Goal: Task Accomplishment & Management: Manage account settings

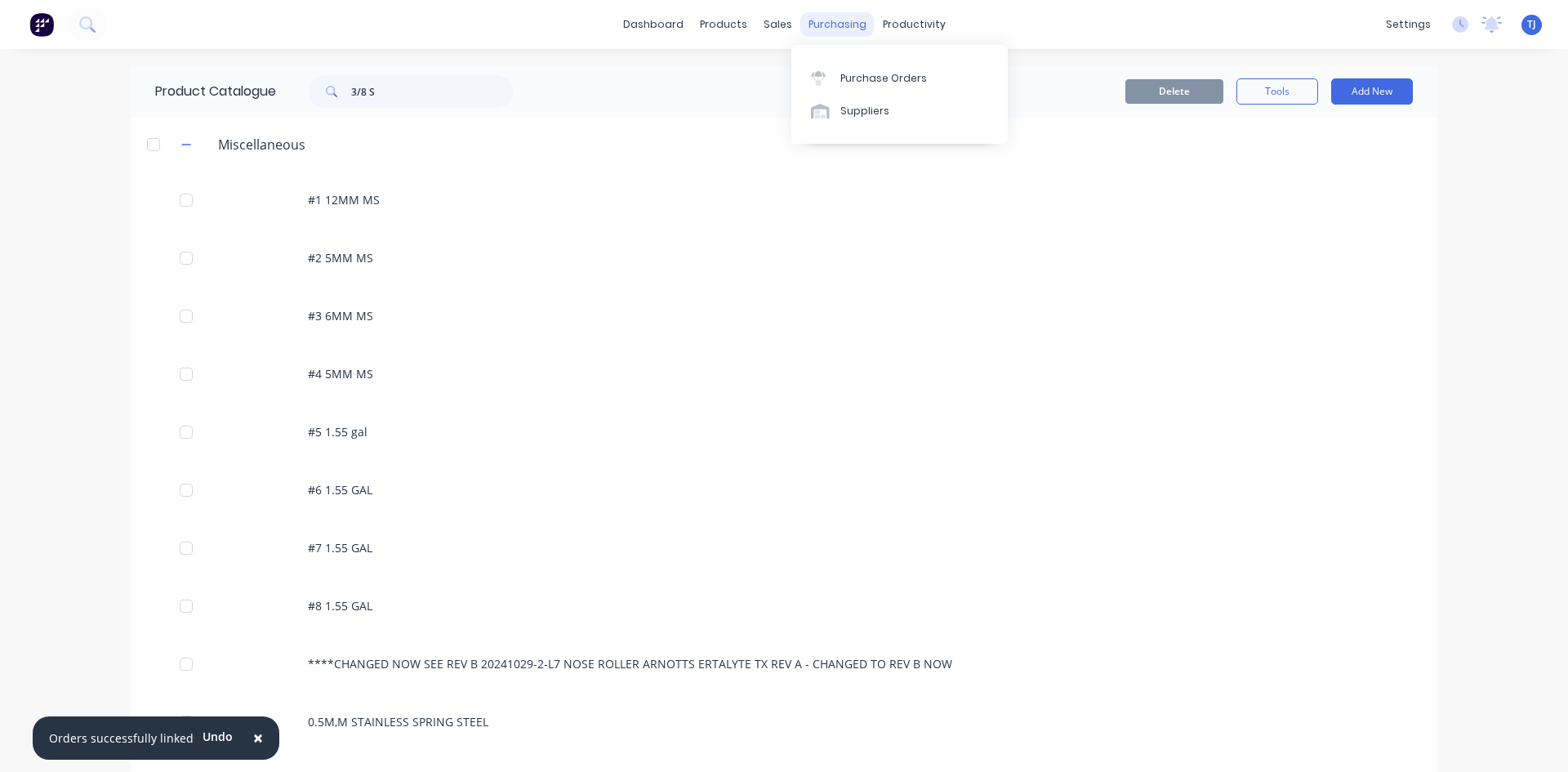
drag, startPoint x: 0, startPoint y: 0, endPoint x: 831, endPoint y: 29, distance: 831.5
click at [831, 29] on div "purchasing" at bounding box center [838, 25] width 75 height 25
click at [852, 84] on div "Purchase Orders" at bounding box center [884, 78] width 86 height 14
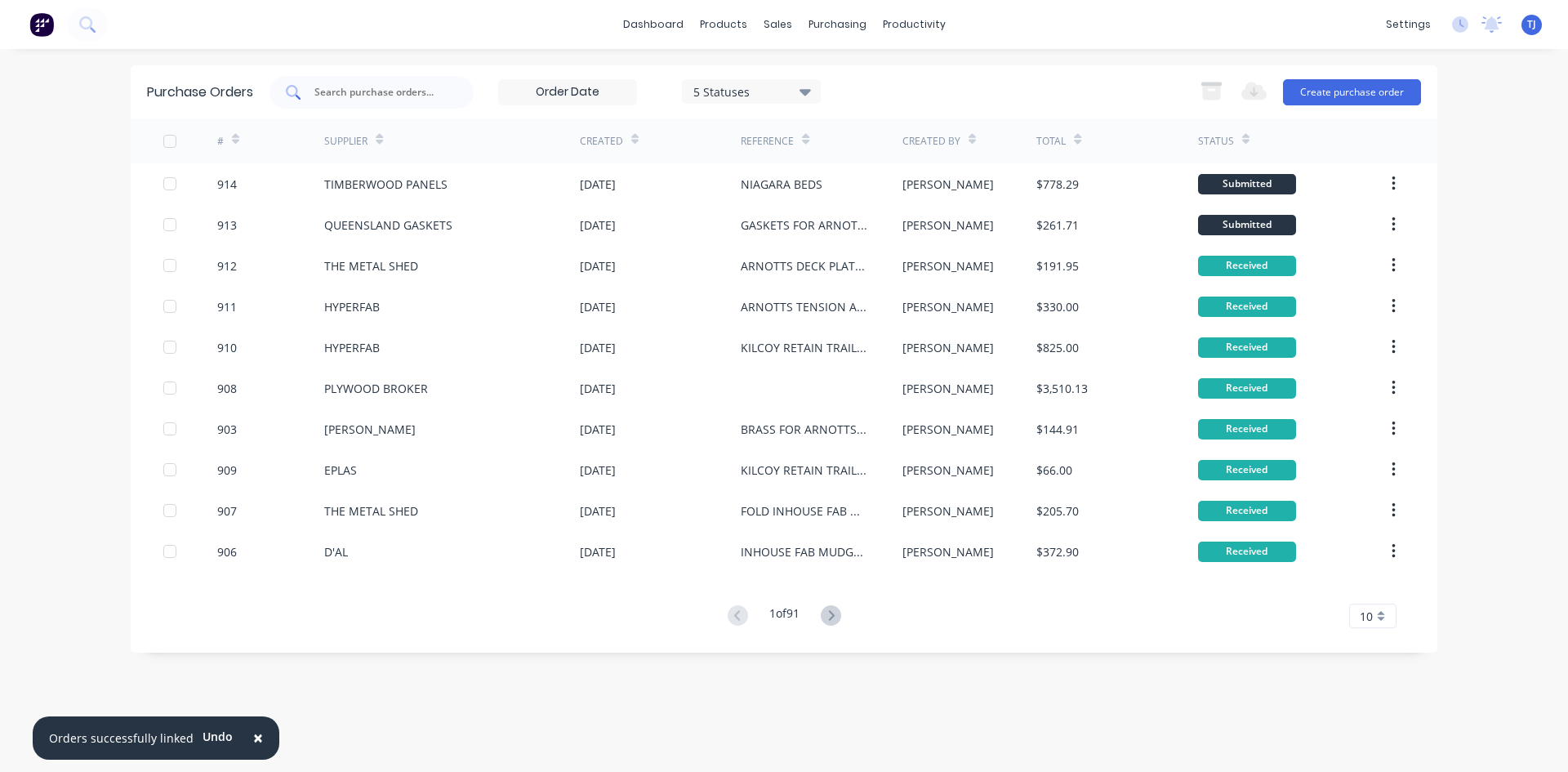
click at [356, 85] on input "text" at bounding box center [380, 92] width 135 height 16
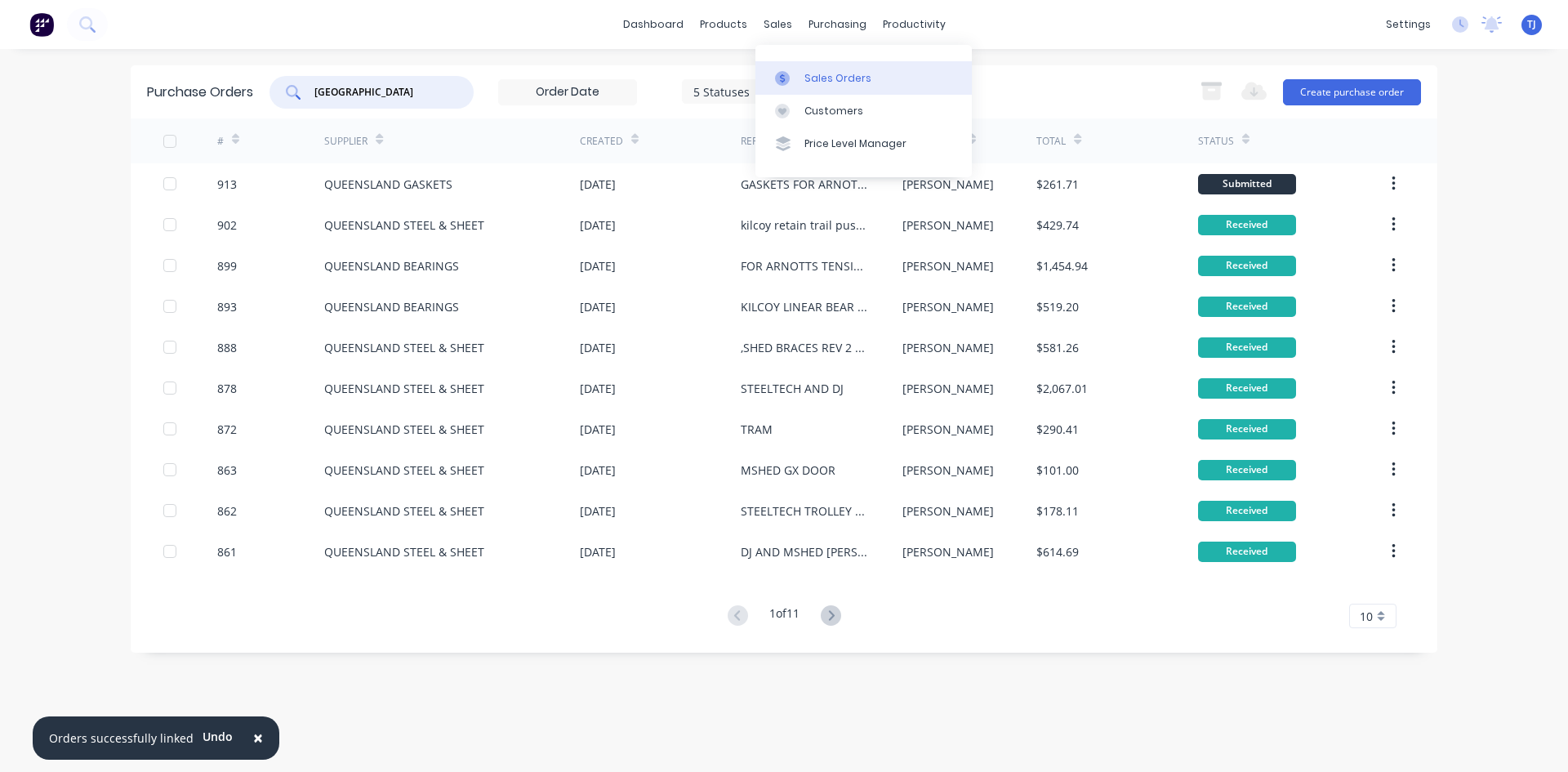
type input "[GEOGRAPHIC_DATA]"
click at [810, 73] on div "Sales Orders" at bounding box center [838, 78] width 67 height 14
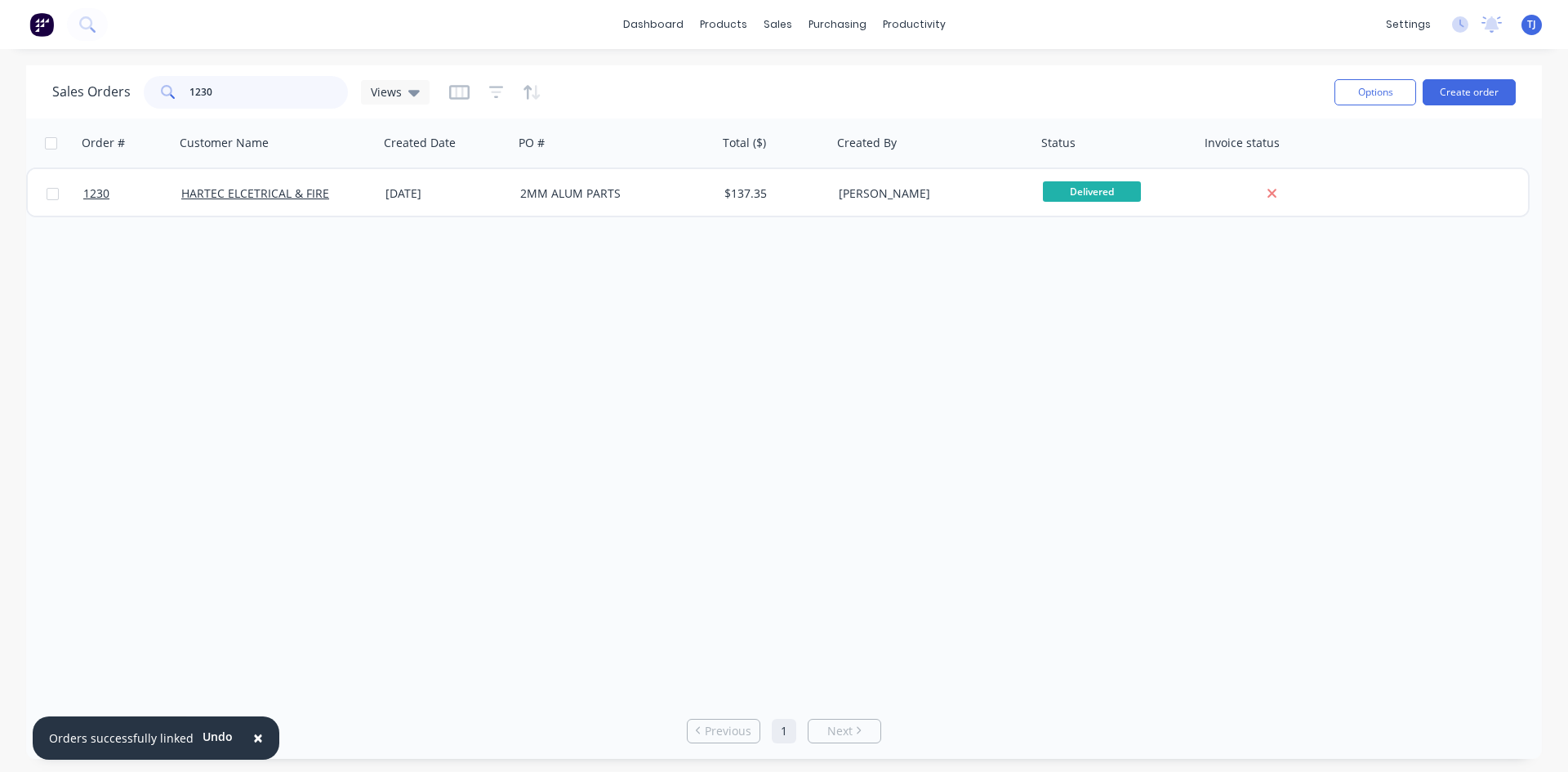
click at [228, 90] on input "1230" at bounding box center [269, 92] width 159 height 33
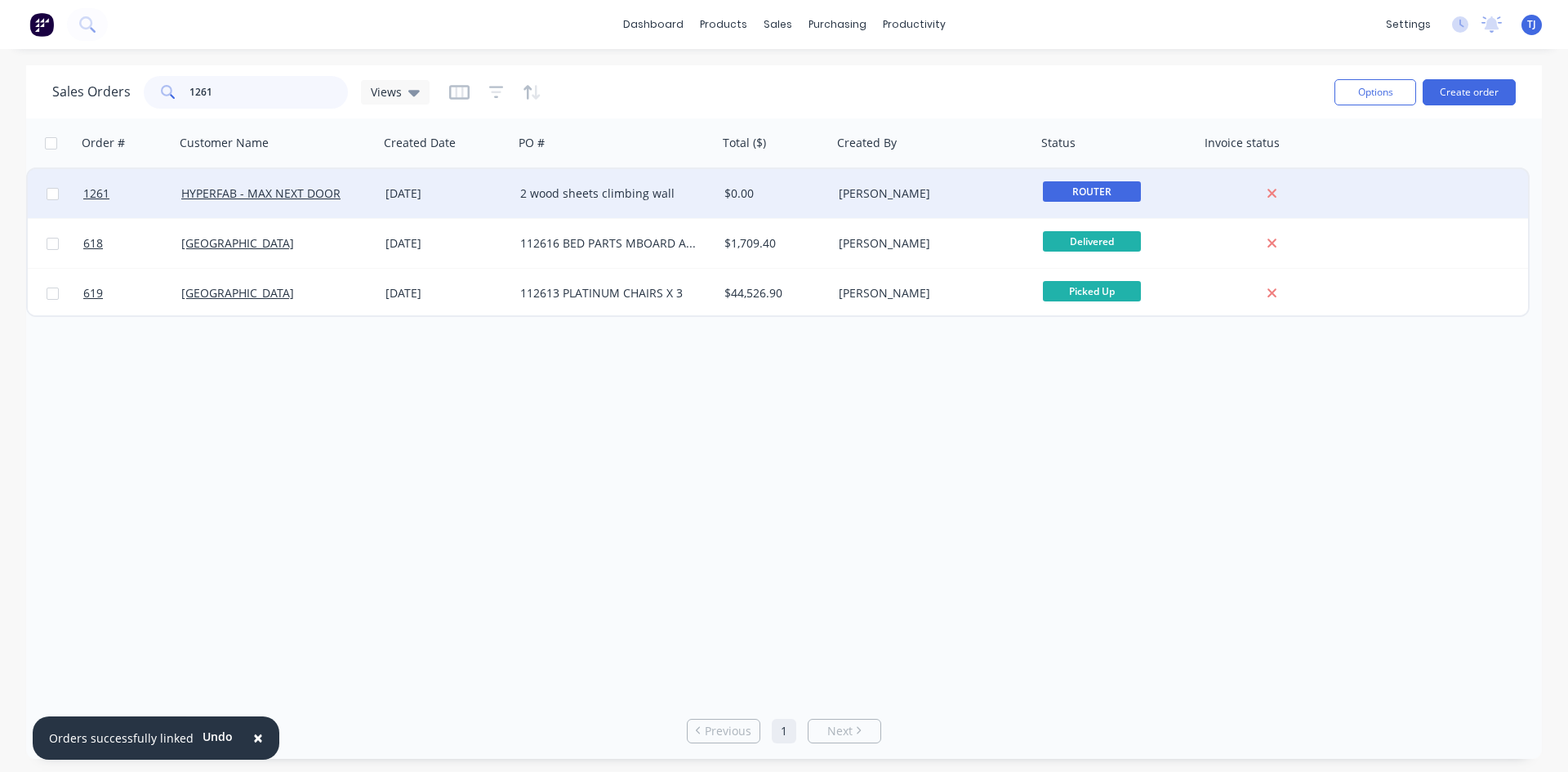
type input "1261"
click at [599, 197] on div "2 wood sheets climbing wall" at bounding box center [611, 193] width 181 height 16
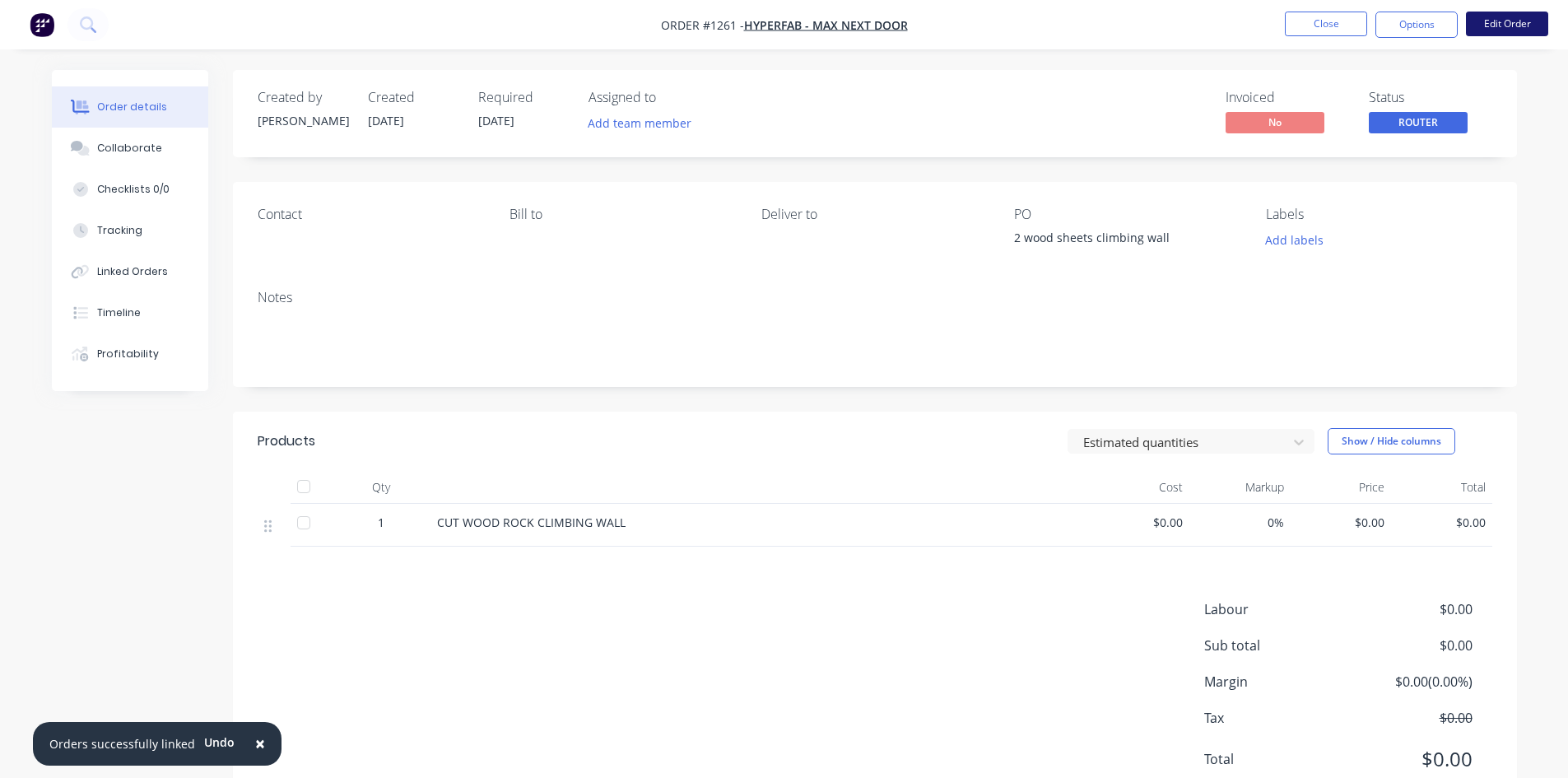
click at [1474, 21] on button "Edit Order" at bounding box center [1506, 24] width 82 height 25
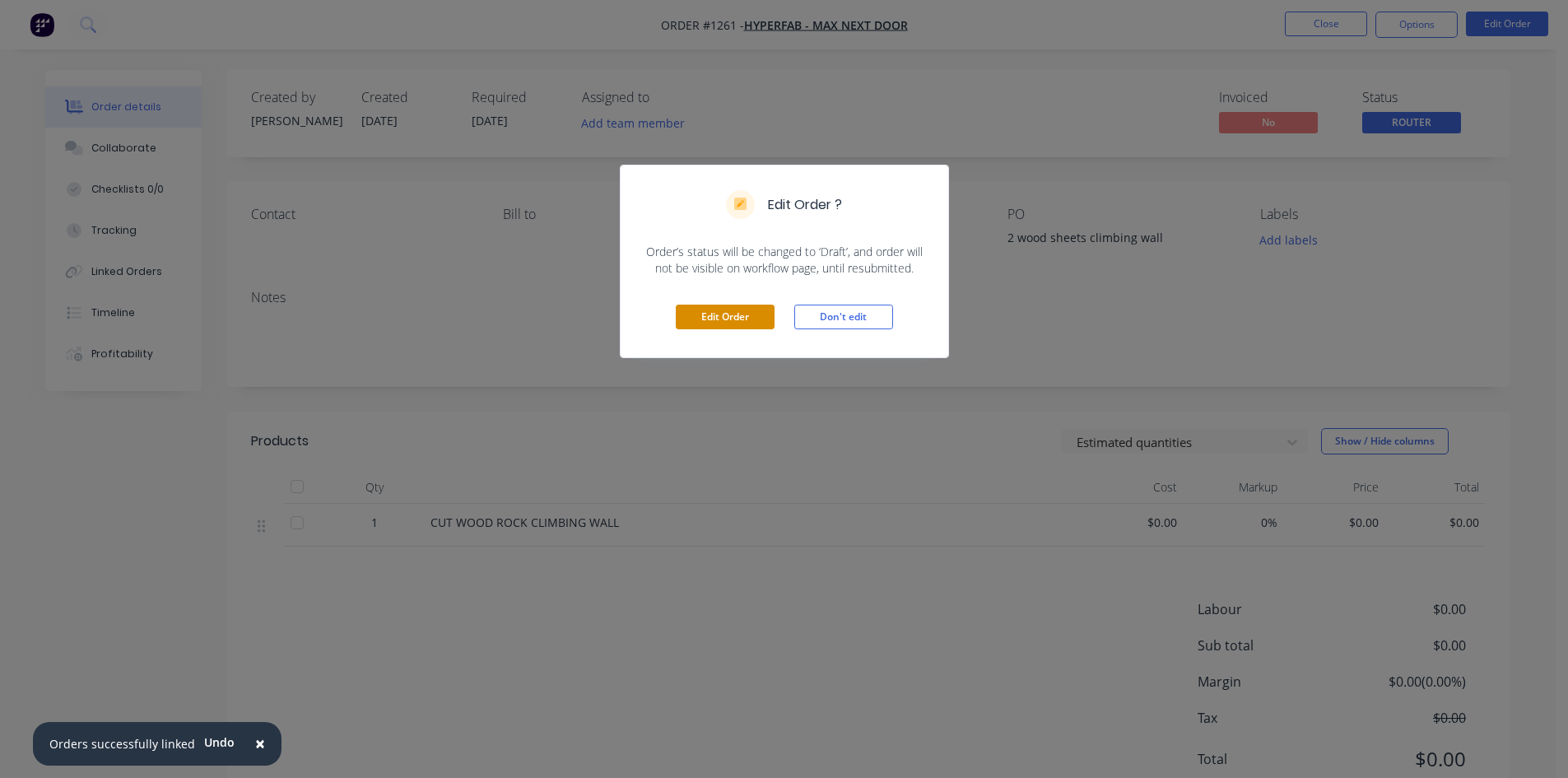
click at [724, 313] on button "Edit Order" at bounding box center [726, 317] width 99 height 25
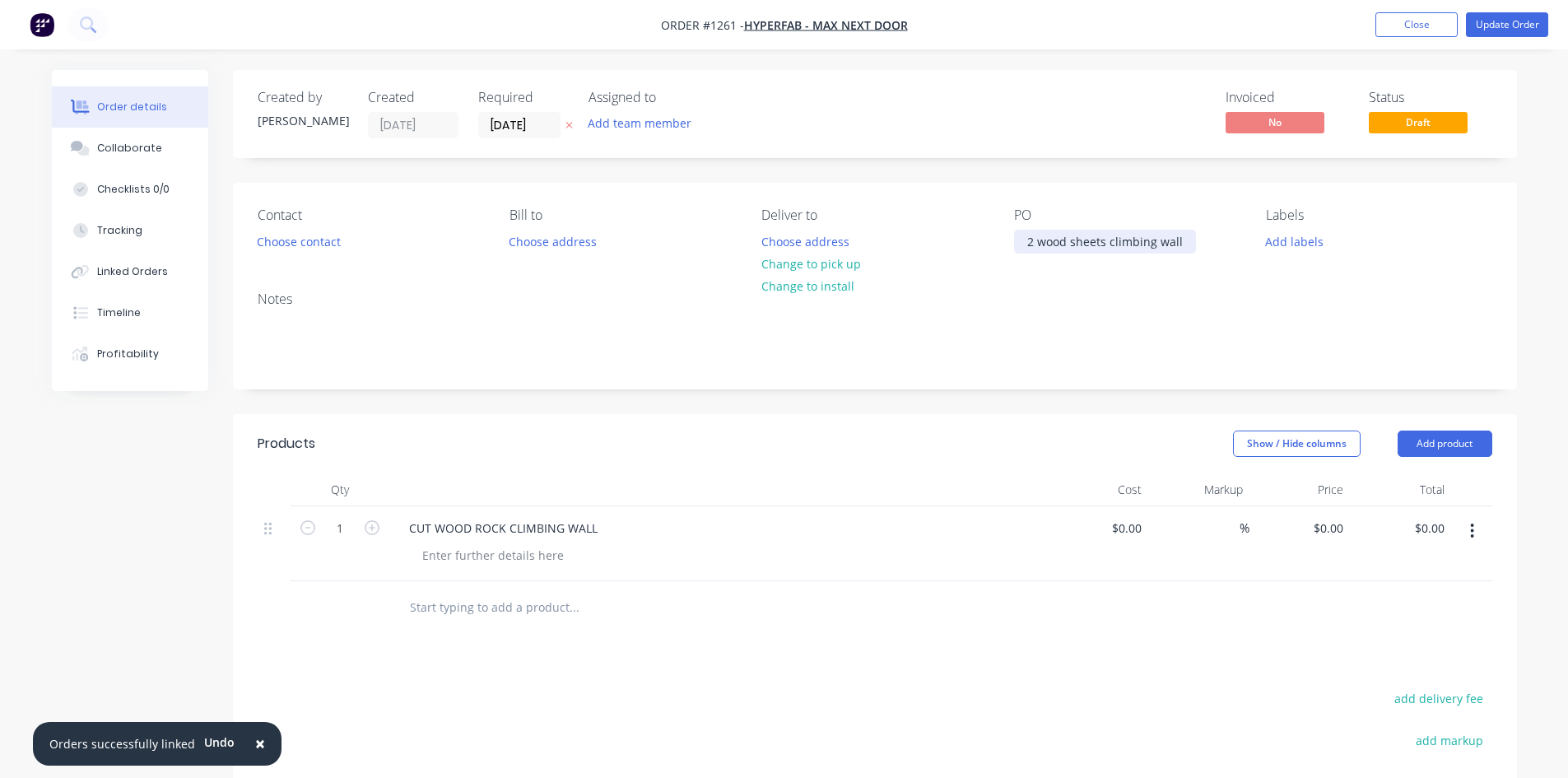
click at [1035, 245] on div "2 wood sheets climbing wall" at bounding box center [1105, 242] width 182 height 24
click at [376, 529] on icon "button" at bounding box center [371, 527] width 14 height 14
type input "3"
click at [457, 557] on div at bounding box center [493, 555] width 168 height 24
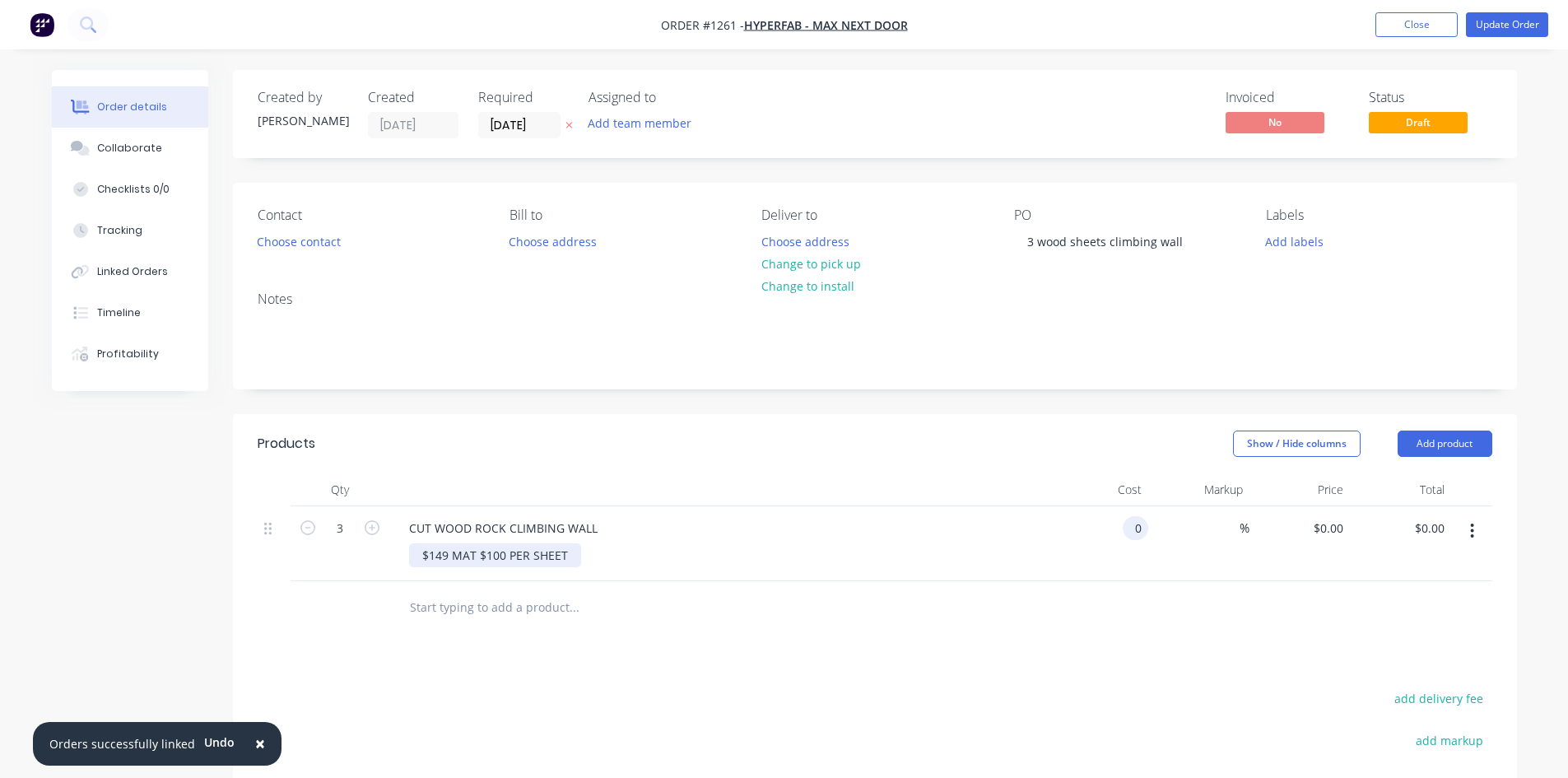
type input "$0.00"
type input "$249.00"
type input "$747.00"
click at [1520, 28] on button "Update Order" at bounding box center [1506, 25] width 82 height 25
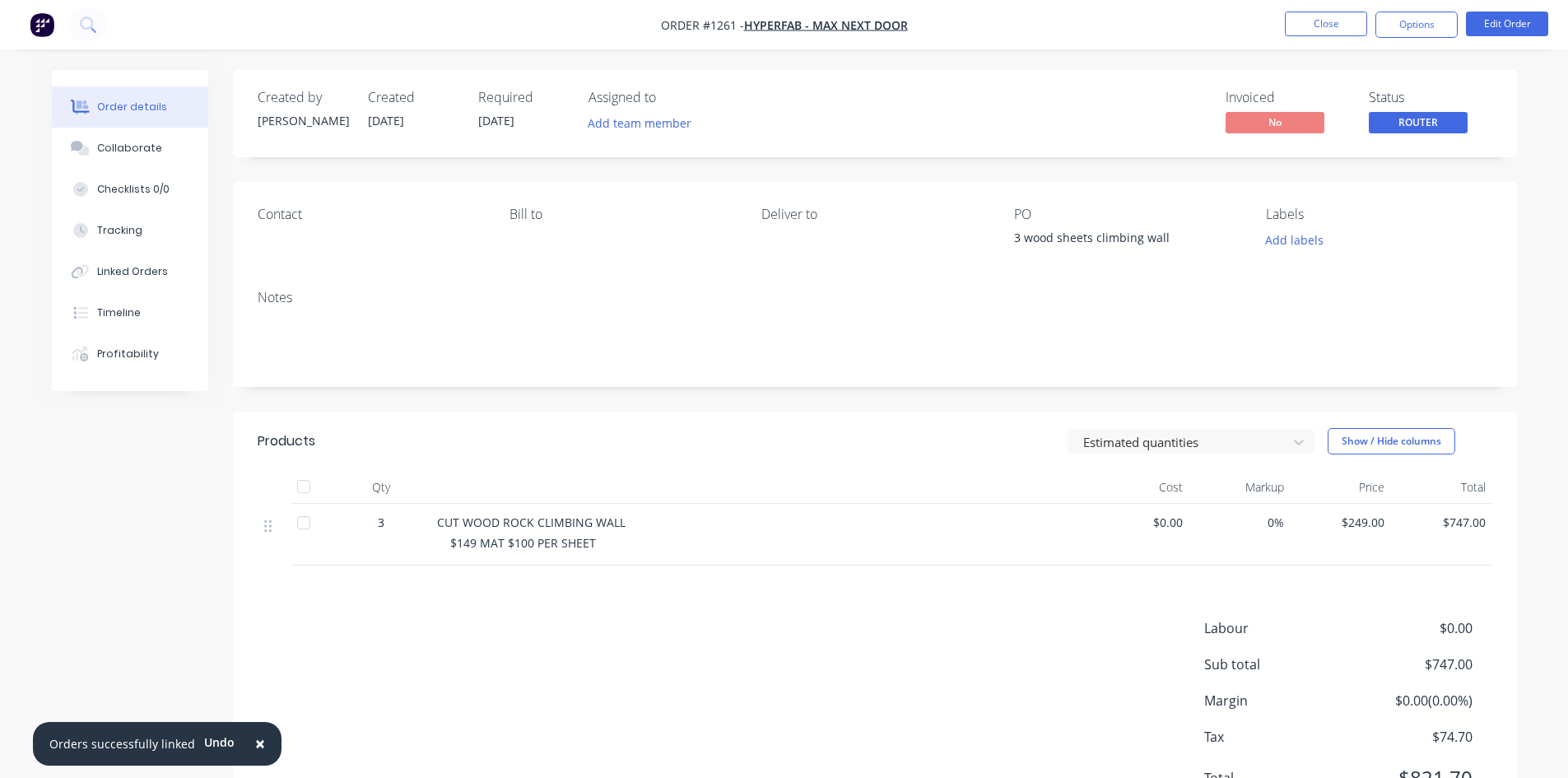
click at [1433, 122] on span "ROUTER" at bounding box center [1418, 122] width 99 height 20
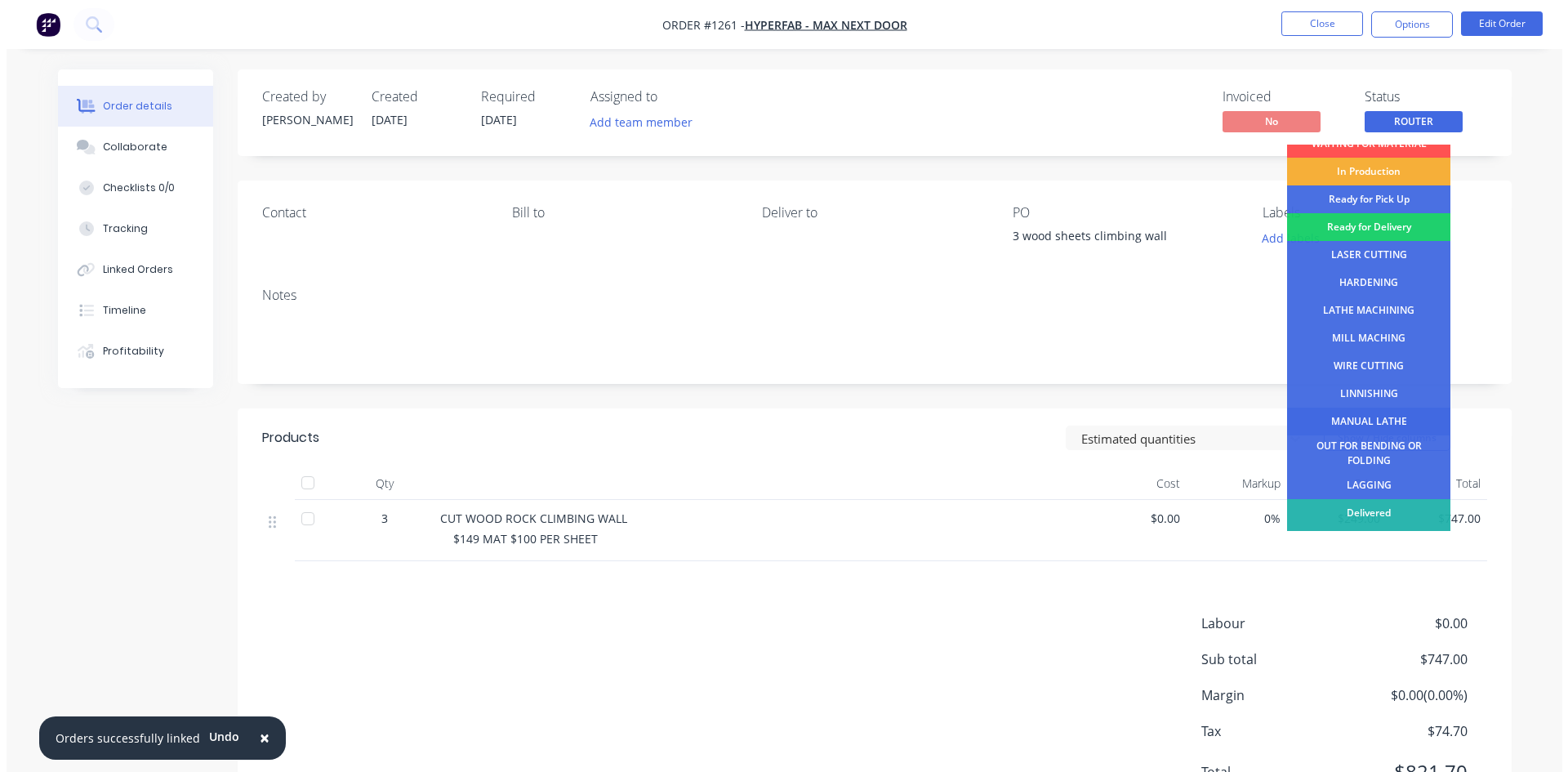
scroll to position [66, 0]
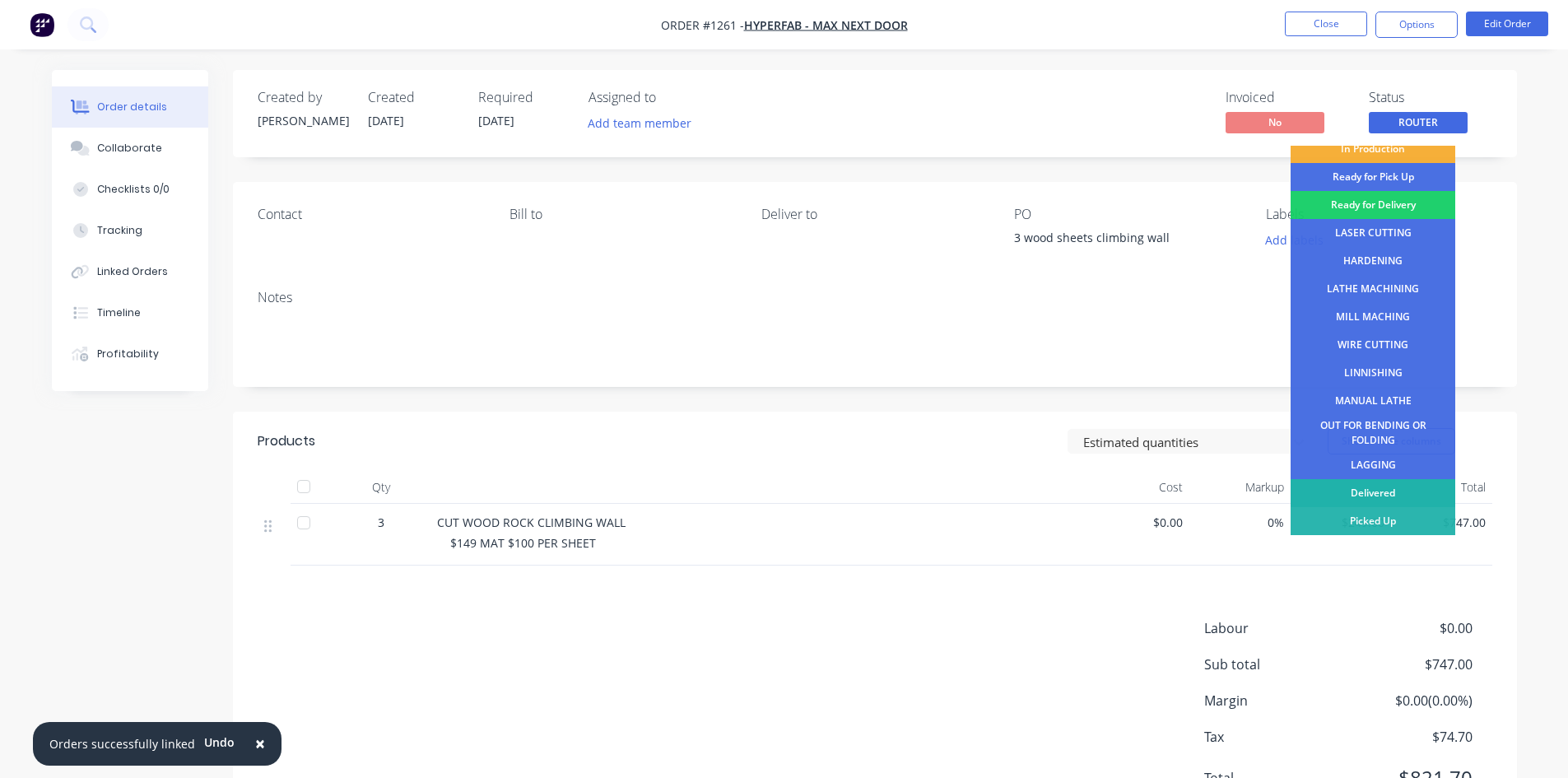
click at [1417, 488] on div "Delivered" at bounding box center [1373, 493] width 164 height 28
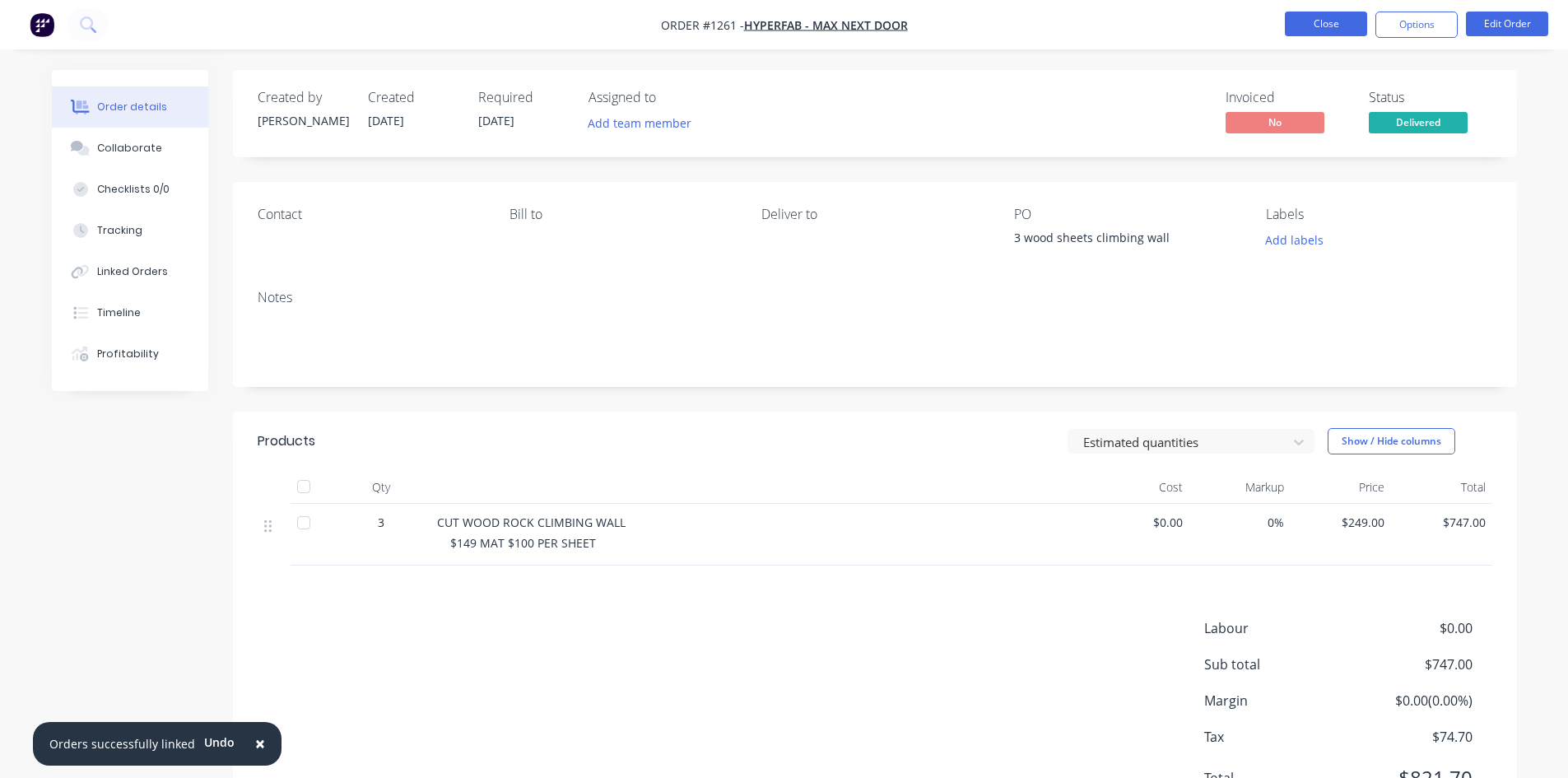
click at [1332, 28] on button "Close" at bounding box center [1326, 24] width 82 height 25
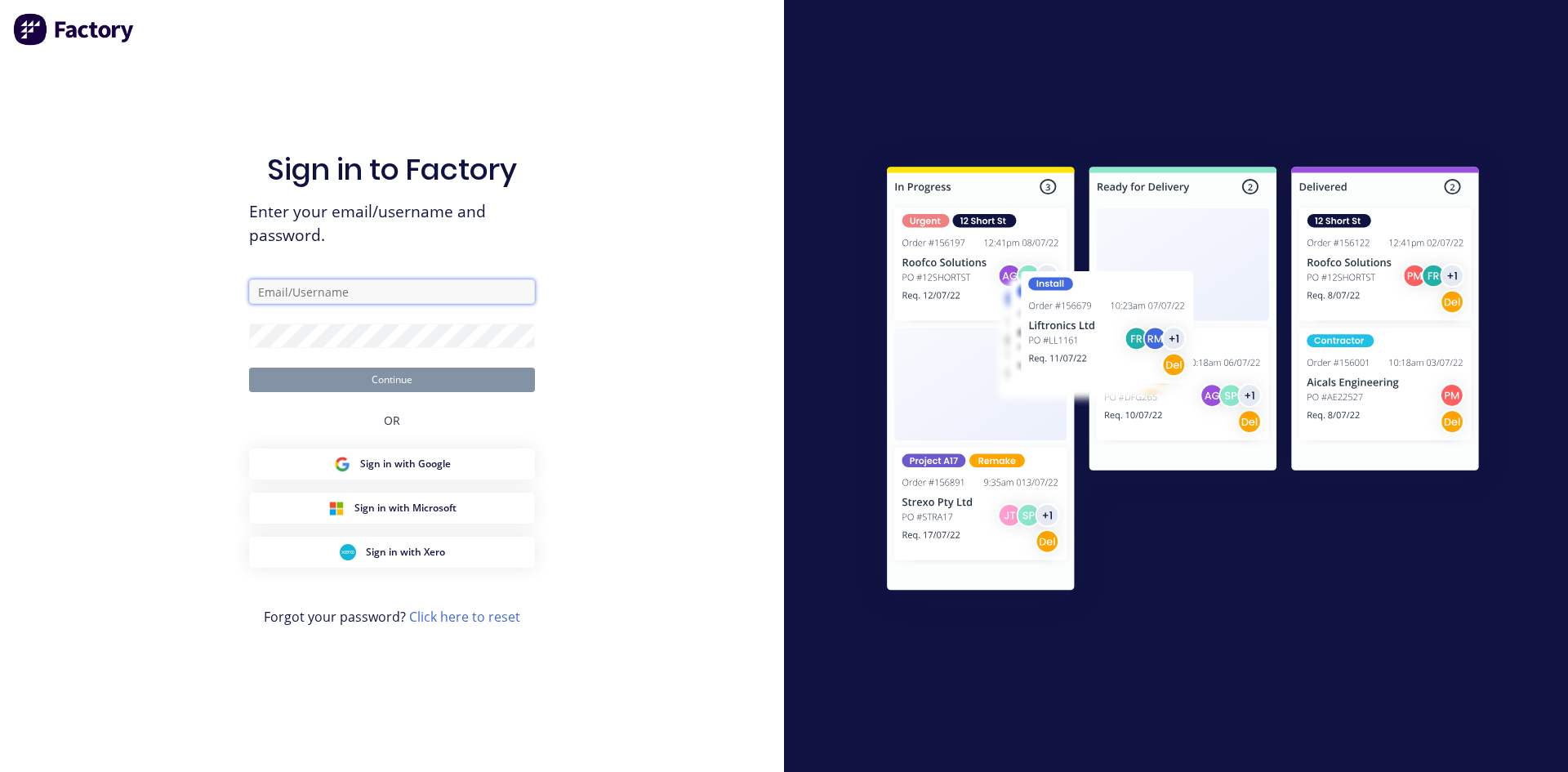
click at [395, 292] on input "text" at bounding box center [392, 292] width 286 height 25
type input "[EMAIL_ADDRESS][DOMAIN_NAME]"
click at [387, 381] on button "Continue" at bounding box center [392, 380] width 286 height 25
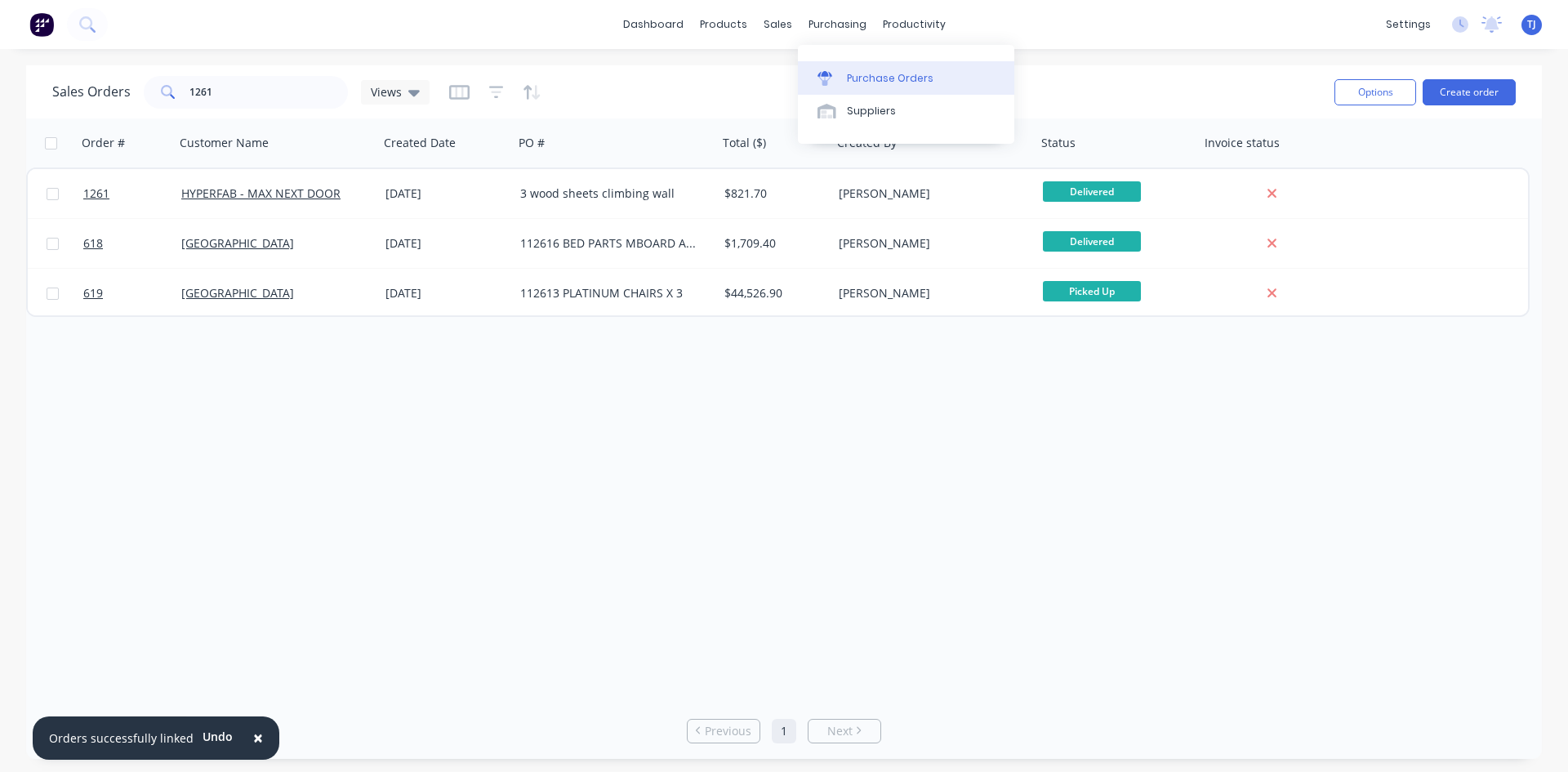
click at [884, 79] on div "Purchase Orders" at bounding box center [890, 78] width 86 height 14
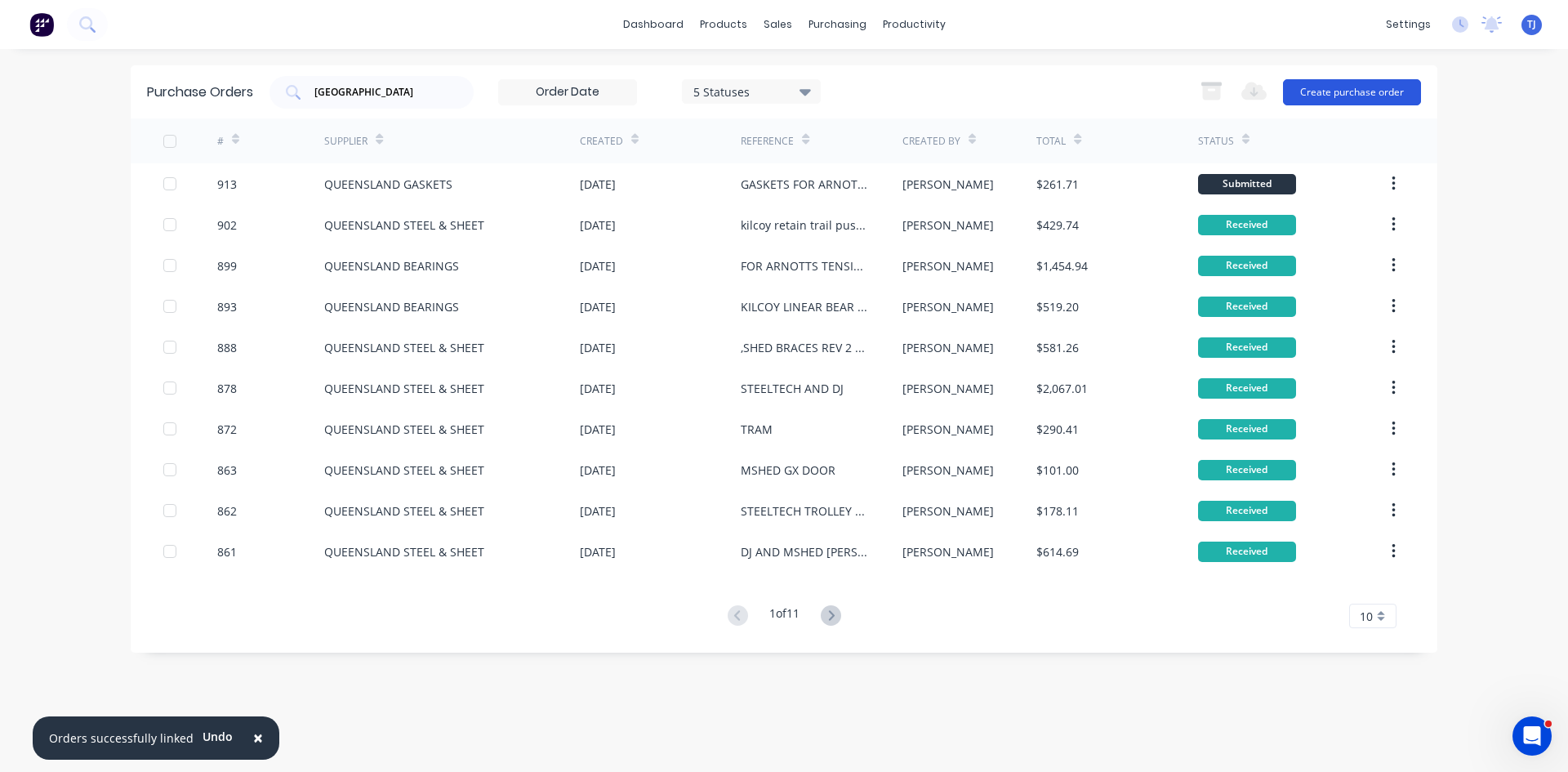
click at [1333, 91] on button "Create purchase order" at bounding box center [1352, 92] width 138 height 26
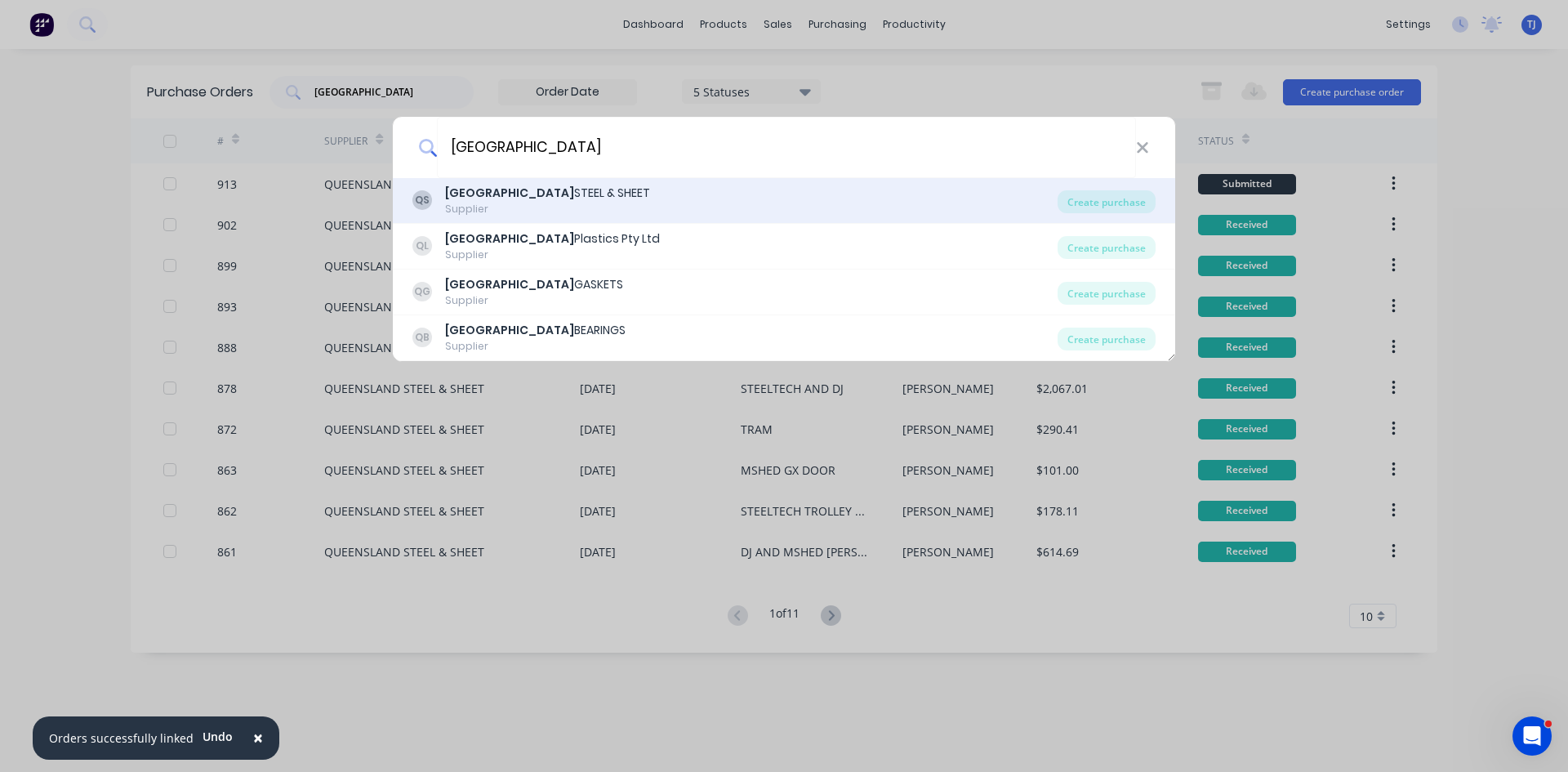
type input "[GEOGRAPHIC_DATA]"
click at [443, 201] on div "QS QUEENSLAND STEEL & SHEET Supplier" at bounding box center [734, 200] width 645 height 32
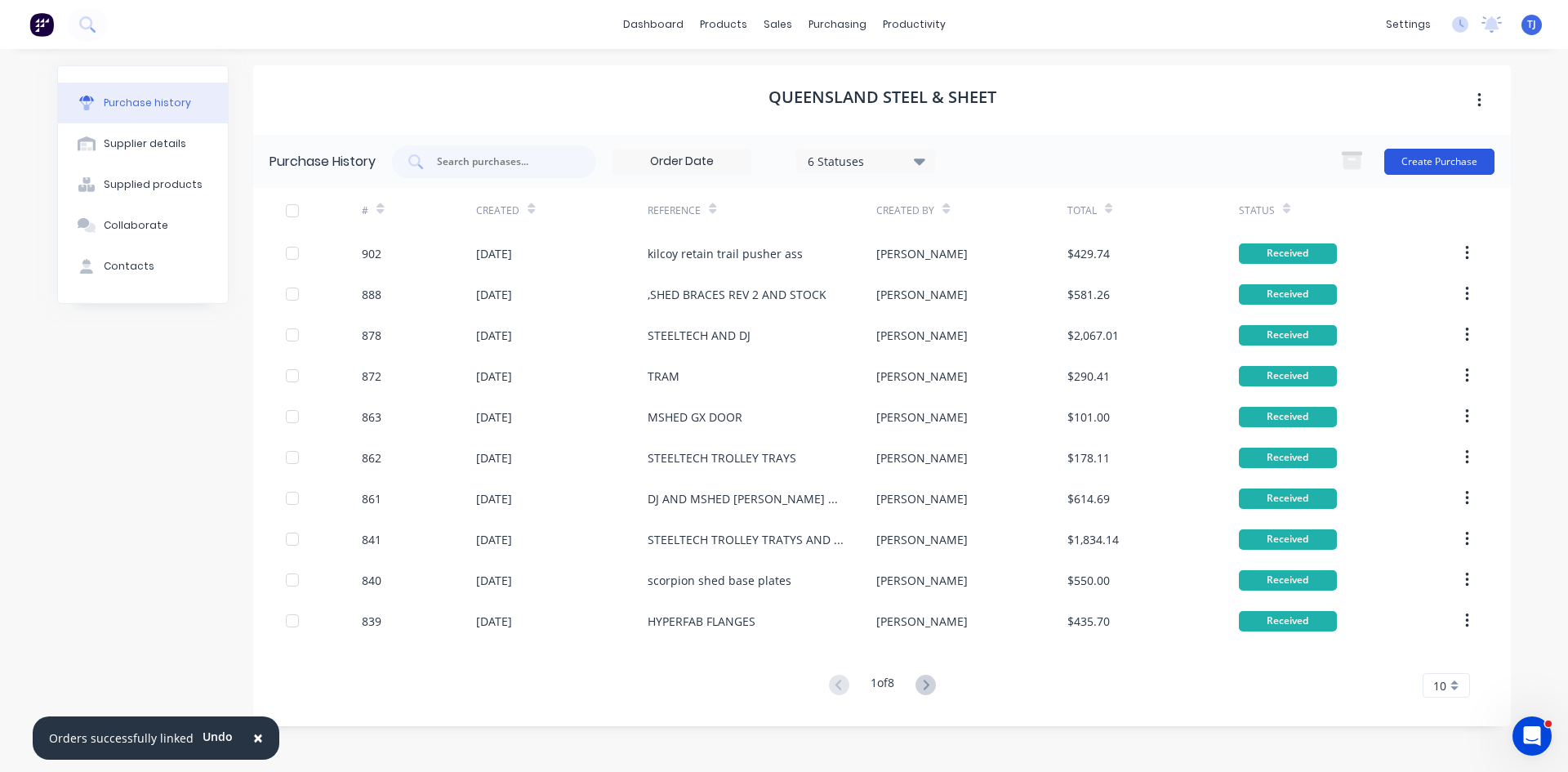
click at [1444, 152] on button "Create Purchase" at bounding box center [1439, 161] width 110 height 26
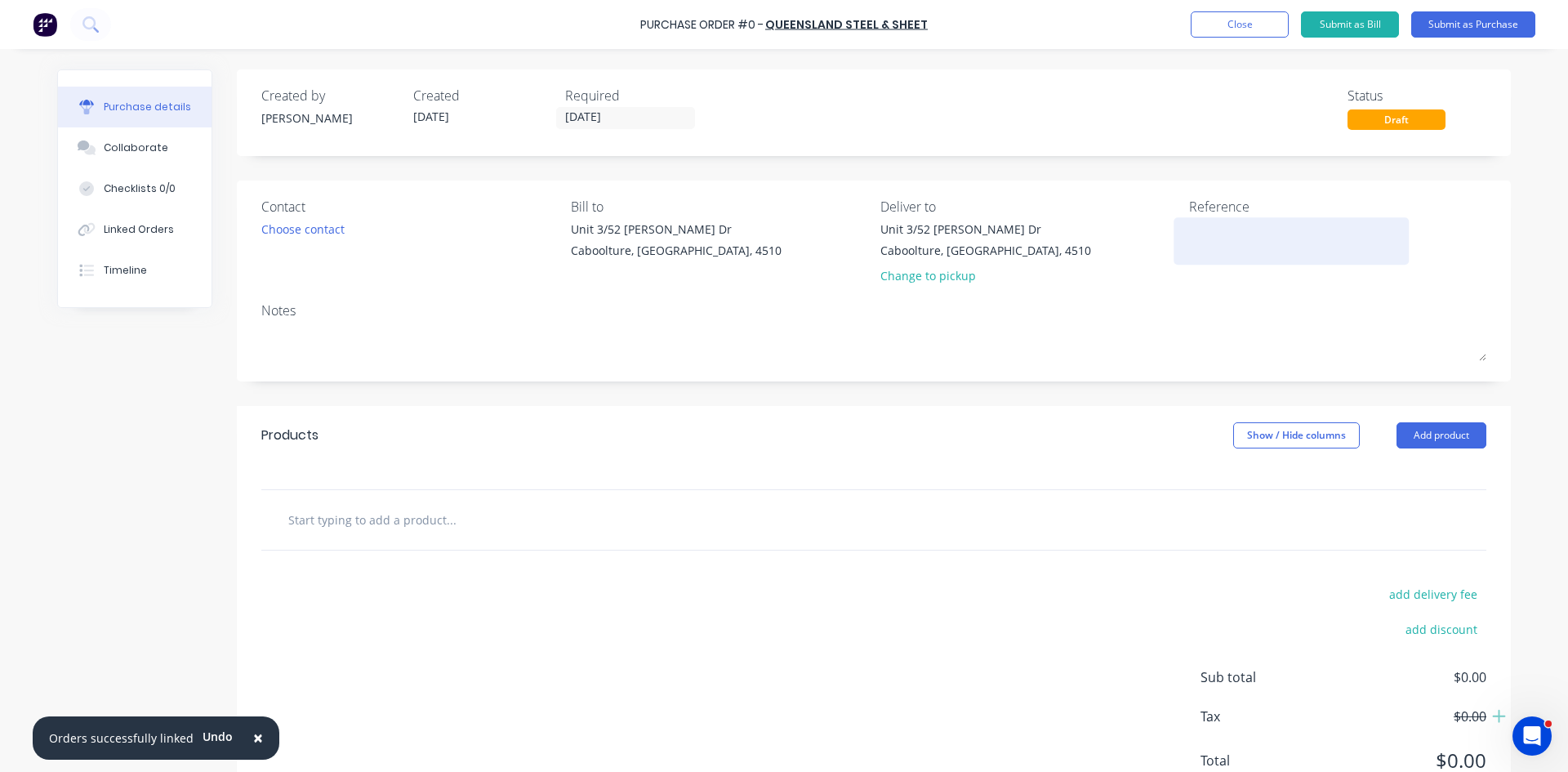
click at [1234, 235] on textarea at bounding box center [1291, 239] width 204 height 36
type textarea "corten for lockie at steeltech"
click at [1431, 437] on button "Add product" at bounding box center [1441, 434] width 90 height 26
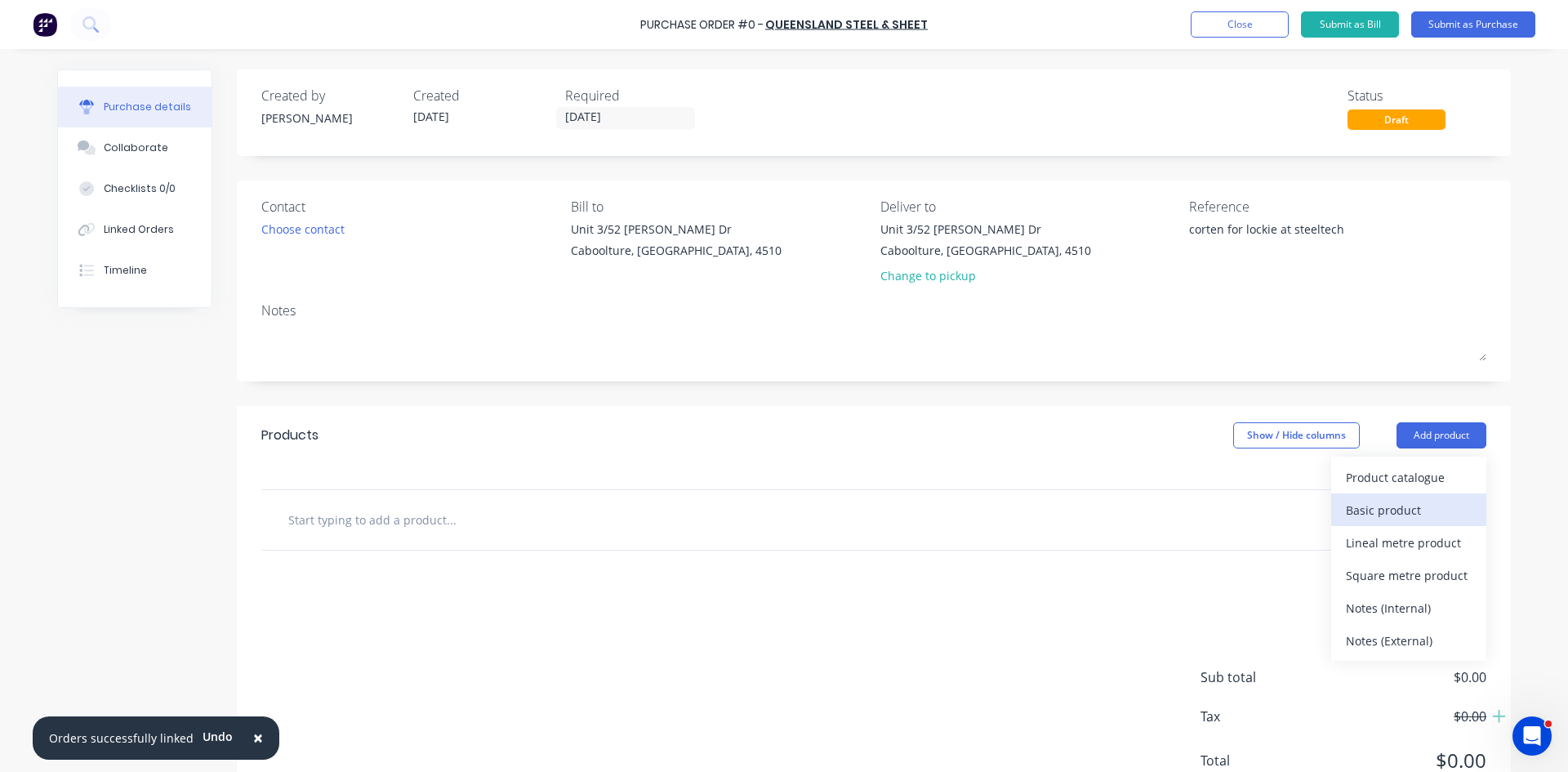
click at [1364, 522] on button "Basic product" at bounding box center [1409, 510] width 155 height 33
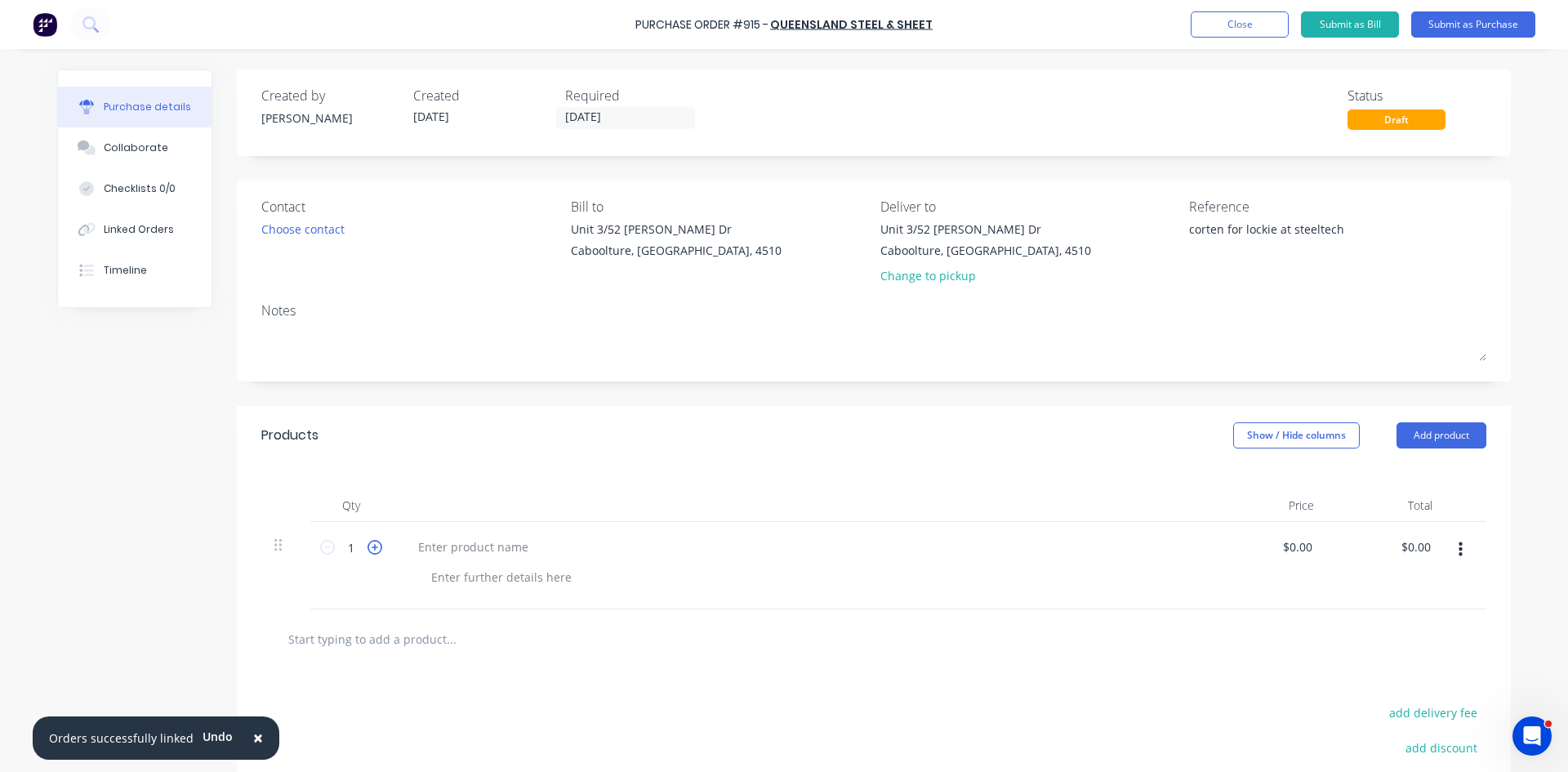
click at [367, 546] on icon at bounding box center [374, 547] width 14 height 14
type input "2"
click at [426, 538] on div at bounding box center [473, 547] width 136 height 24
type input "0"
type input "$114.97"
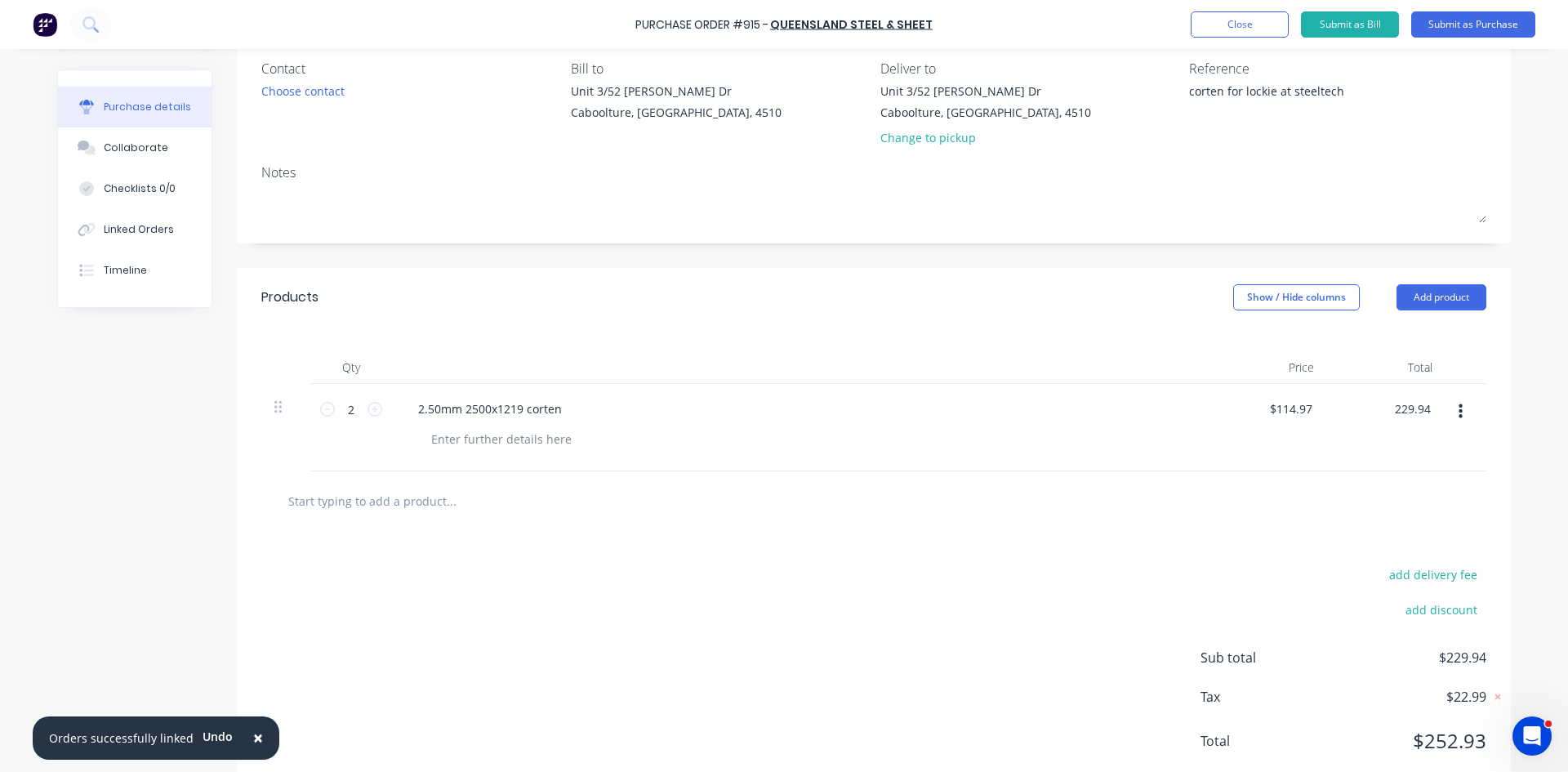
scroll to position [163, 0]
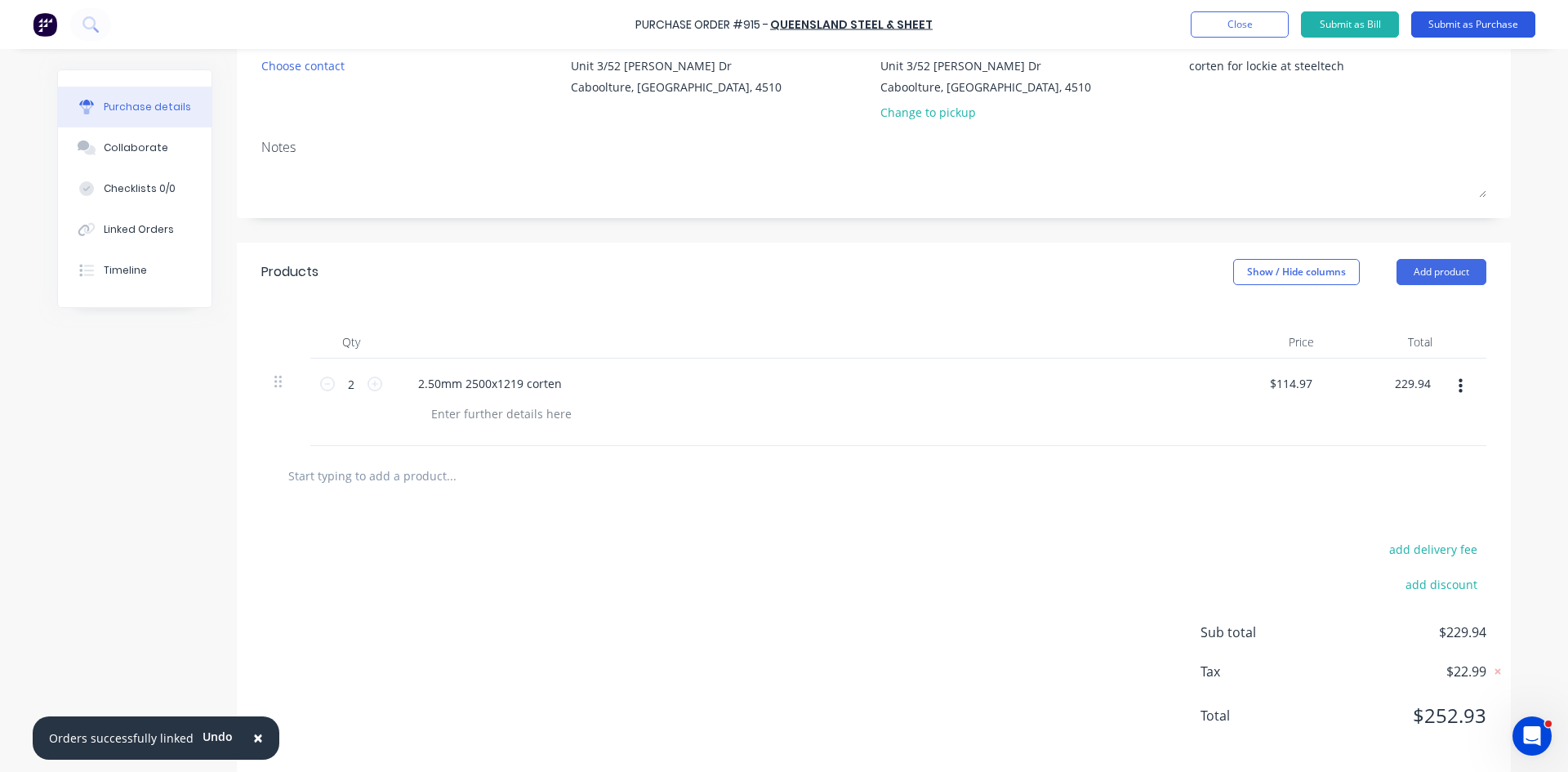
type input "$229.94"
click at [1459, 25] on button "Submit as Purchase" at bounding box center [1473, 24] width 125 height 26
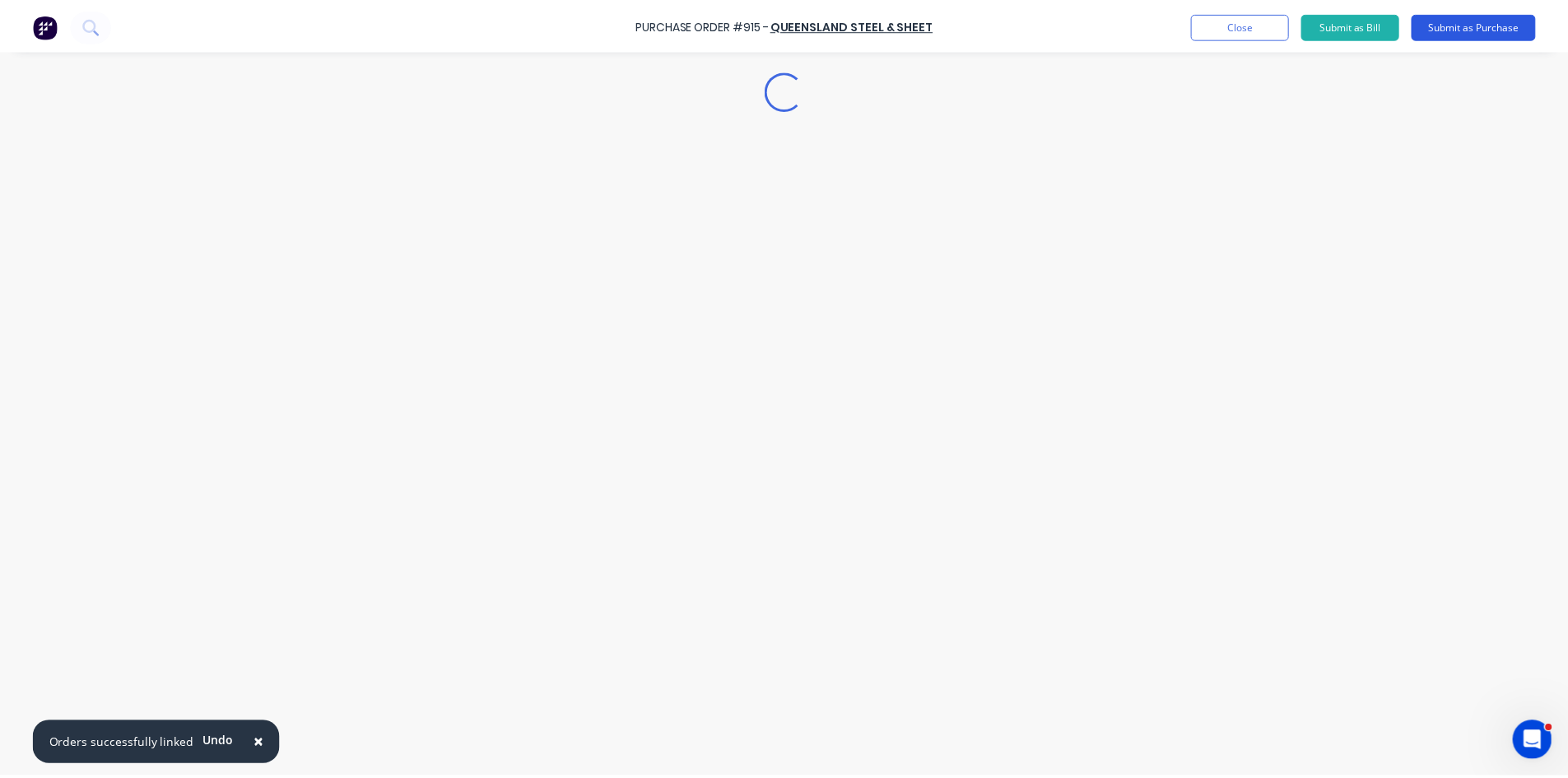
scroll to position [0, 0]
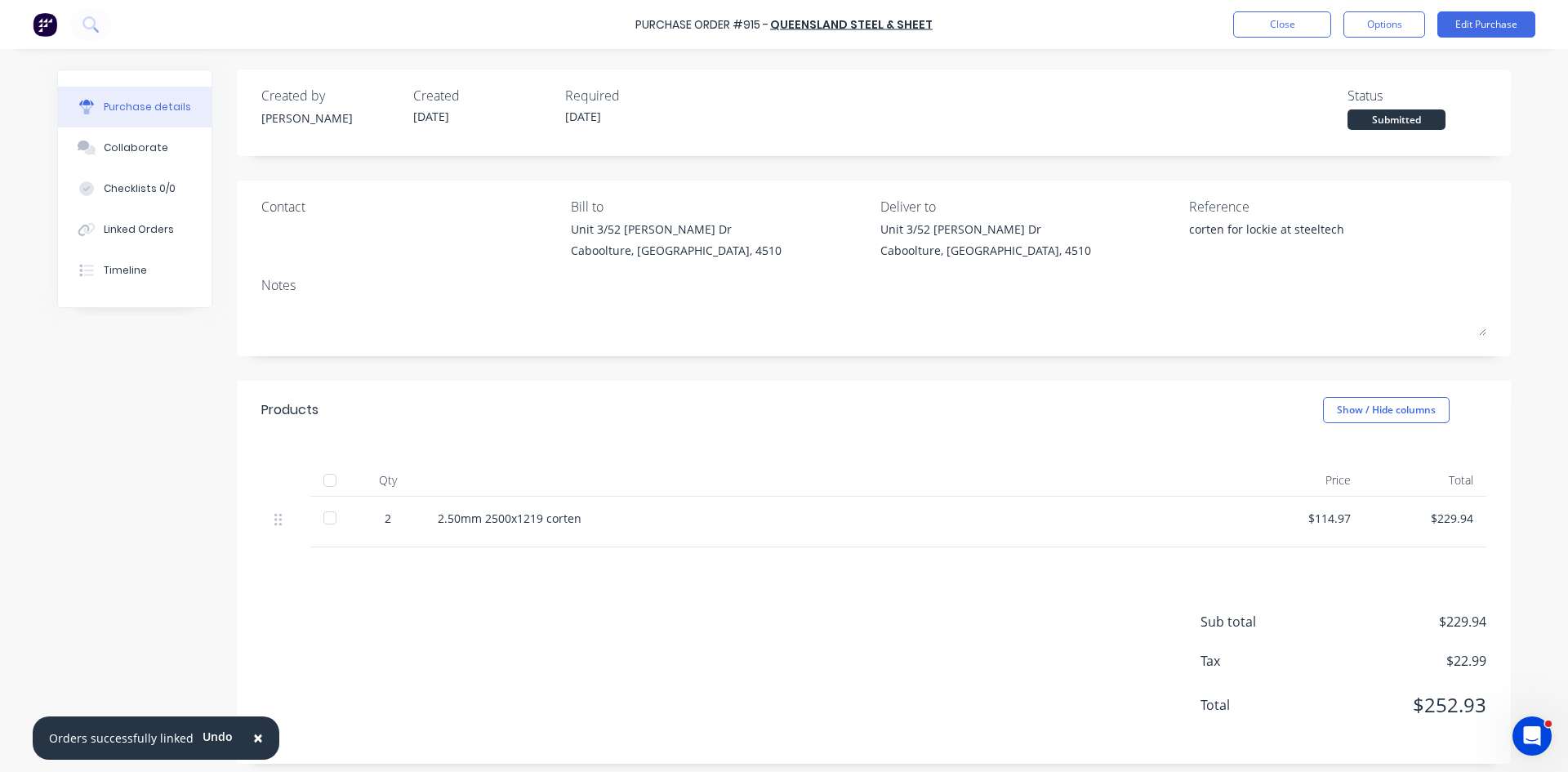
click at [319, 480] on div at bounding box center [330, 480] width 33 height 33
click at [118, 235] on div "Linked Orders" at bounding box center [138, 229] width 70 height 14
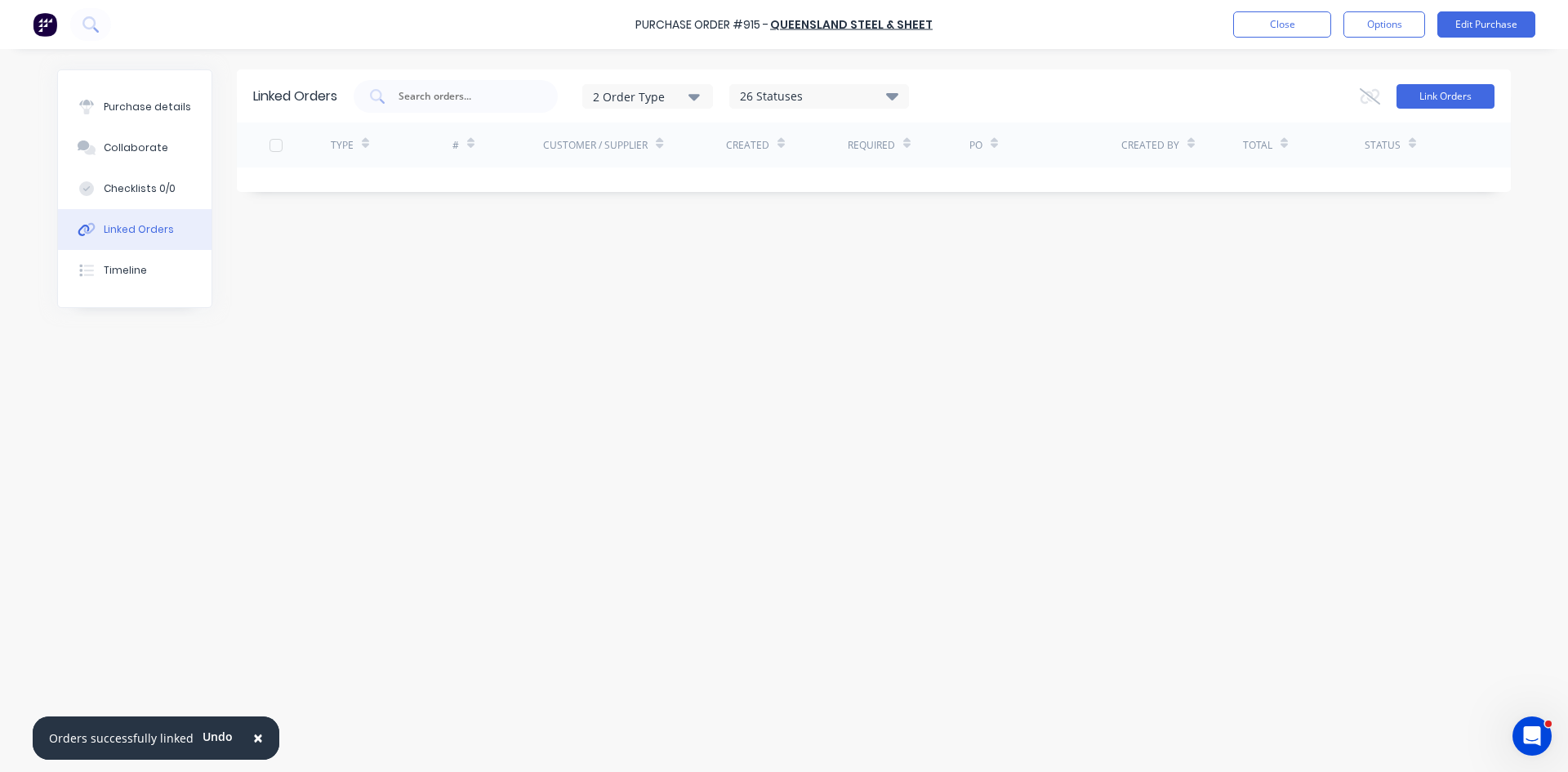
click at [1439, 98] on button "Link Orders" at bounding box center [1445, 97] width 98 height 25
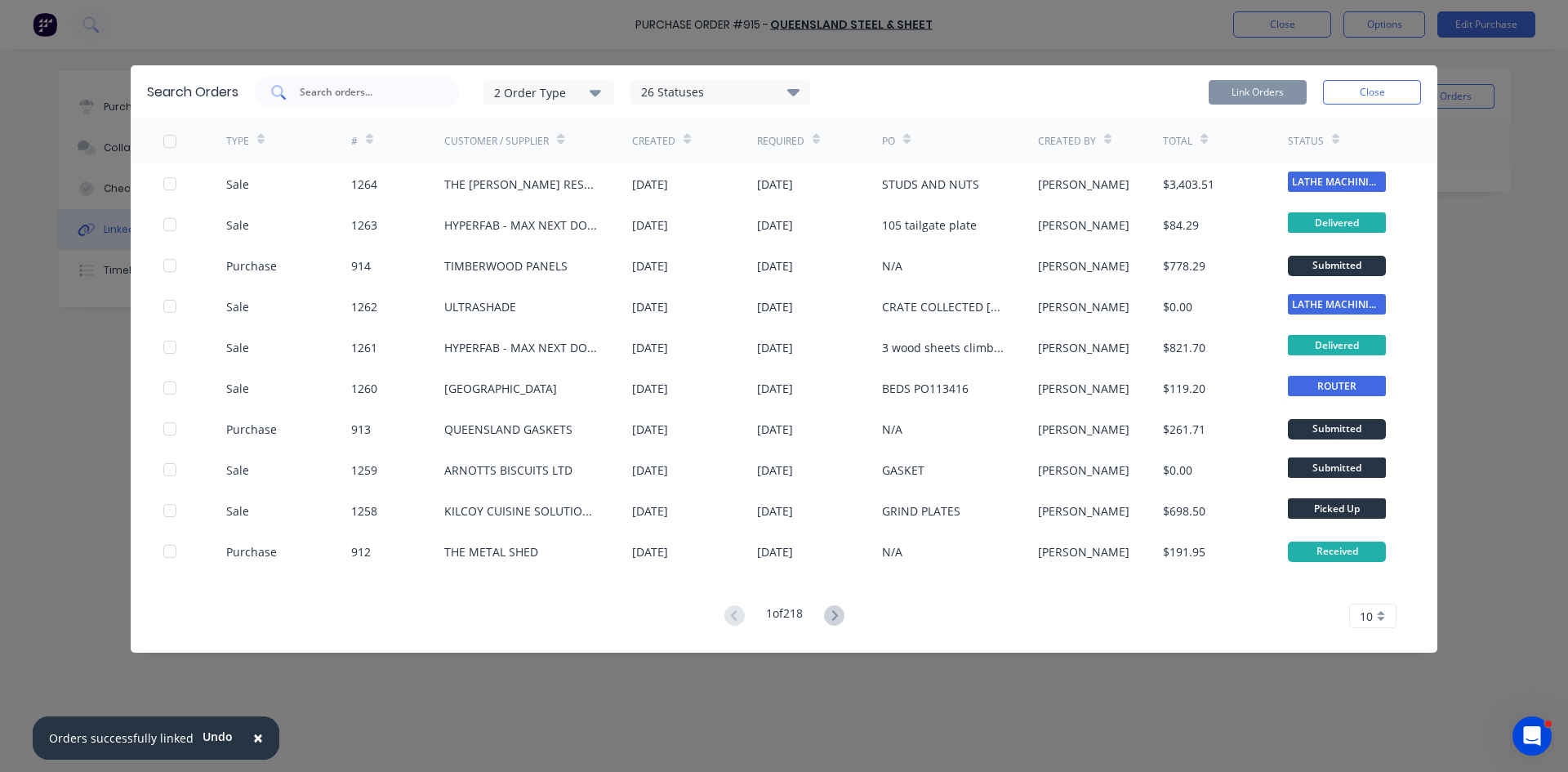
click at [347, 86] on input "text" at bounding box center [365, 92] width 135 height 16
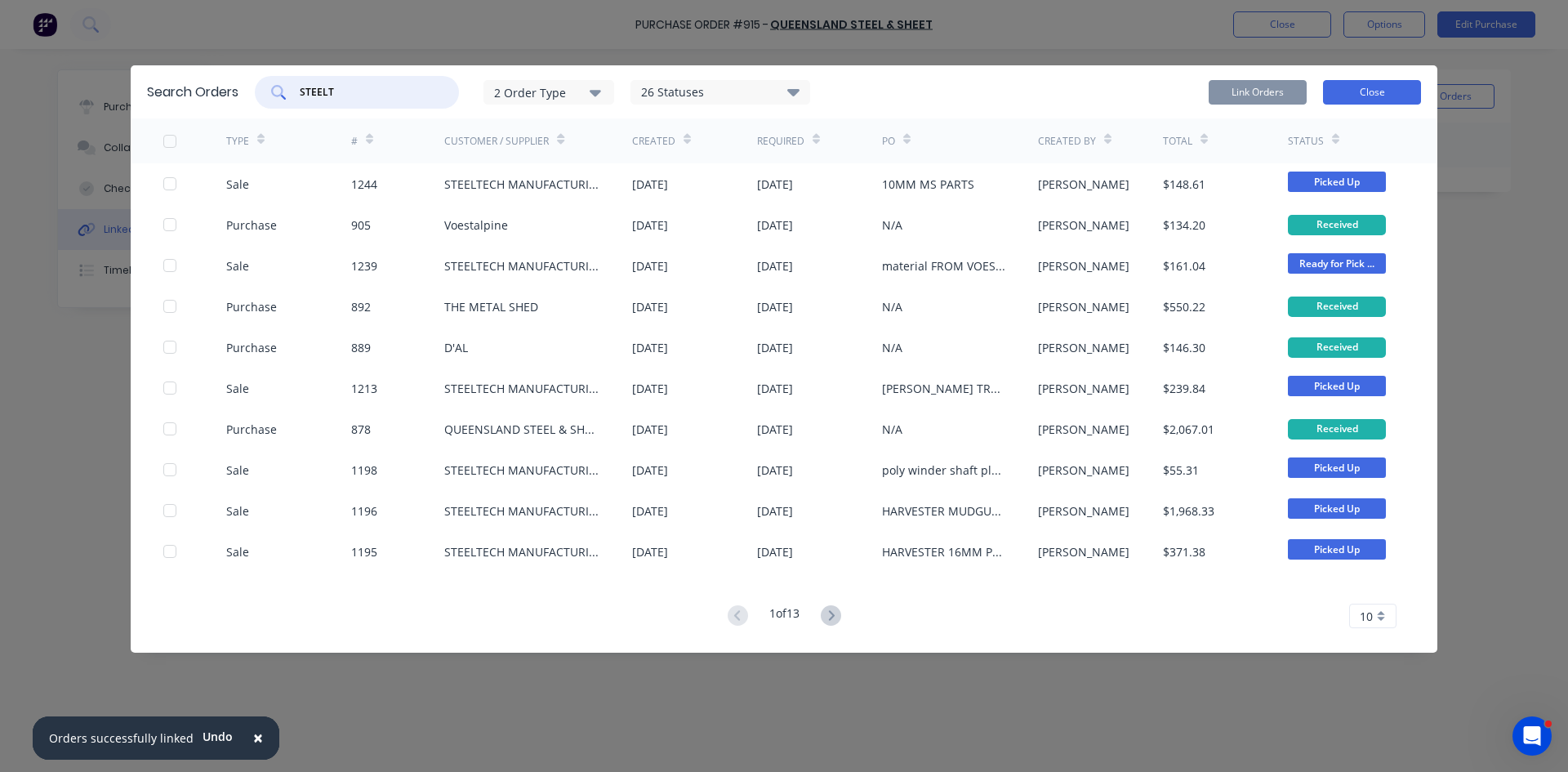
type input "STEELT"
click at [1396, 102] on button "Close" at bounding box center [1372, 92] width 98 height 25
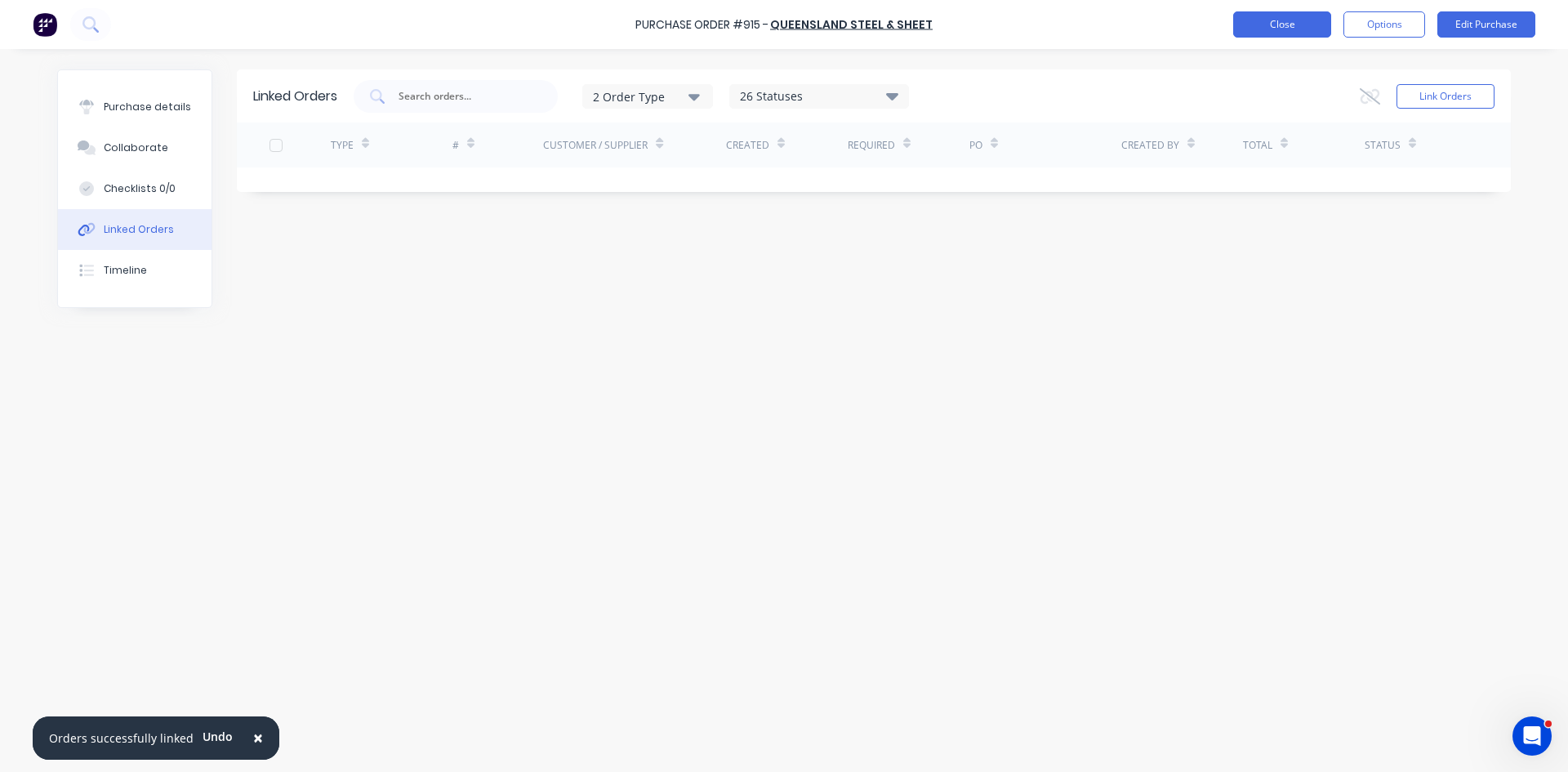
click at [1275, 25] on button "Close" at bounding box center [1282, 24] width 98 height 26
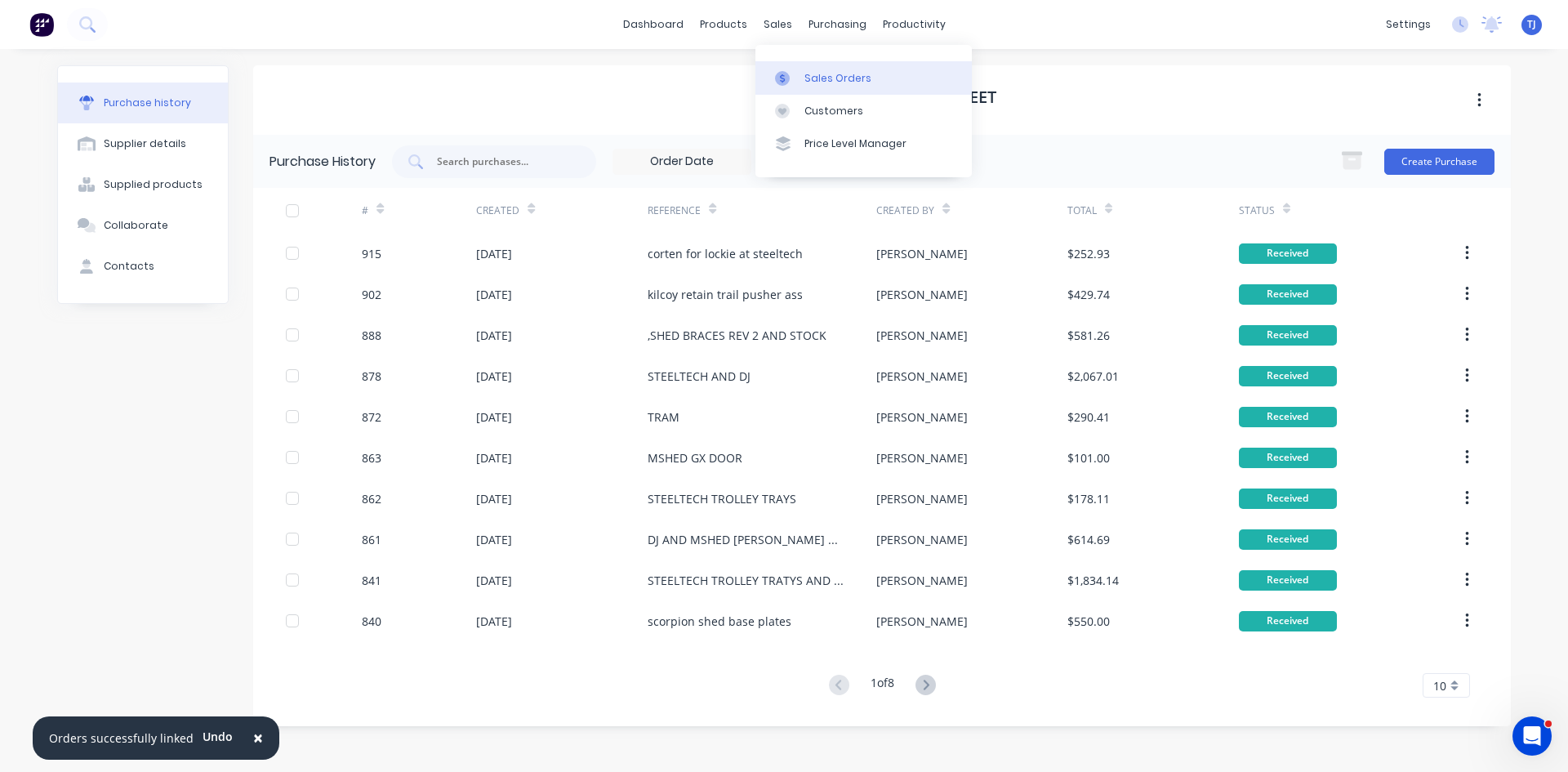
click at [825, 82] on div "Sales Orders" at bounding box center [838, 78] width 67 height 14
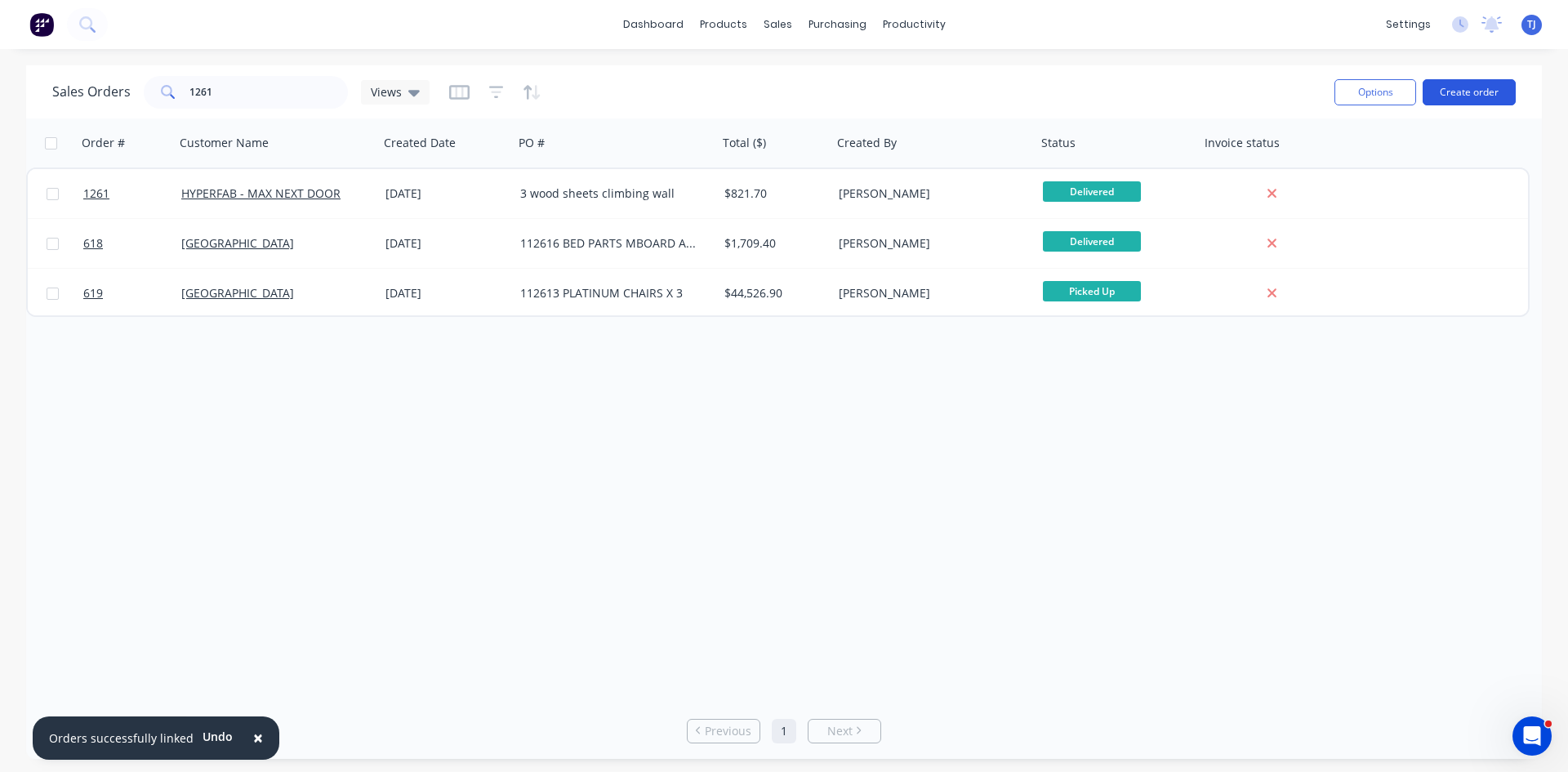
click at [1474, 89] on button "Create order" at bounding box center [1468, 92] width 93 height 26
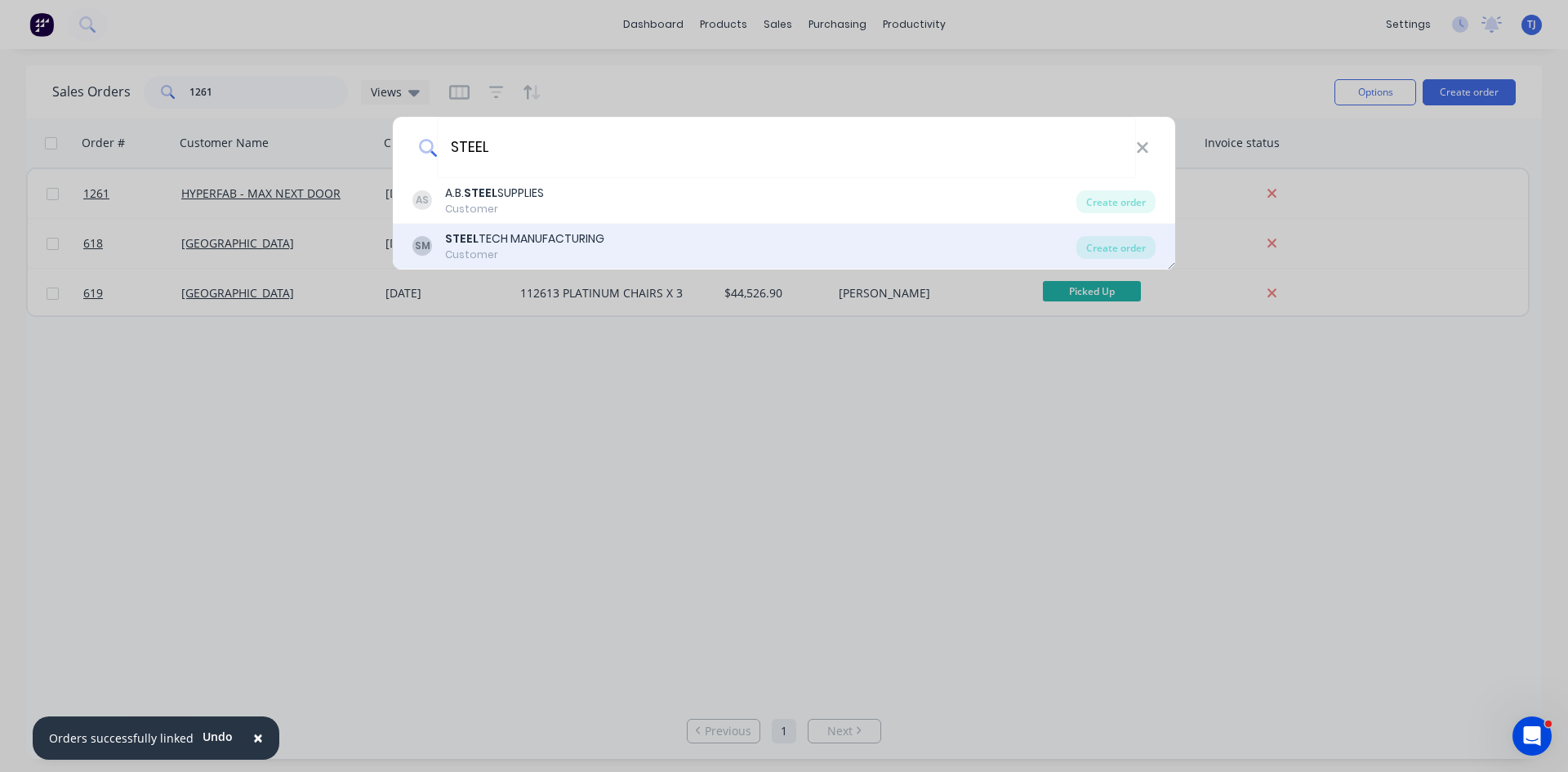
type input "STEEL"
click at [611, 252] on div "SM STEEL TECH MANUFACTURING Customer" at bounding box center [744, 246] width 664 height 32
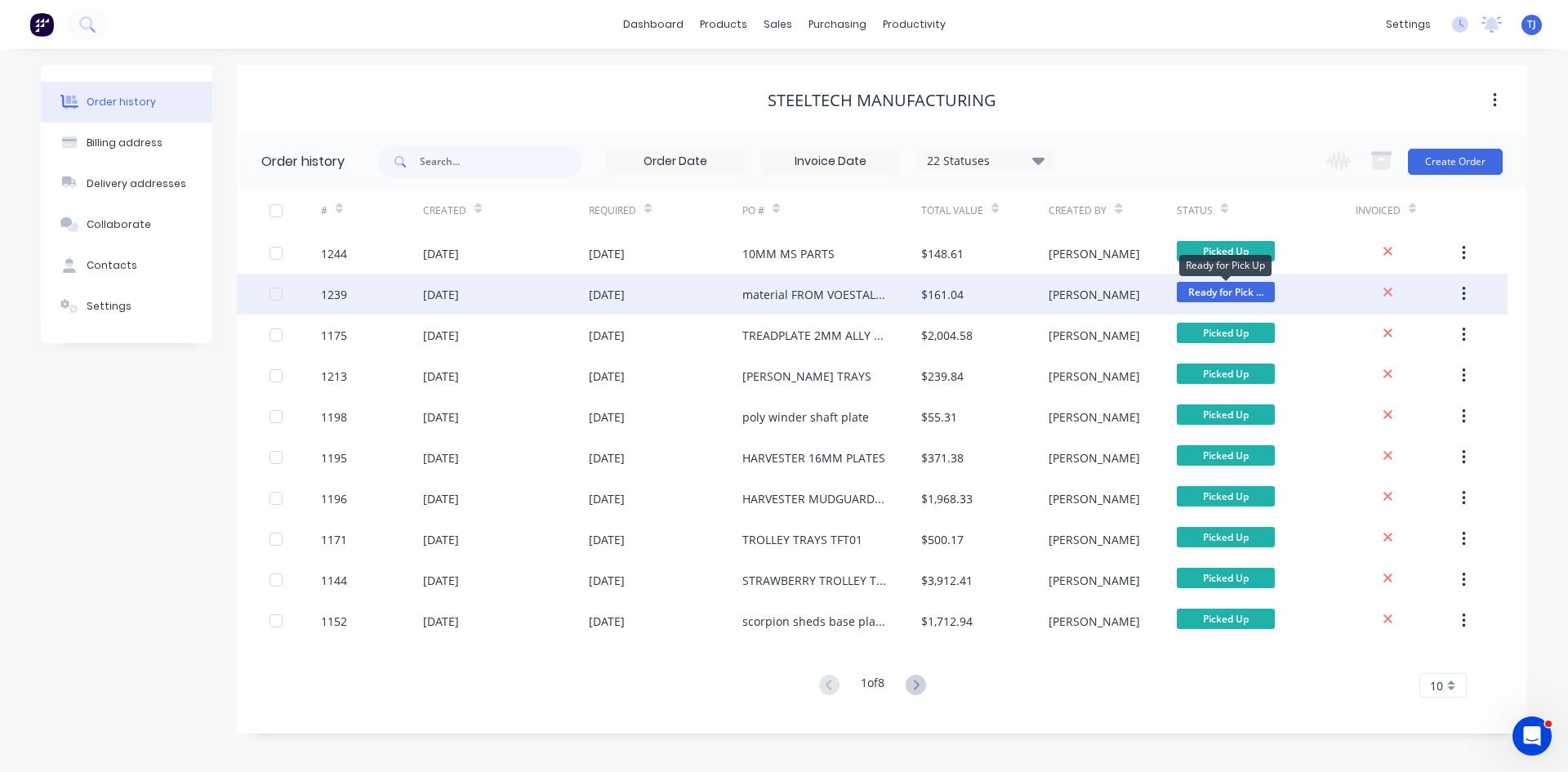
click at [1239, 285] on span "Ready for Pick ..." at bounding box center [1226, 292] width 98 height 20
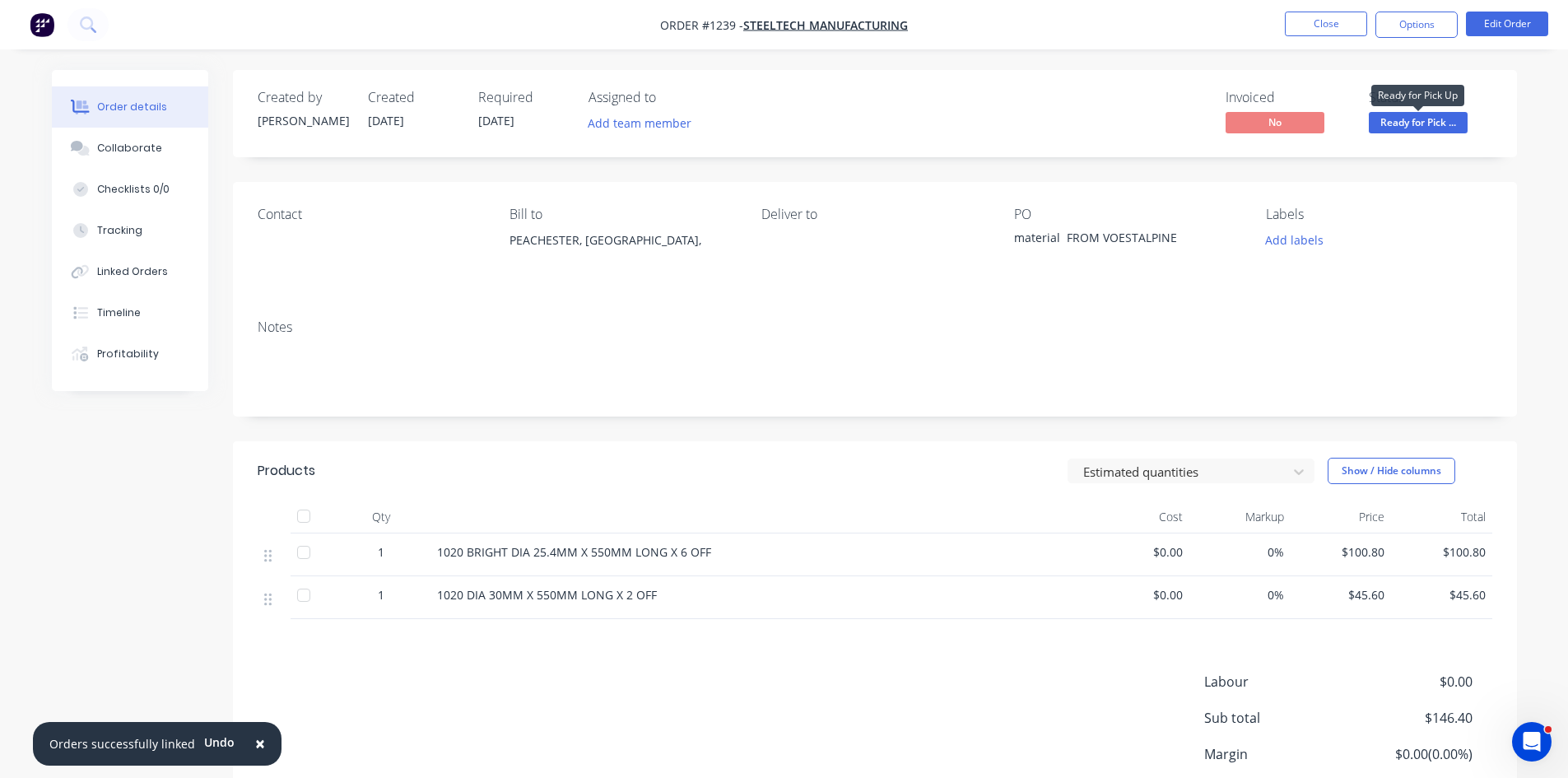
click at [1444, 128] on span "Ready for Pick ..." at bounding box center [1418, 122] width 99 height 20
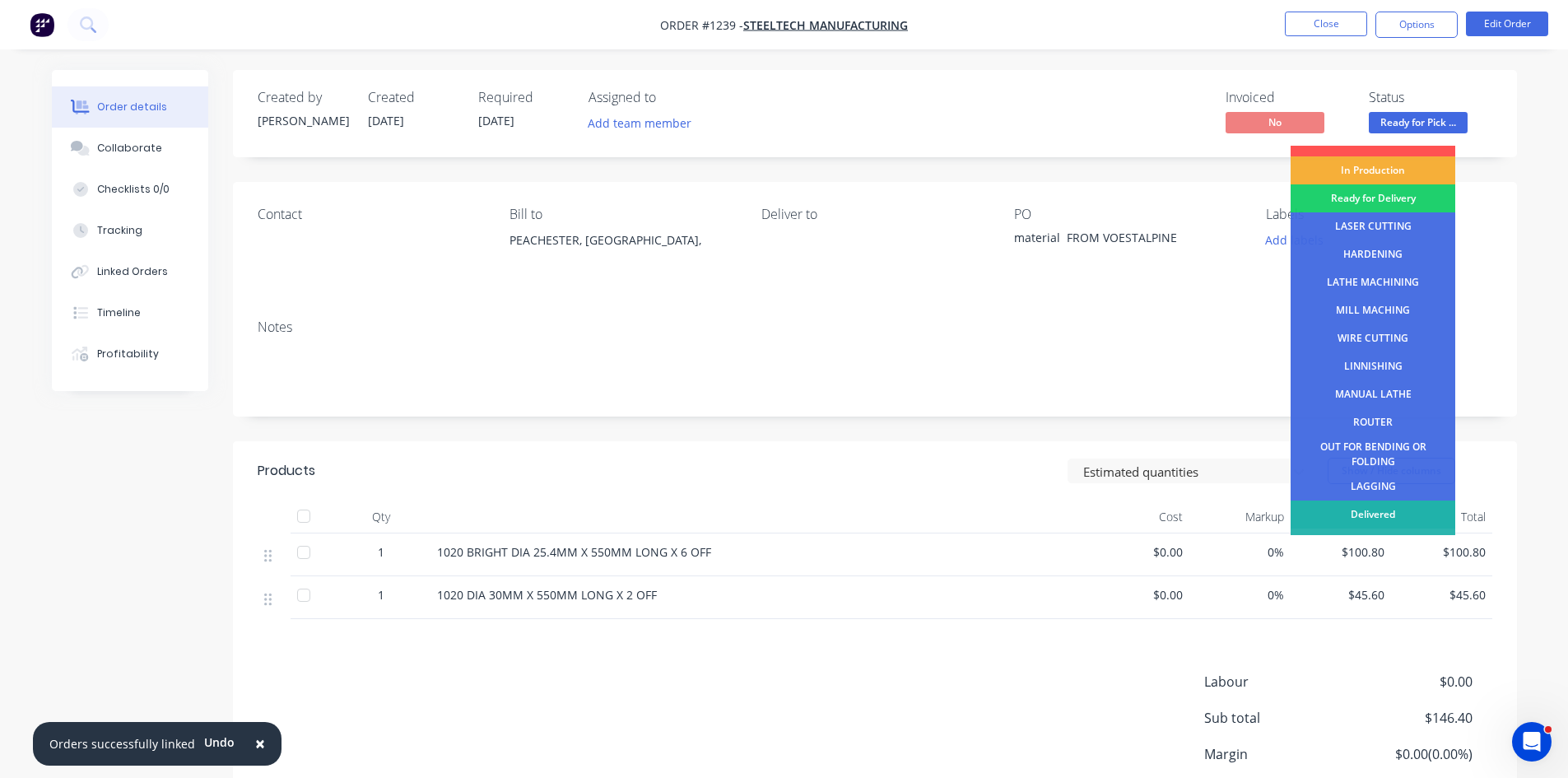
scroll to position [67, 0]
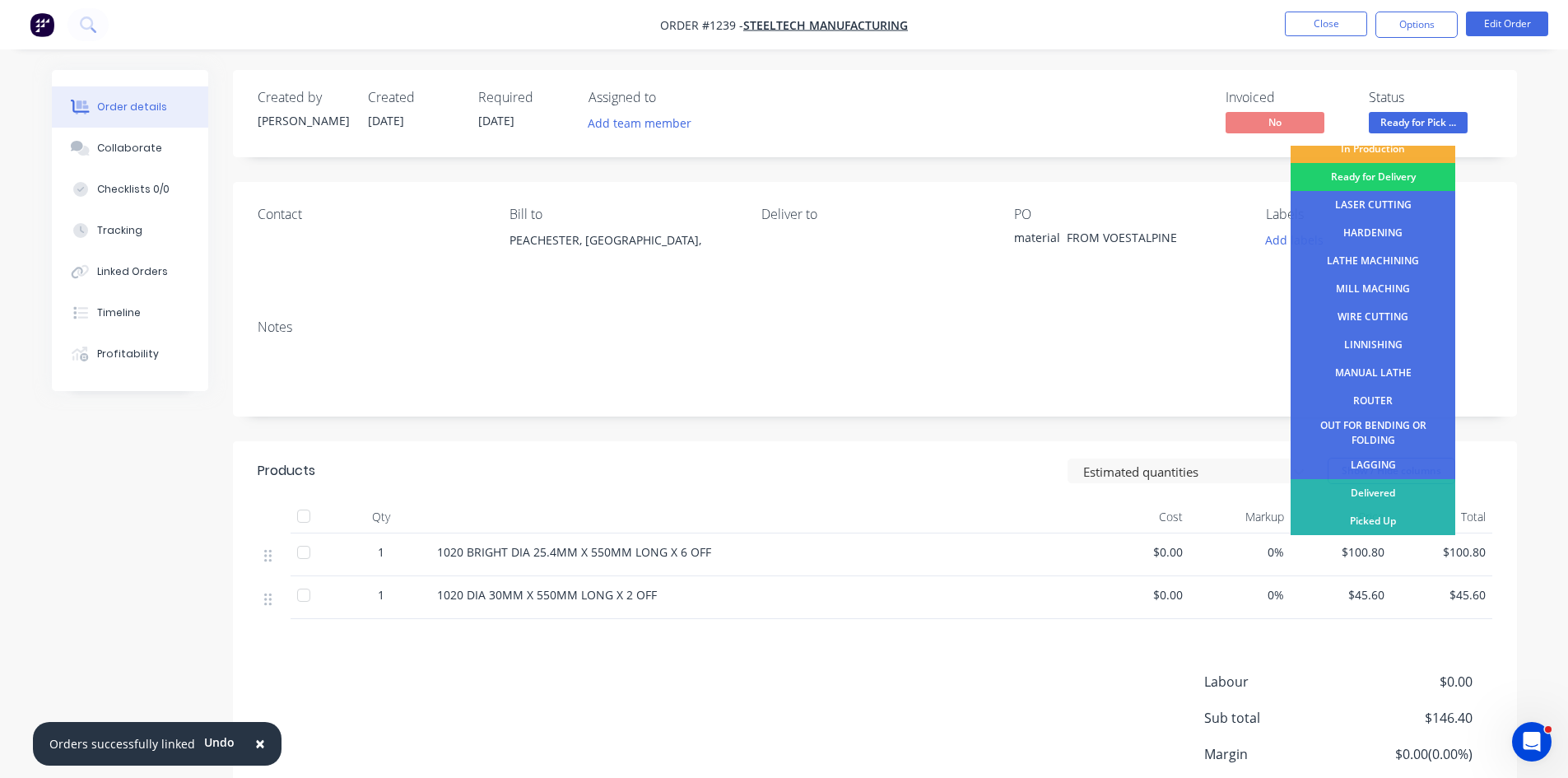
click at [1390, 516] on div "Picked Up" at bounding box center [1373, 521] width 164 height 28
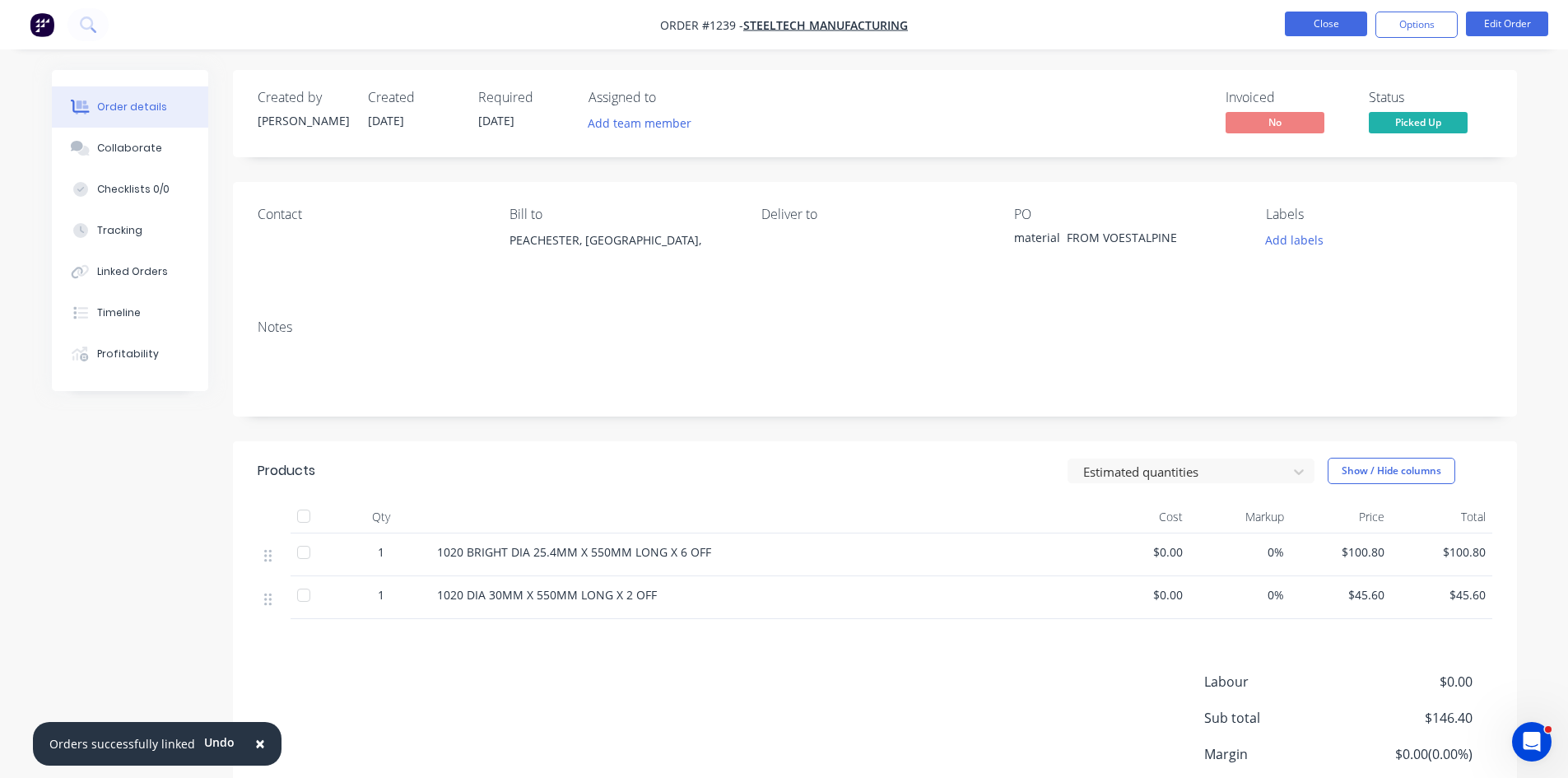
click at [1328, 25] on button "Close" at bounding box center [1326, 24] width 82 height 25
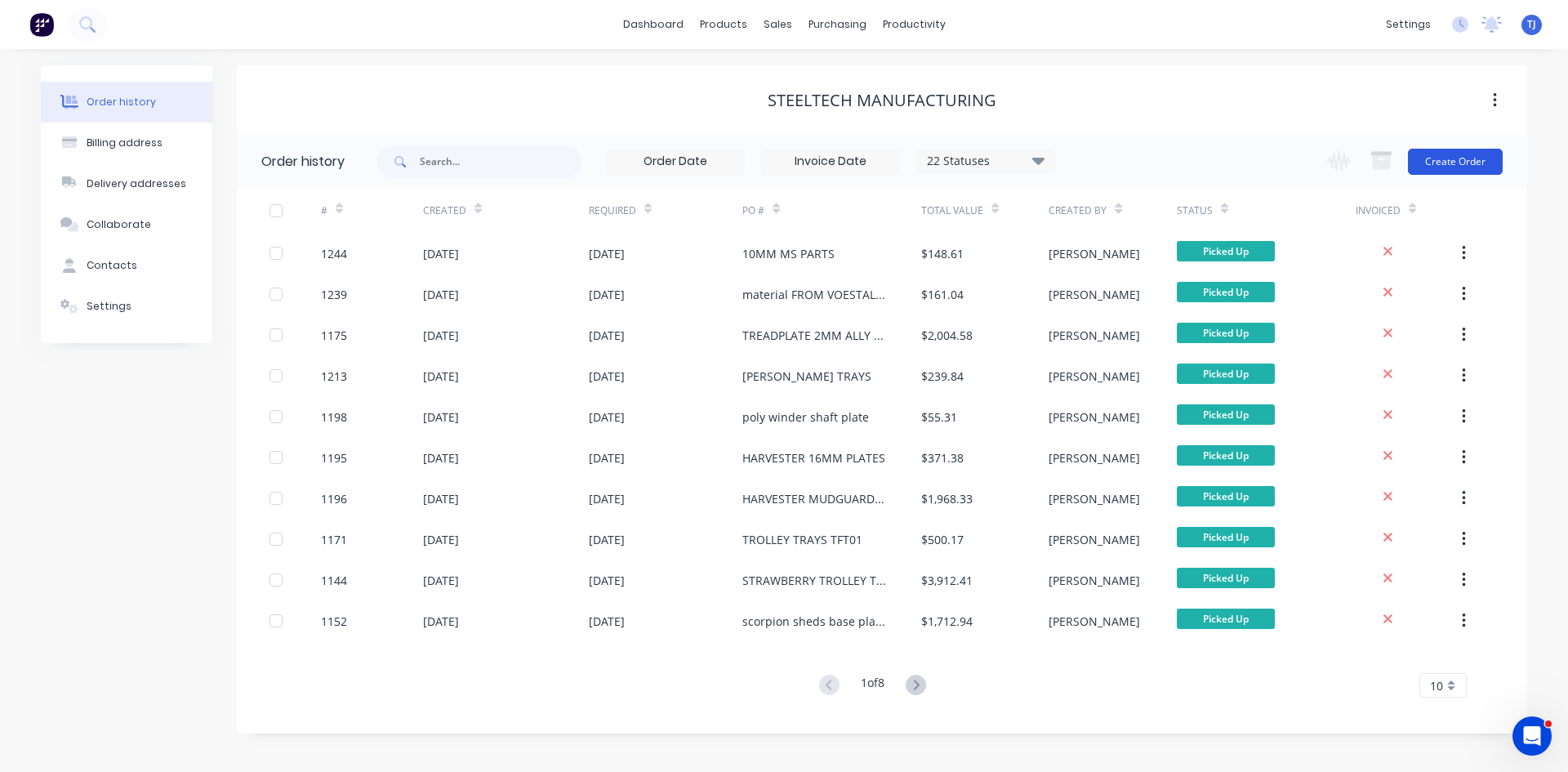
click at [1439, 156] on button "Create Order" at bounding box center [1455, 161] width 95 height 26
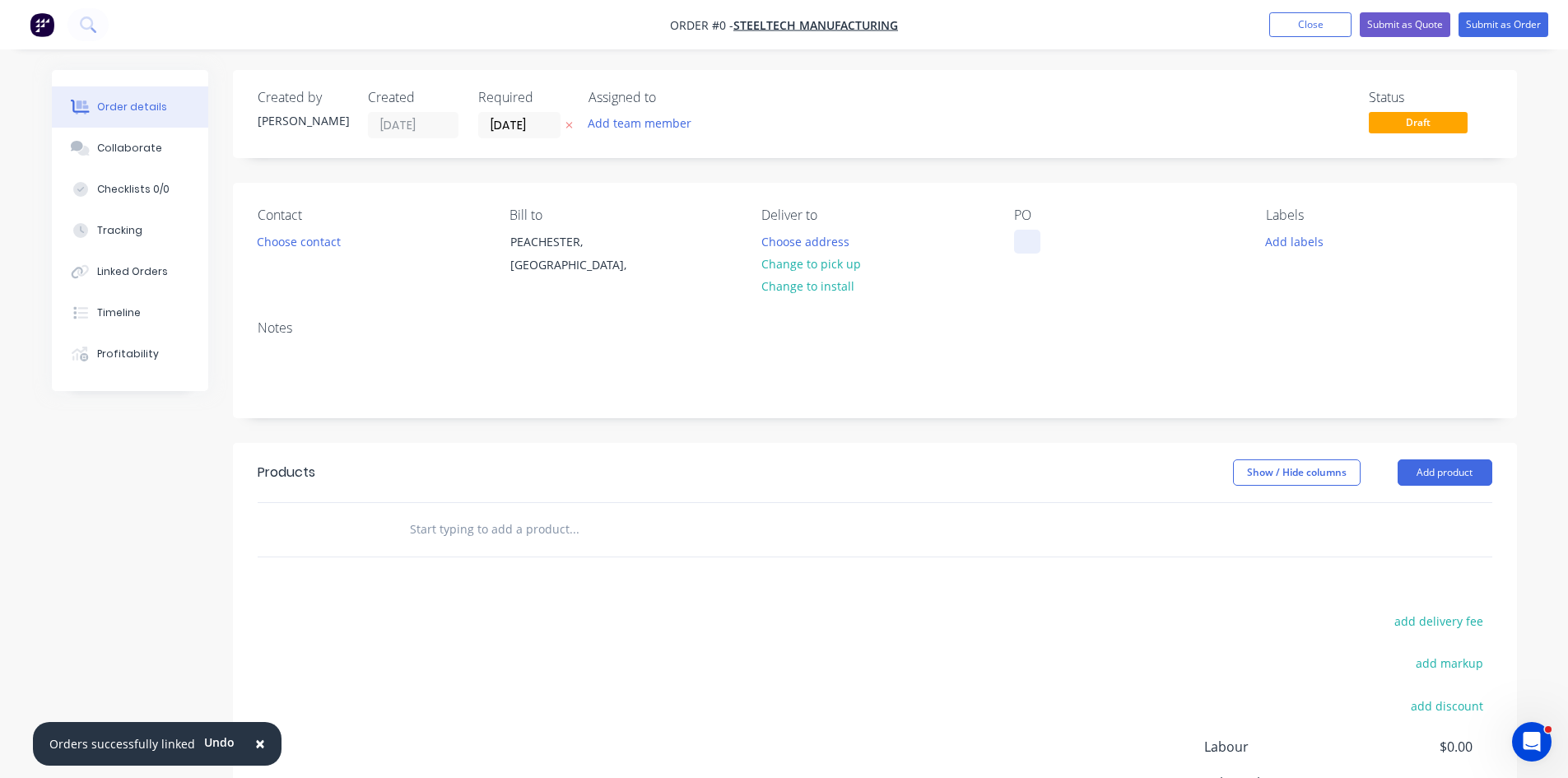
click at [1026, 232] on div at bounding box center [1027, 242] width 26 height 24
click at [1443, 470] on div "Order details Collaborate Checklists 0/0 Tracking Linked Orders Timeline Profit…" at bounding box center [784, 523] width 1498 height 908
click at [1443, 470] on button "Add product" at bounding box center [1445, 472] width 95 height 26
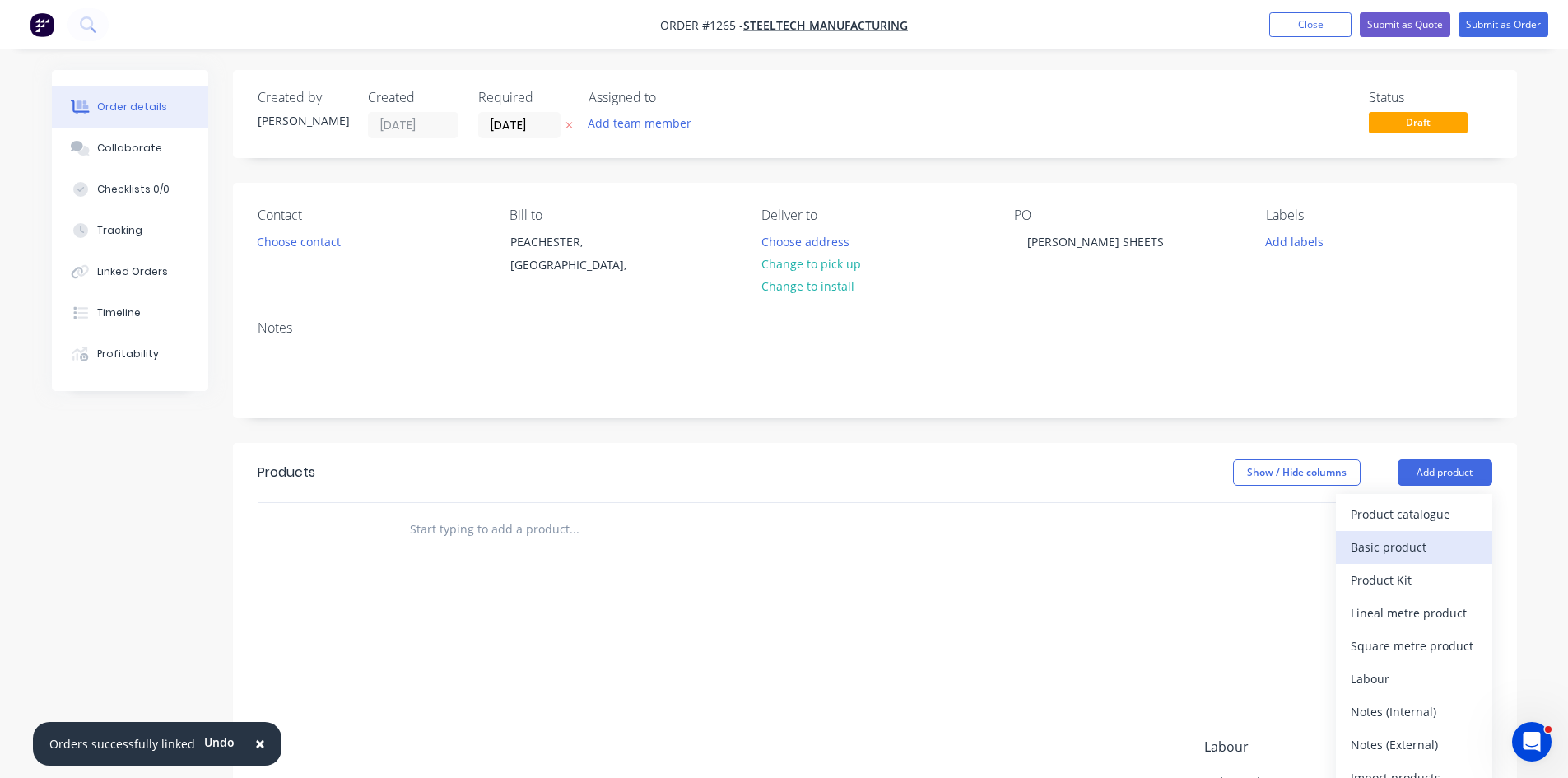
click at [1411, 542] on div "Basic product" at bounding box center [1413, 547] width 127 height 24
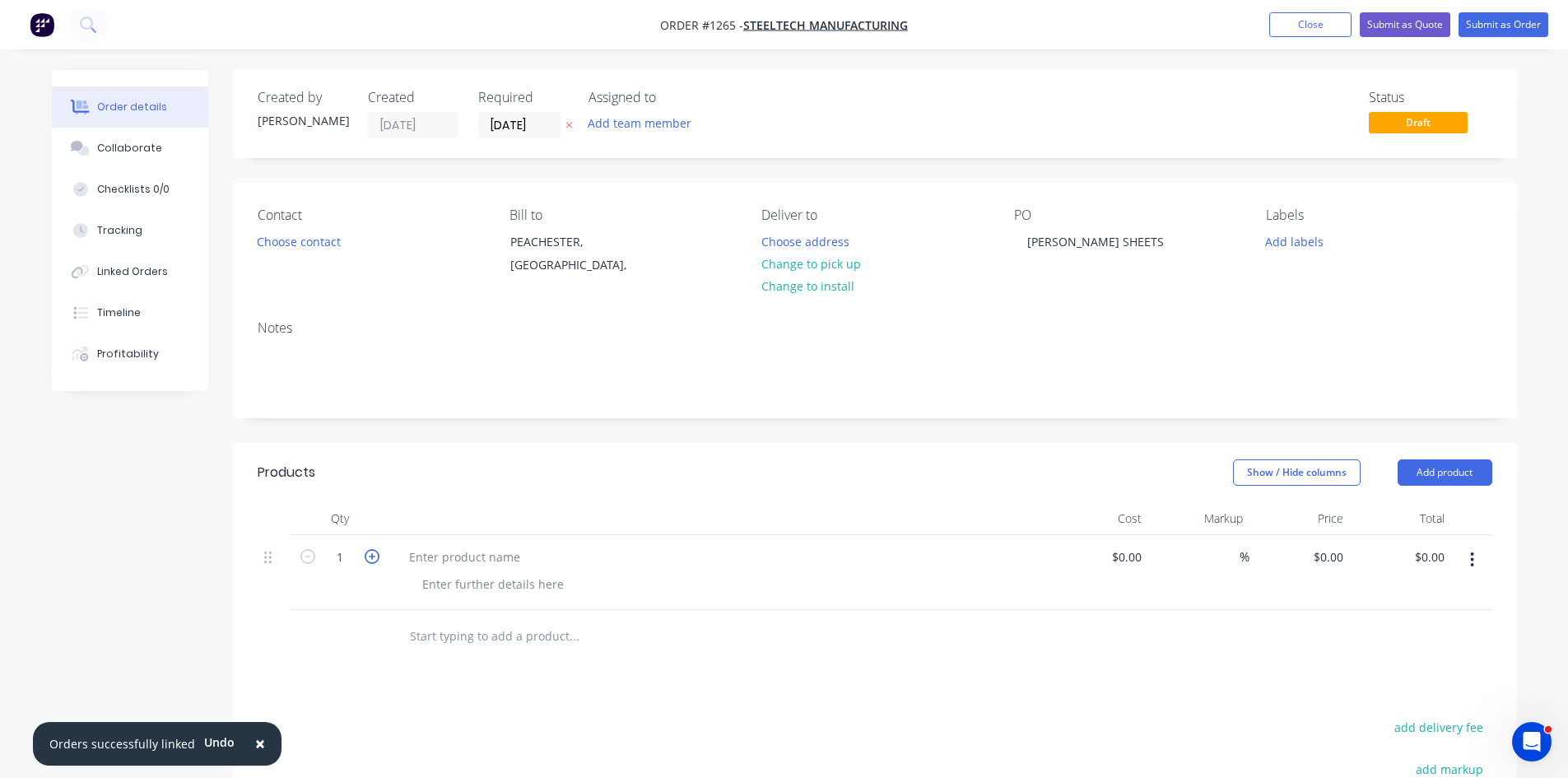
click at [366, 562] on icon "button" at bounding box center [371, 556] width 14 height 14
type input "2"
click at [446, 562] on div at bounding box center [719, 573] width 659 height 75
click at [1333, 562] on input "0" at bounding box center [1330, 557] width 38 height 24
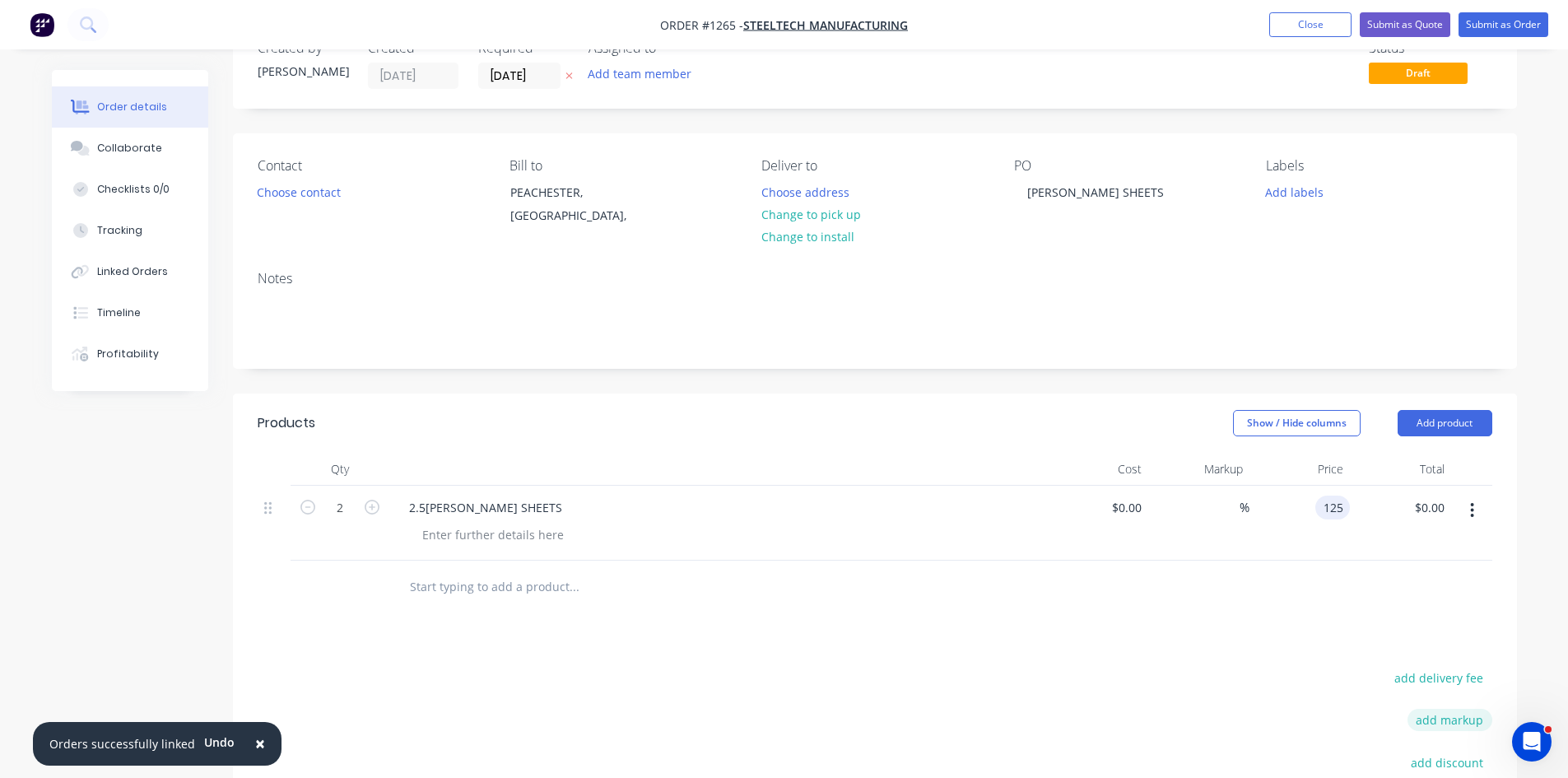
scroll to position [164, 0]
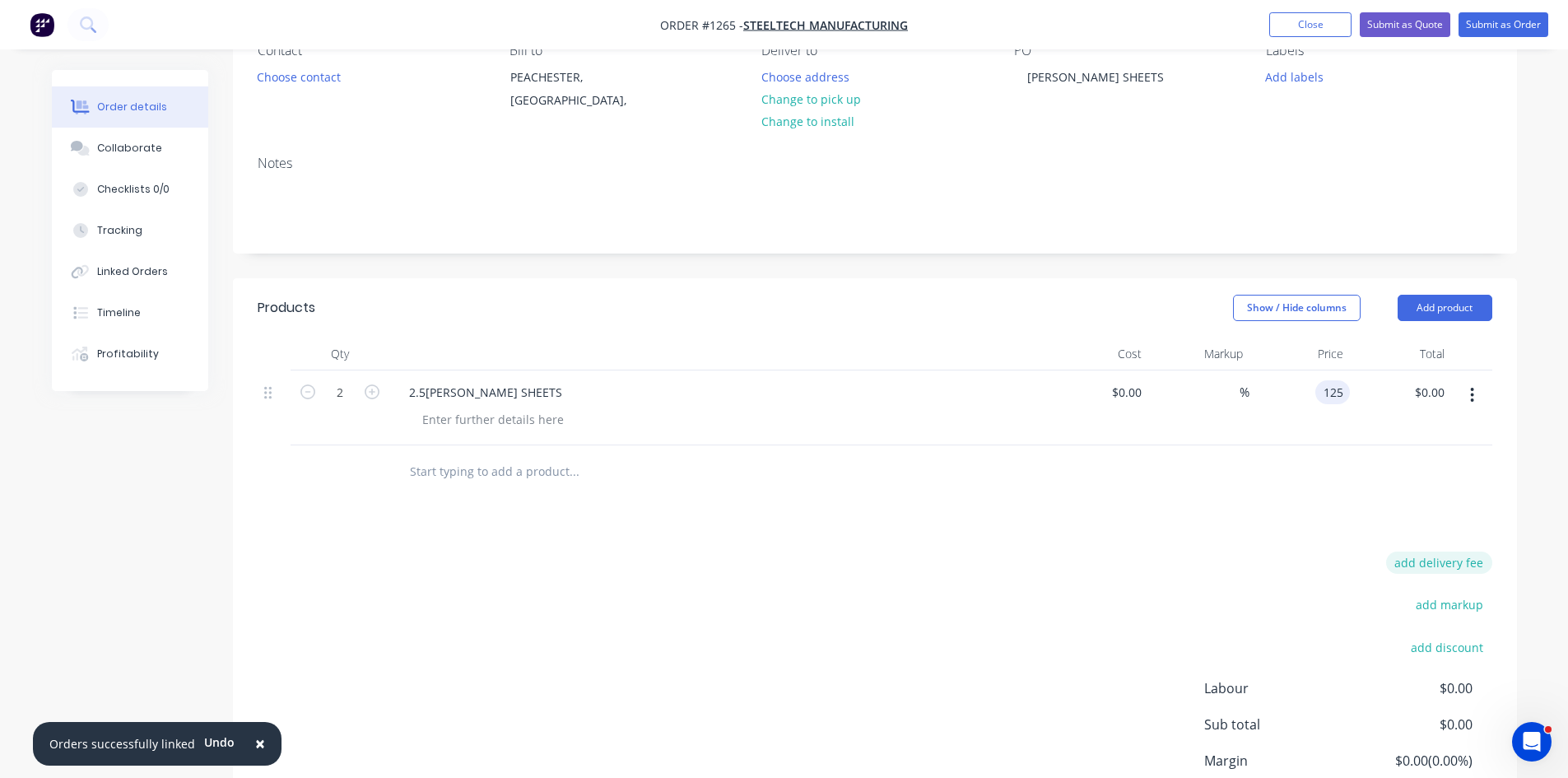
type input "$125.00"
type input "$250.00"
click at [1449, 567] on button "add delivery fee" at bounding box center [1440, 562] width 106 height 22
type input "60"
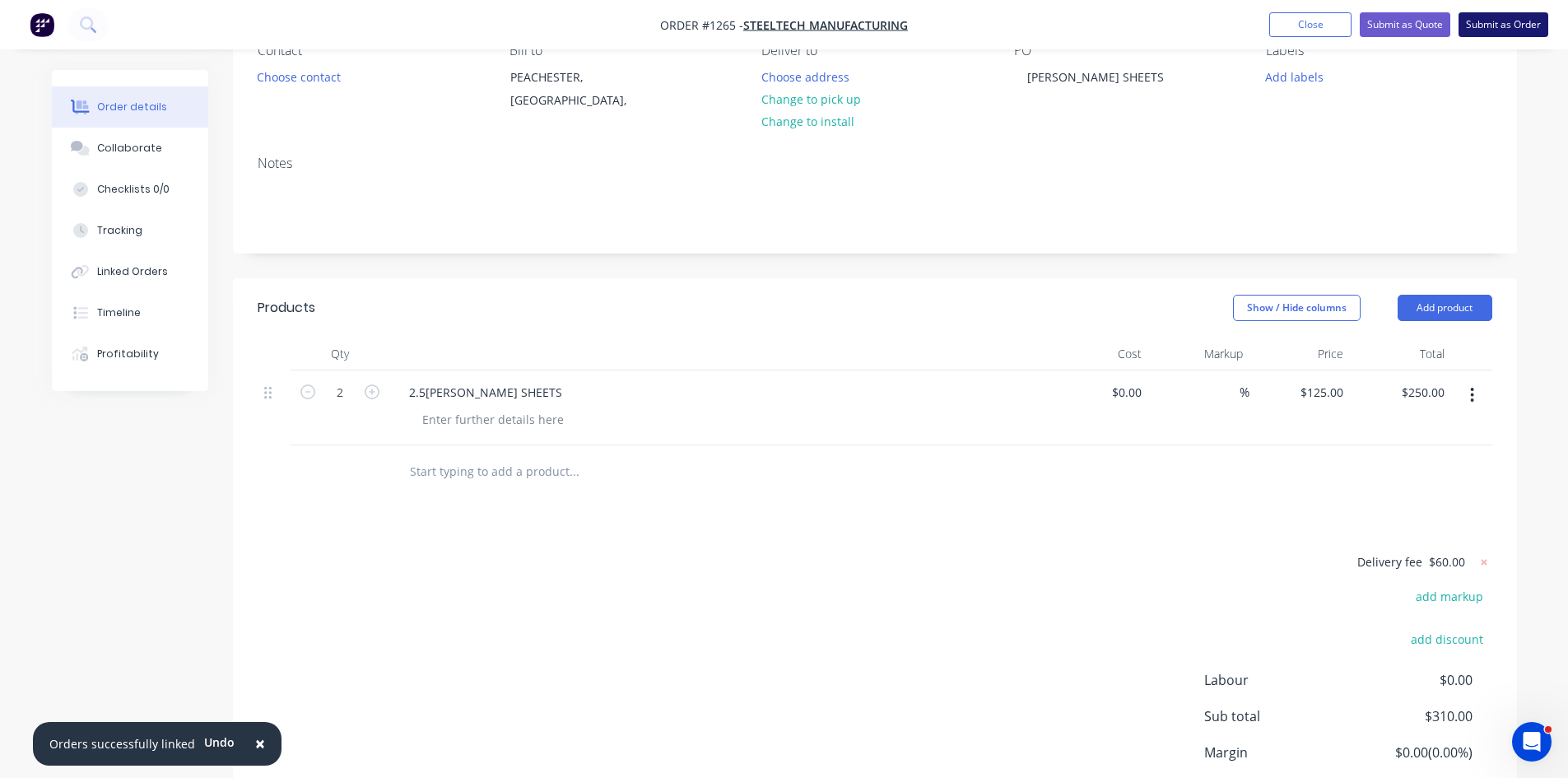
click at [1496, 36] on button "Submit as Order" at bounding box center [1503, 25] width 90 height 25
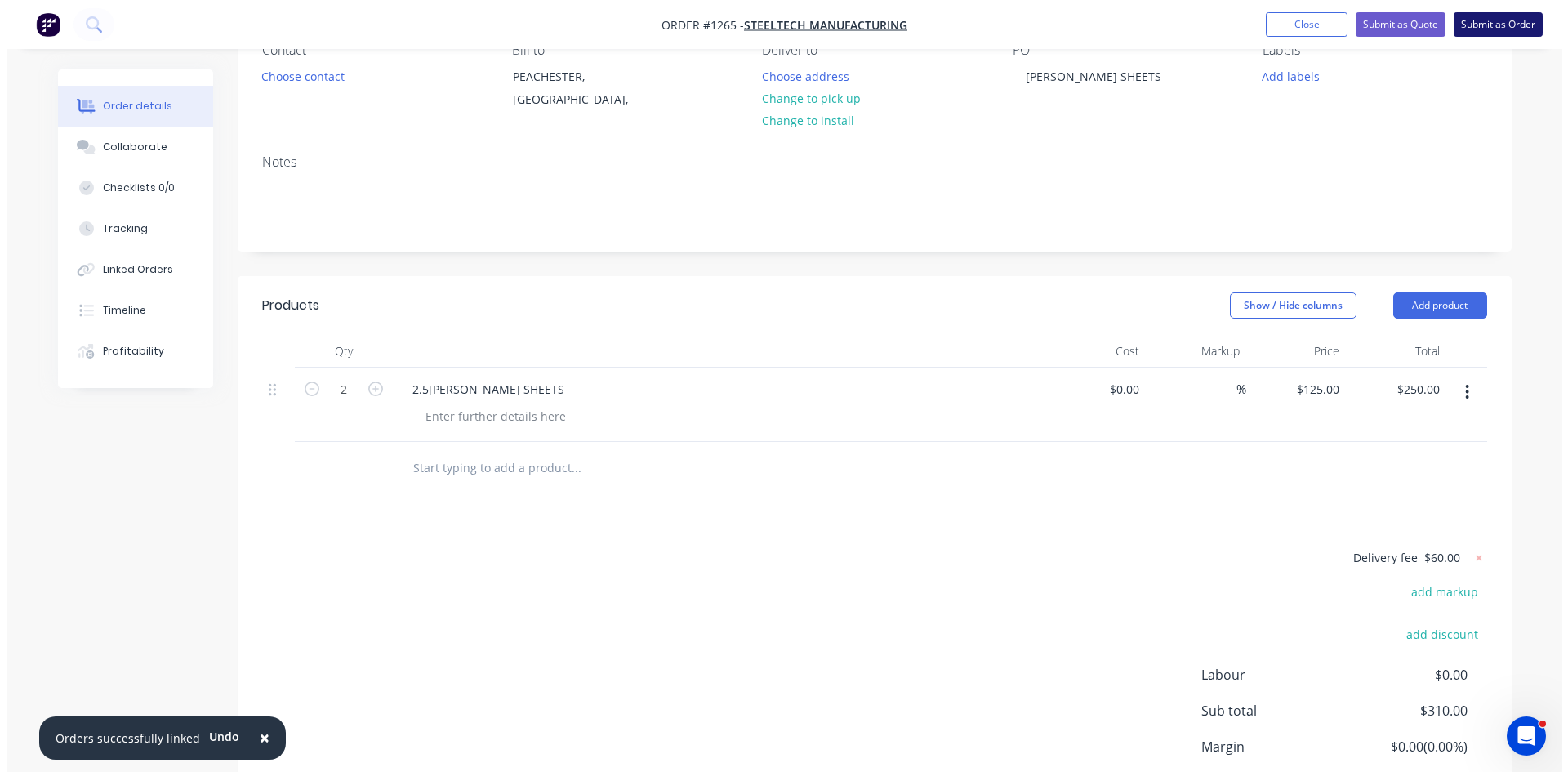
scroll to position [0, 0]
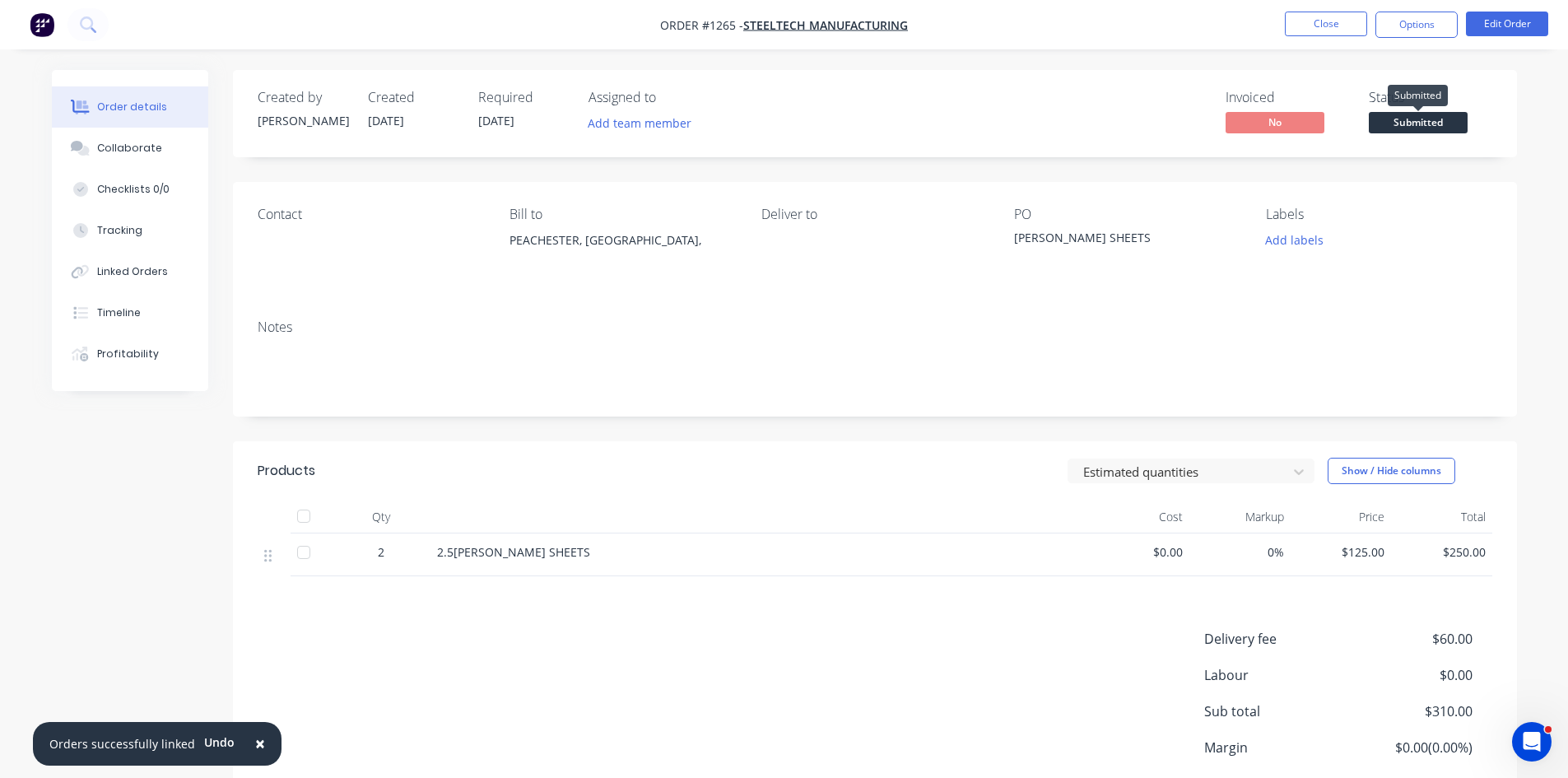
click at [1438, 120] on span "Submitted" at bounding box center [1418, 122] width 99 height 20
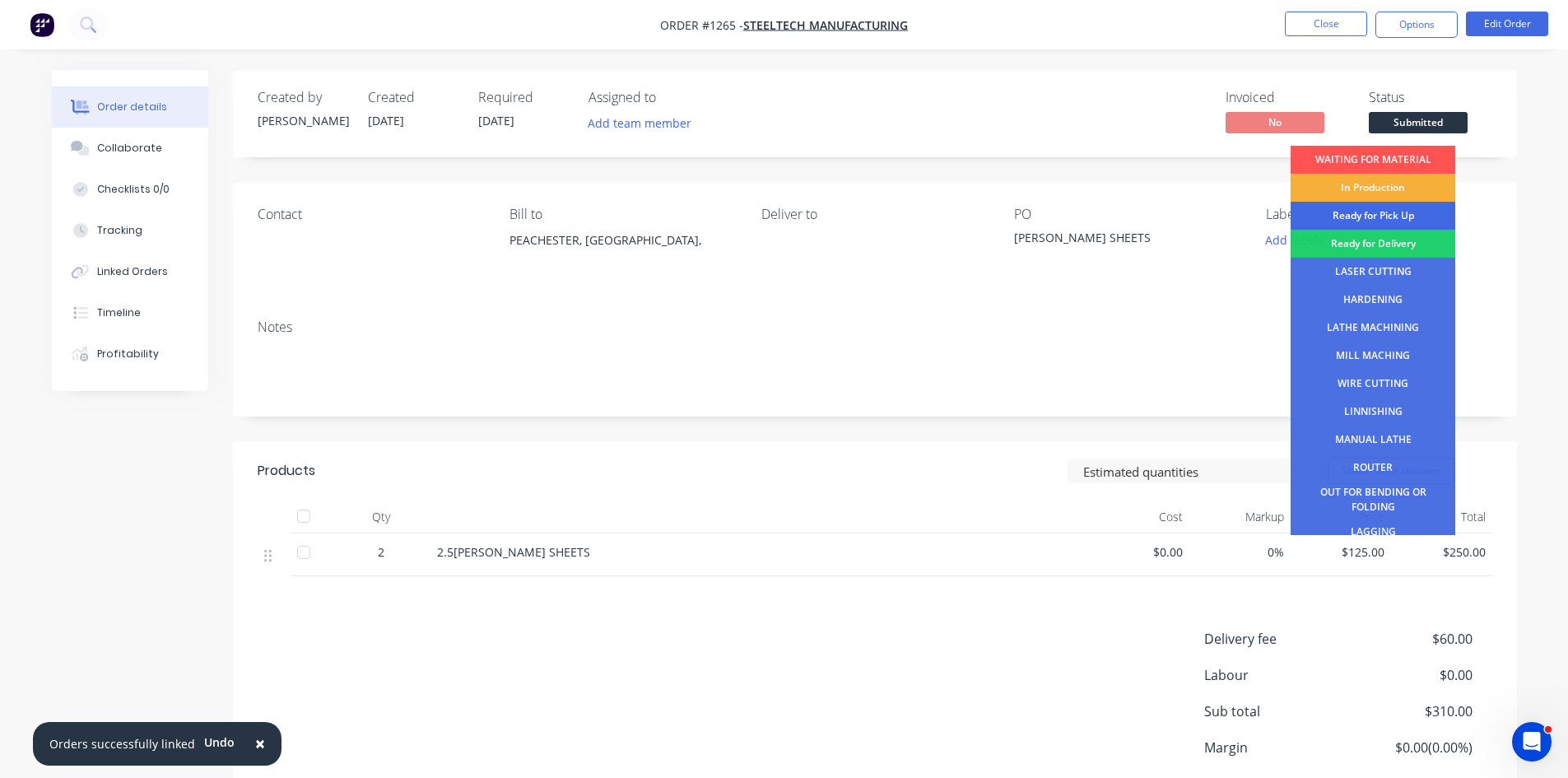
click at [1409, 214] on div "Ready for Pick Up" at bounding box center [1373, 216] width 164 height 28
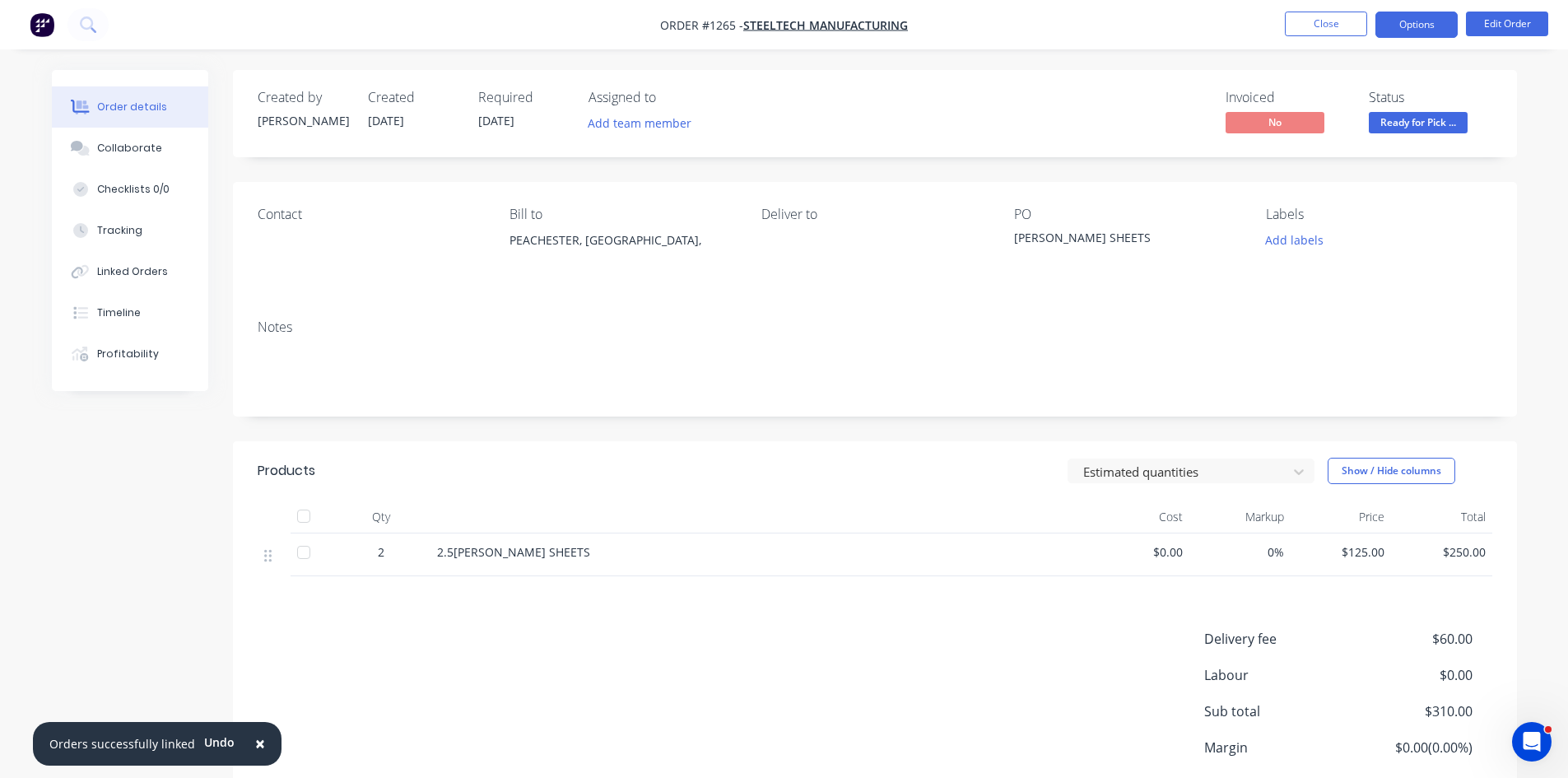
click at [1426, 16] on button "Options" at bounding box center [1416, 24] width 82 height 26
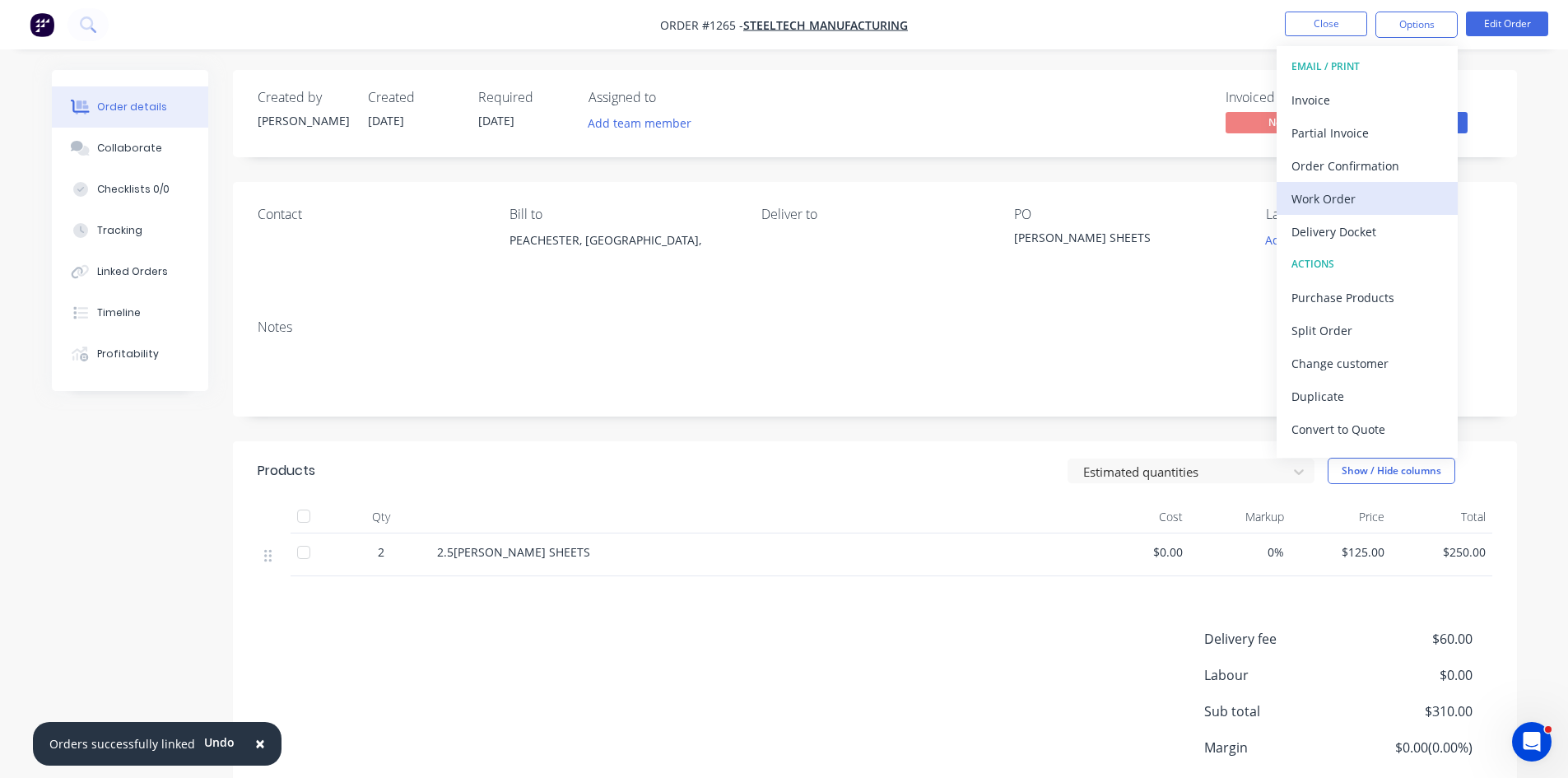
click at [1330, 197] on div "Work Order" at bounding box center [1367, 198] width 152 height 24
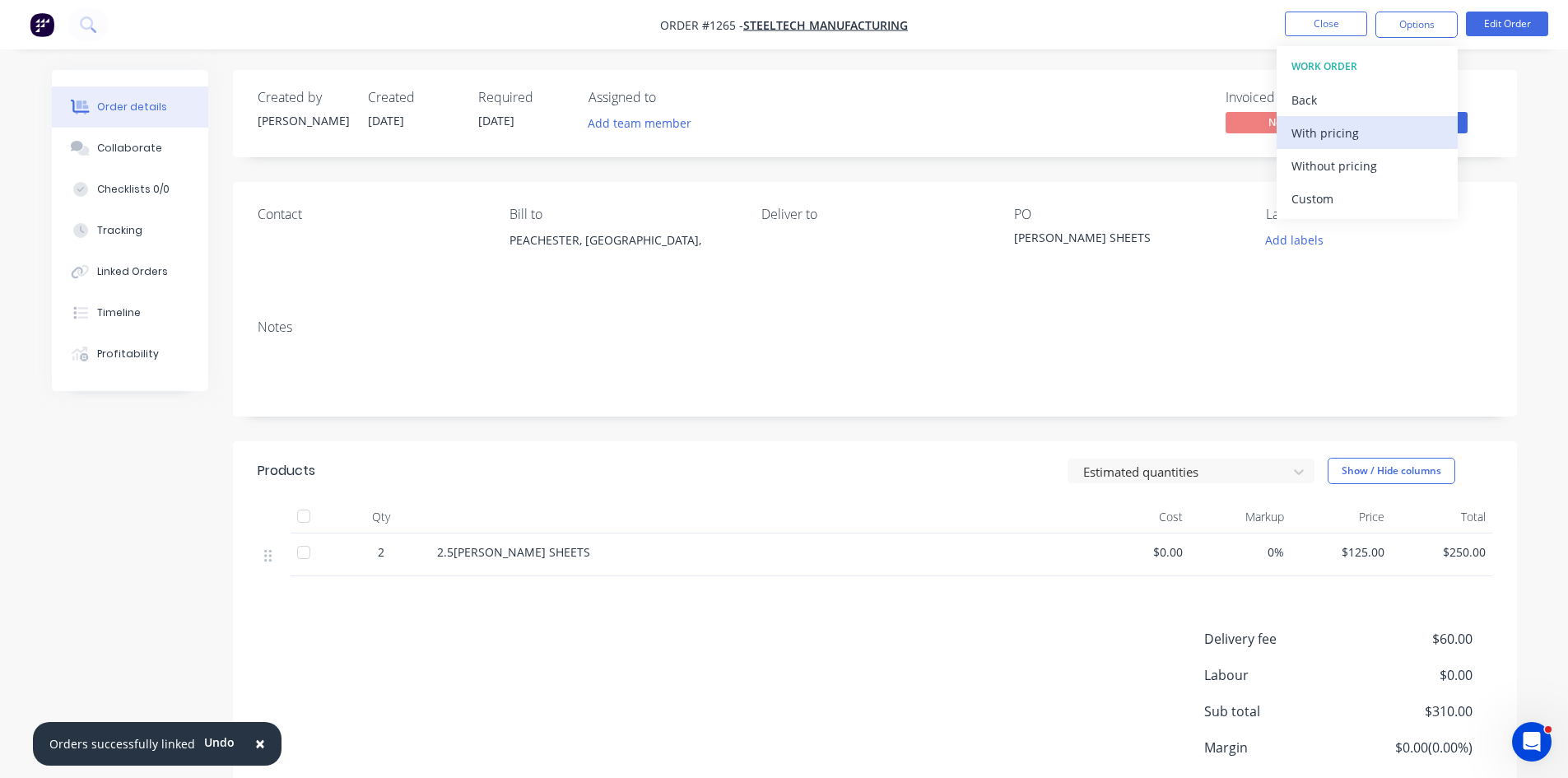
click at [1338, 122] on div "With pricing" at bounding box center [1367, 132] width 152 height 24
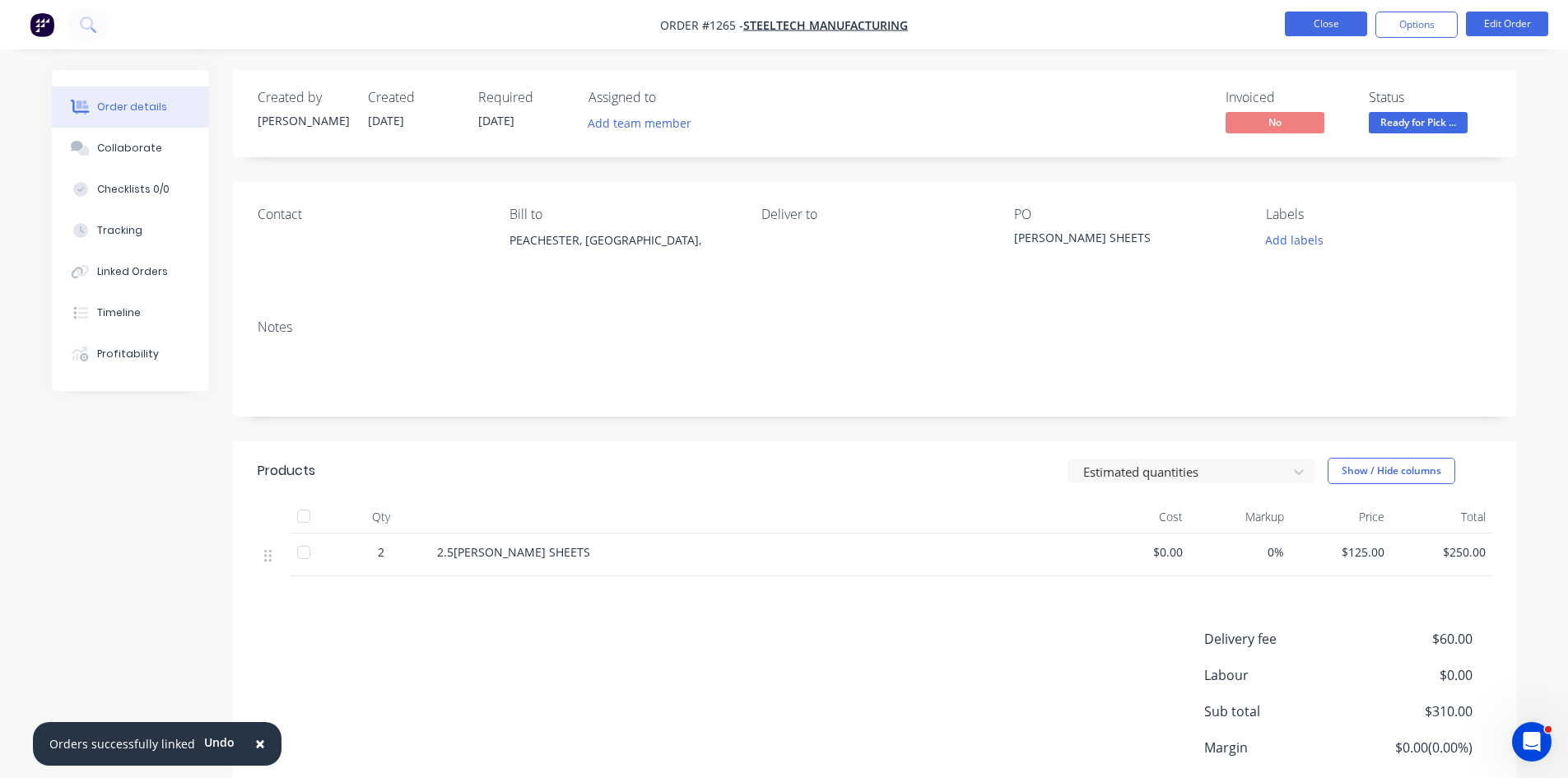
click at [1339, 24] on button "Close" at bounding box center [1326, 24] width 82 height 25
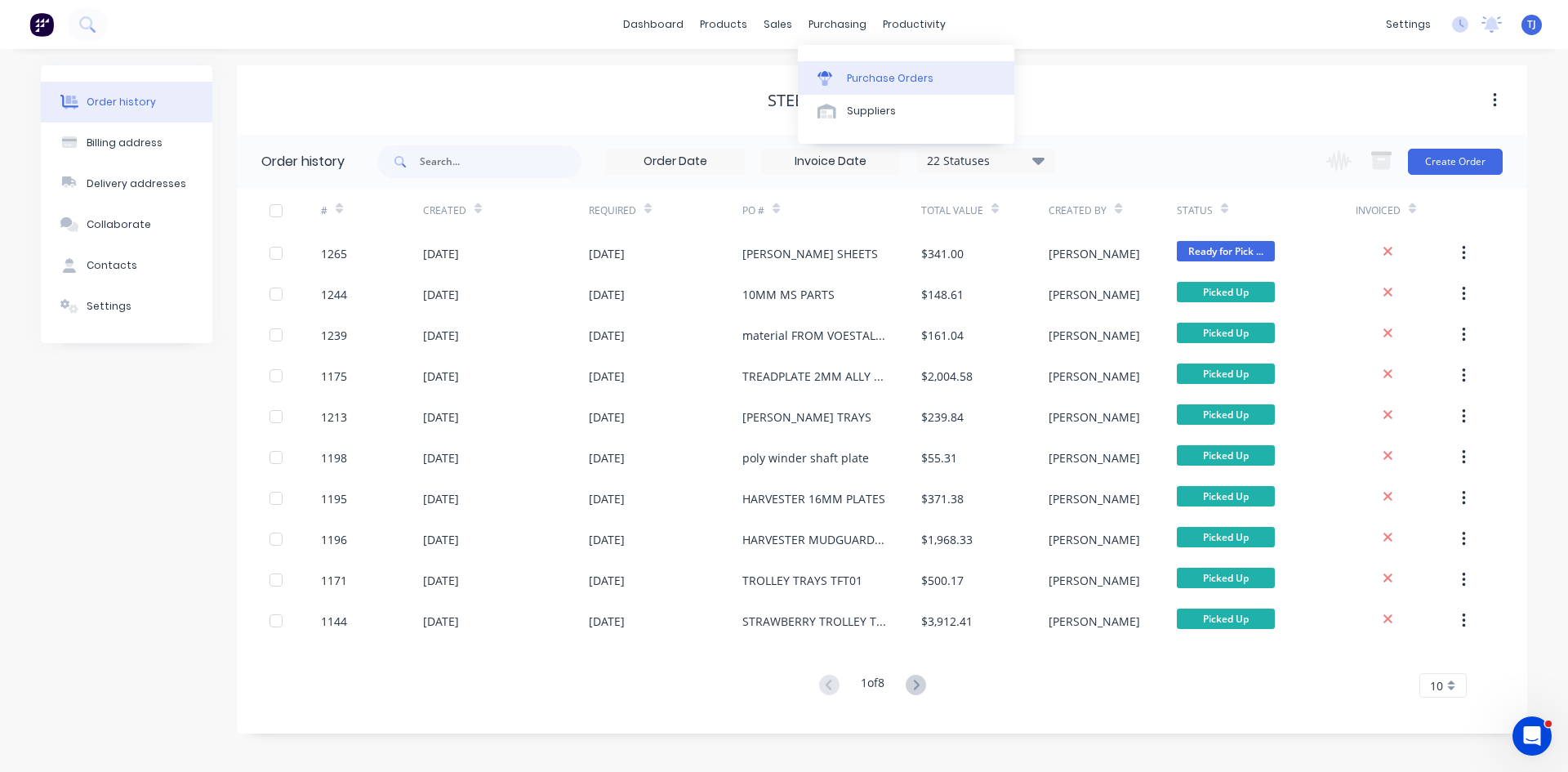
click at [875, 66] on link "Purchase Orders" at bounding box center [906, 78] width 217 height 33
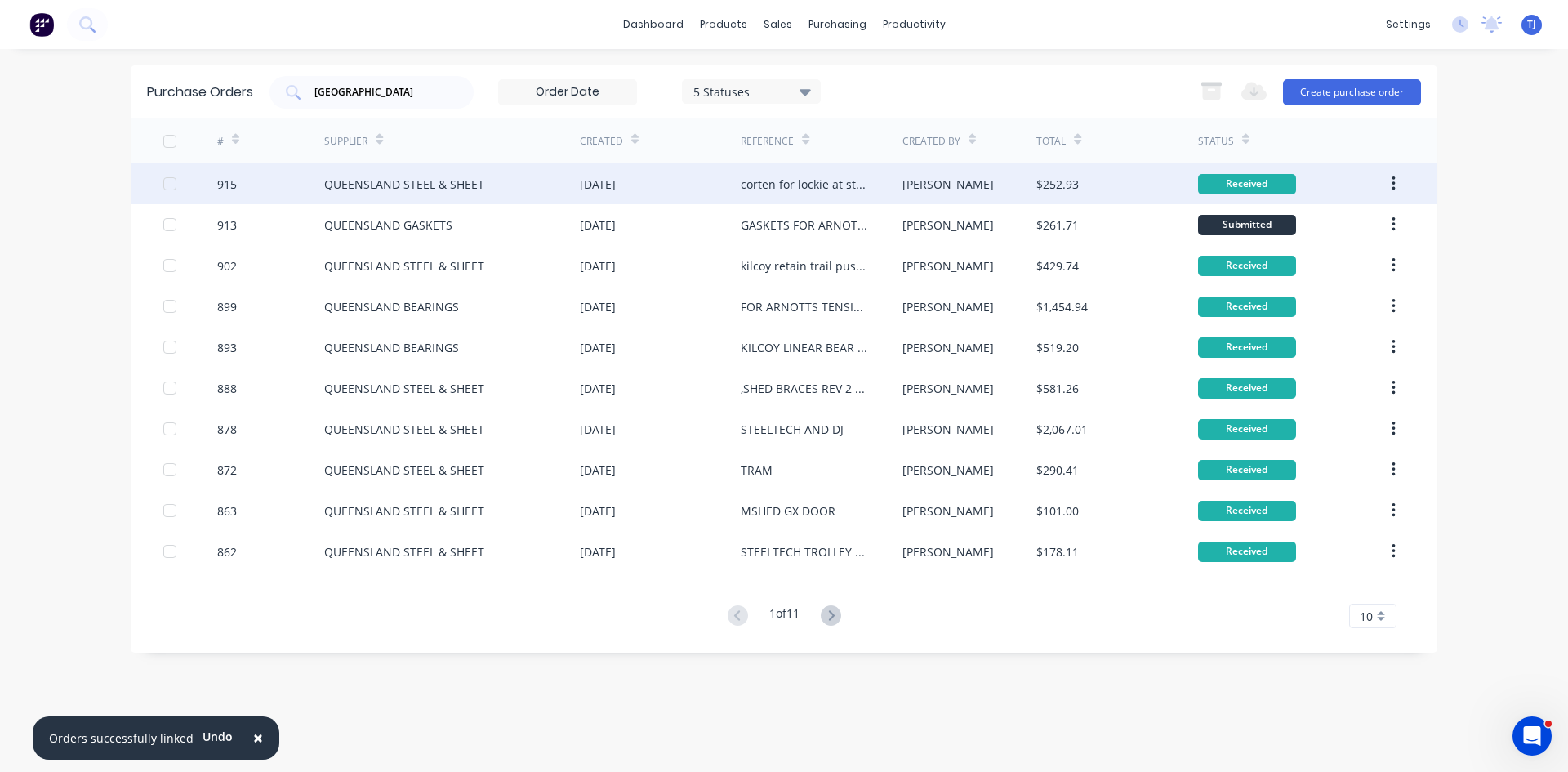
click at [488, 174] on div "QUEENSLAND STEEL & SHEET" at bounding box center [451, 183] width 256 height 41
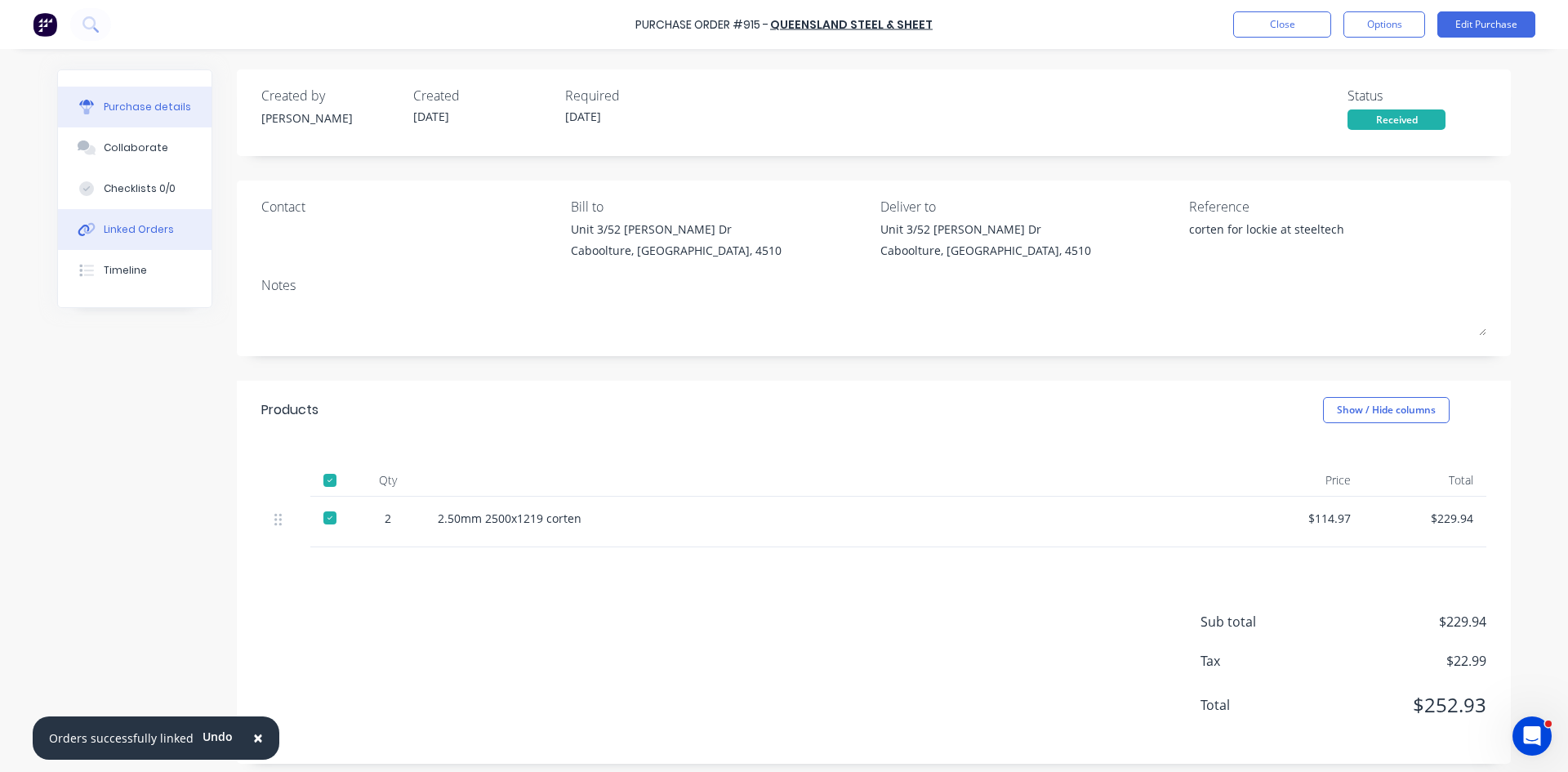
click at [118, 226] on div "Linked Orders" at bounding box center [138, 229] width 70 height 14
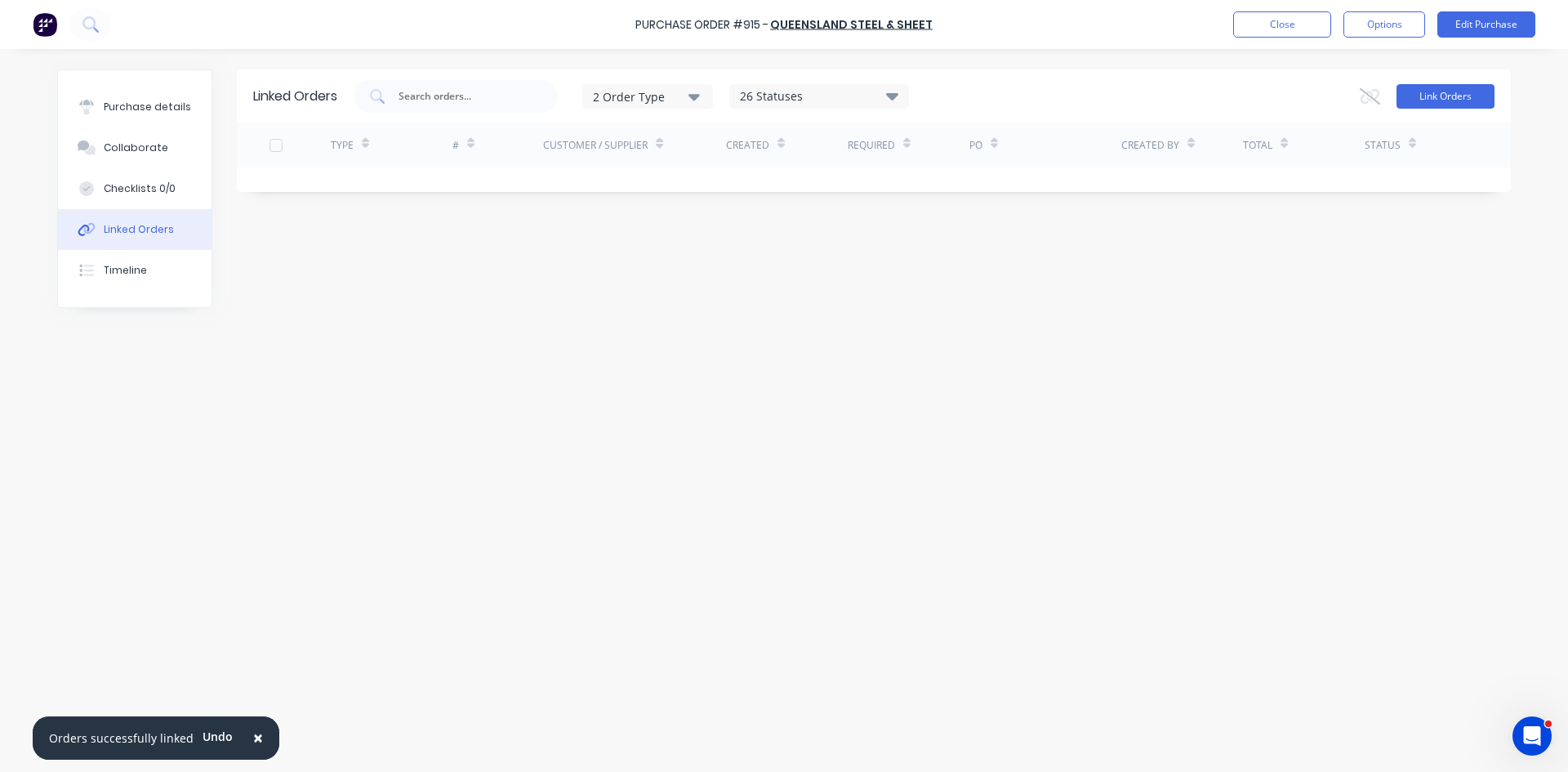
click at [1466, 93] on button "Link Orders" at bounding box center [1445, 97] width 98 height 25
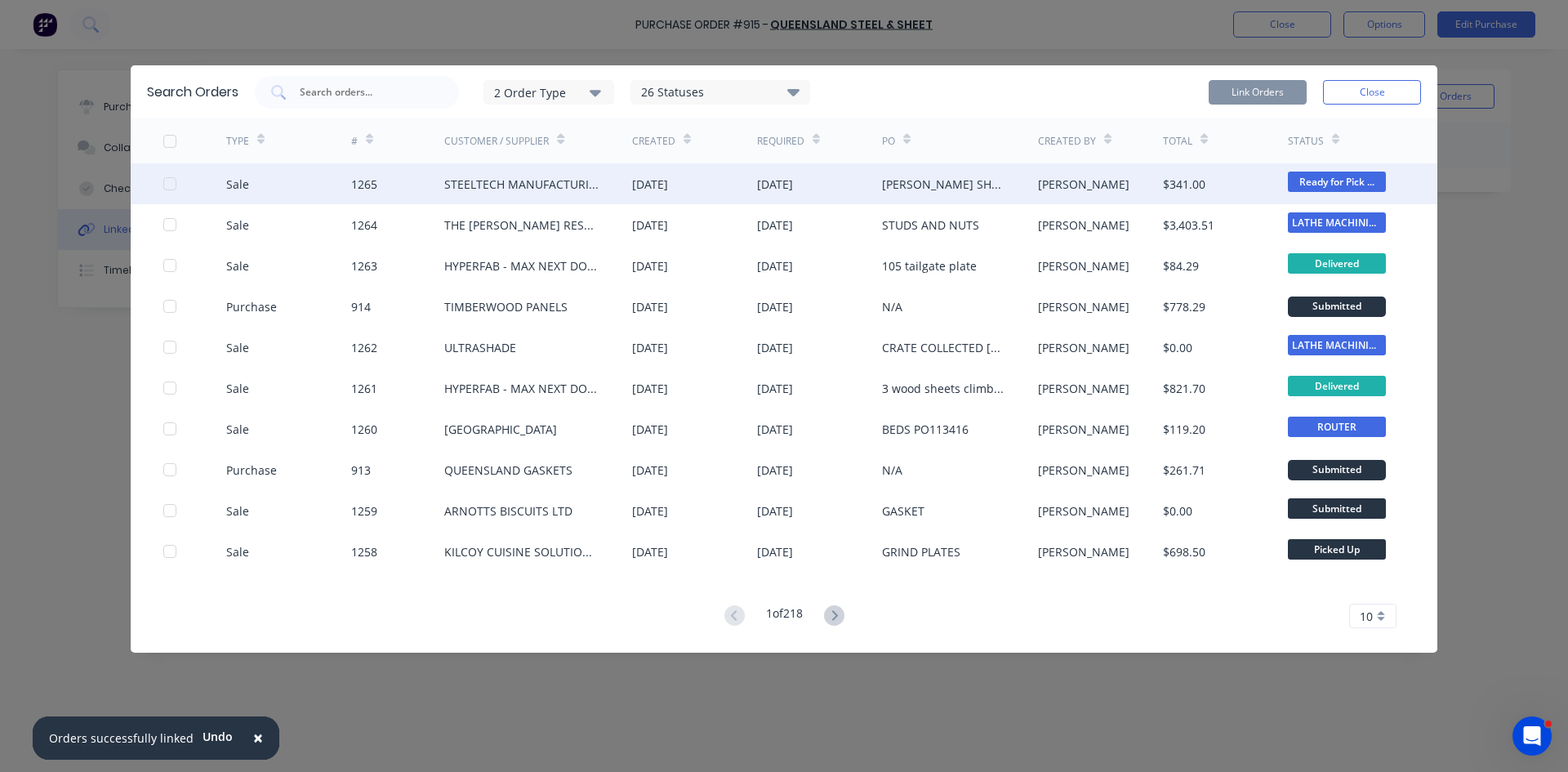
click at [176, 179] on div at bounding box center [195, 183] width 63 height 41
click at [170, 188] on div at bounding box center [170, 184] width 33 height 33
click at [1248, 100] on button "Link Orders" at bounding box center [1257, 92] width 98 height 25
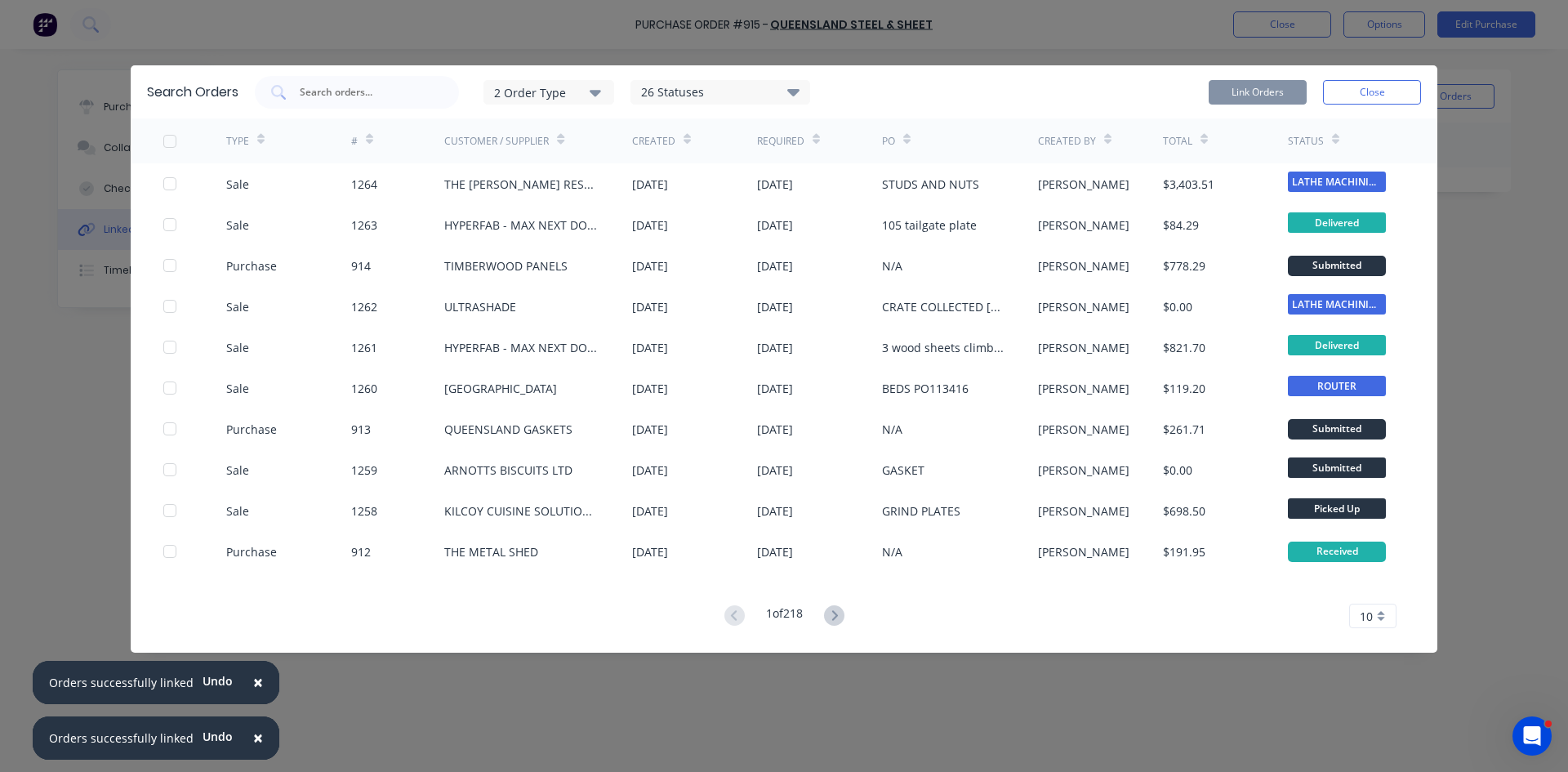
click at [1367, 94] on button "Close" at bounding box center [1372, 92] width 98 height 25
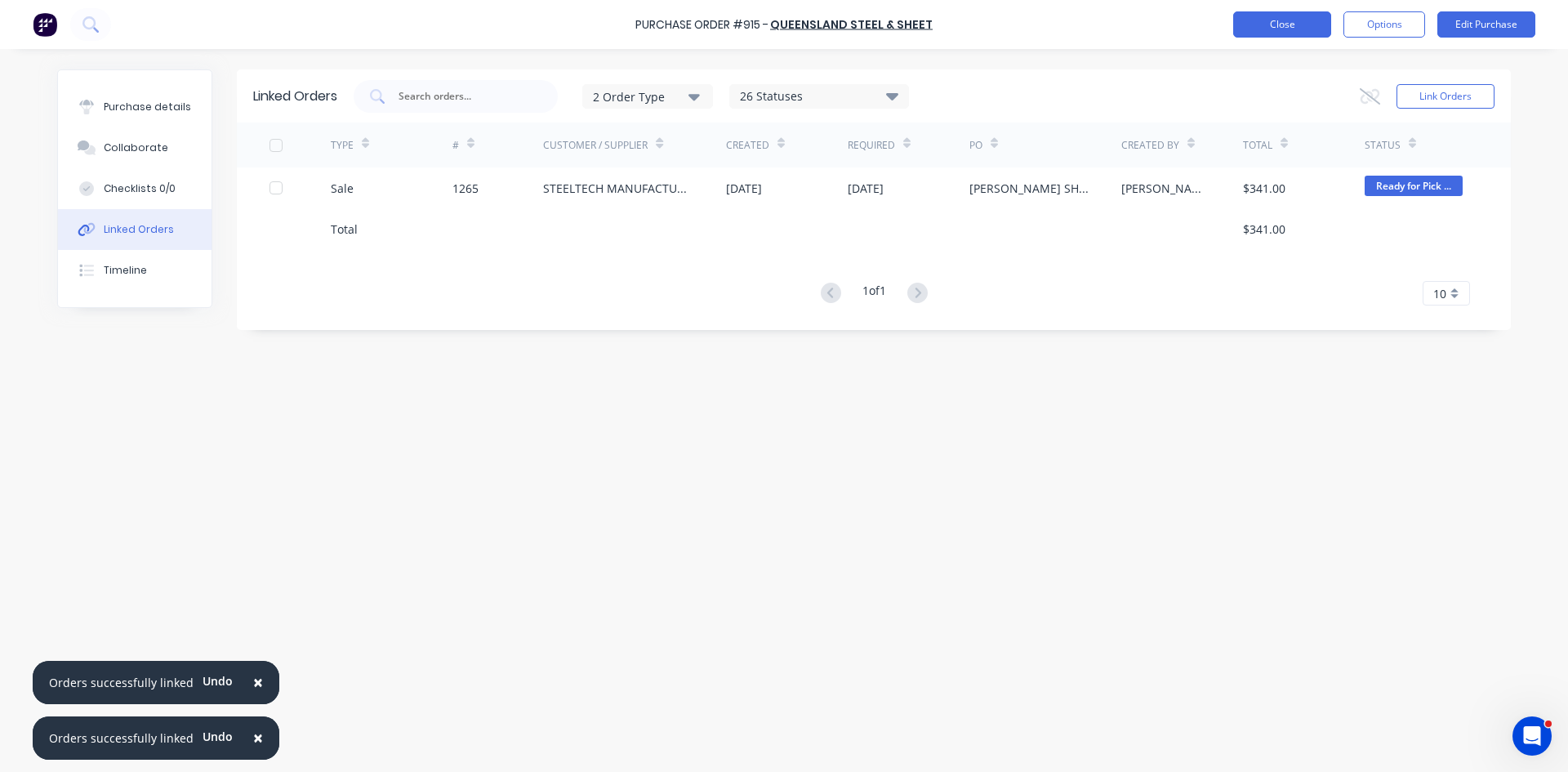
click at [1283, 23] on button "Close" at bounding box center [1282, 24] width 98 height 26
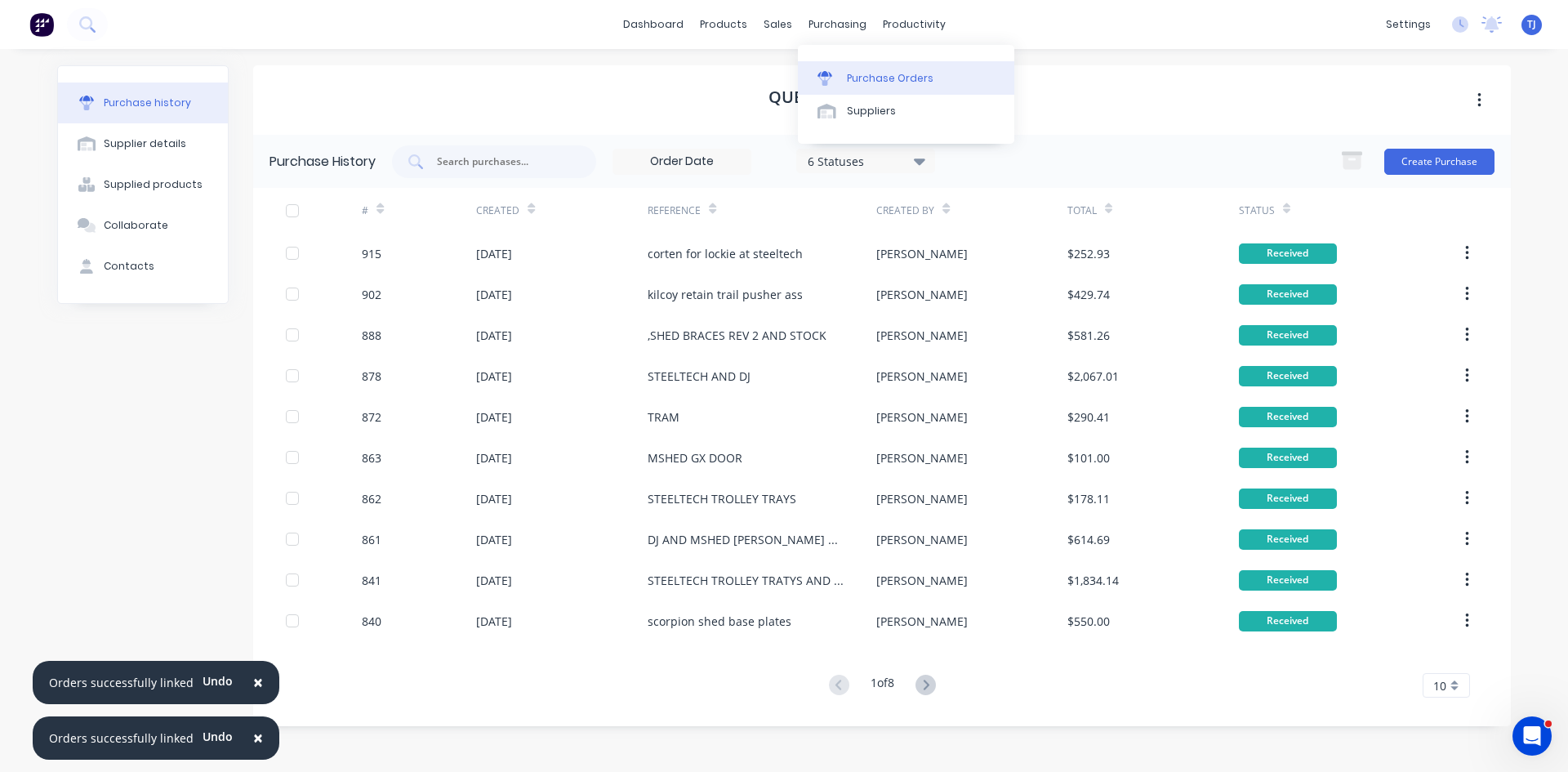
click at [890, 97] on link "Suppliers" at bounding box center [906, 111] width 217 height 33
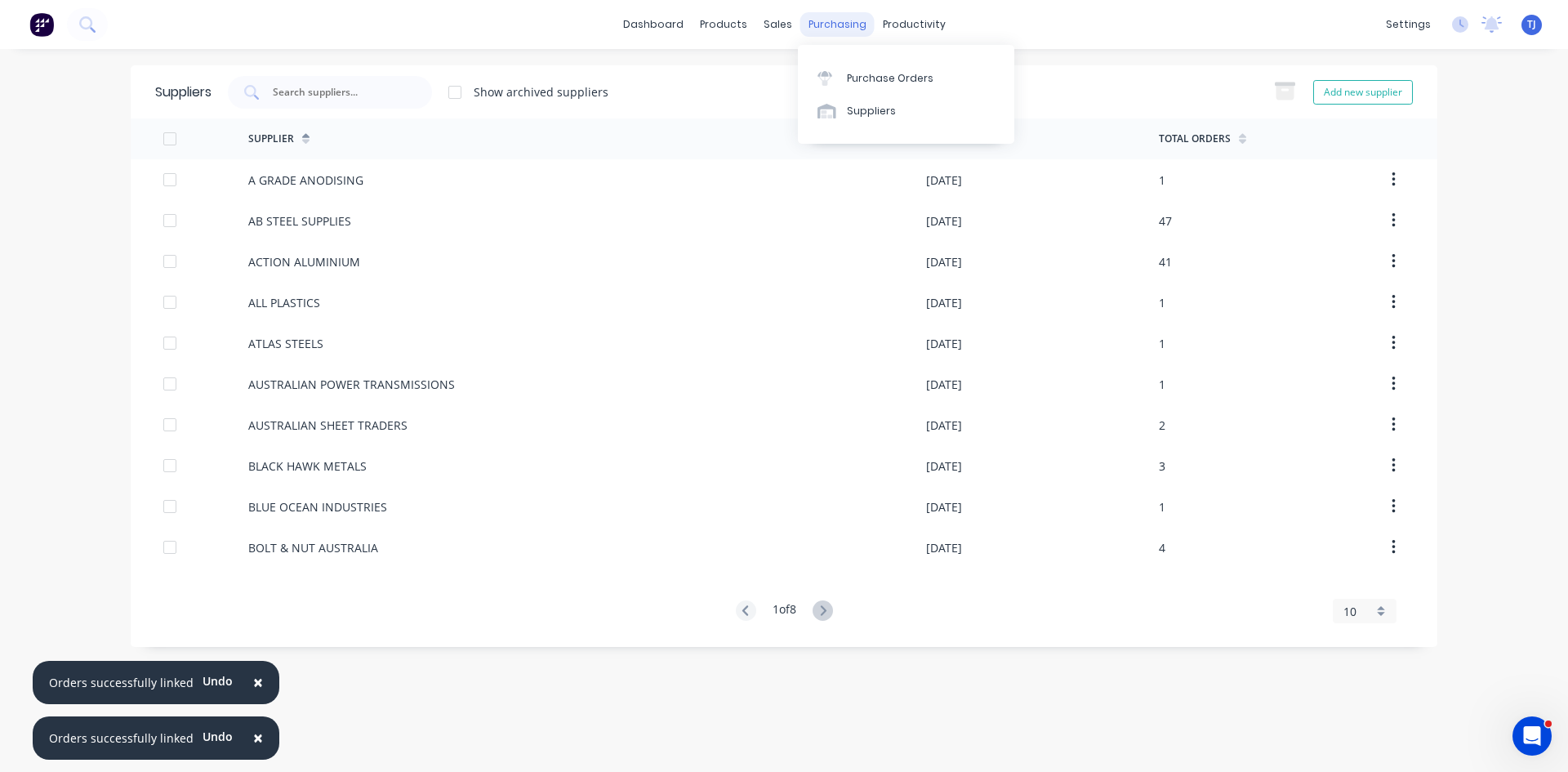
click at [846, 27] on div "purchasing" at bounding box center [838, 25] width 75 height 25
click at [870, 82] on div "Purchase Orders" at bounding box center [890, 78] width 86 height 14
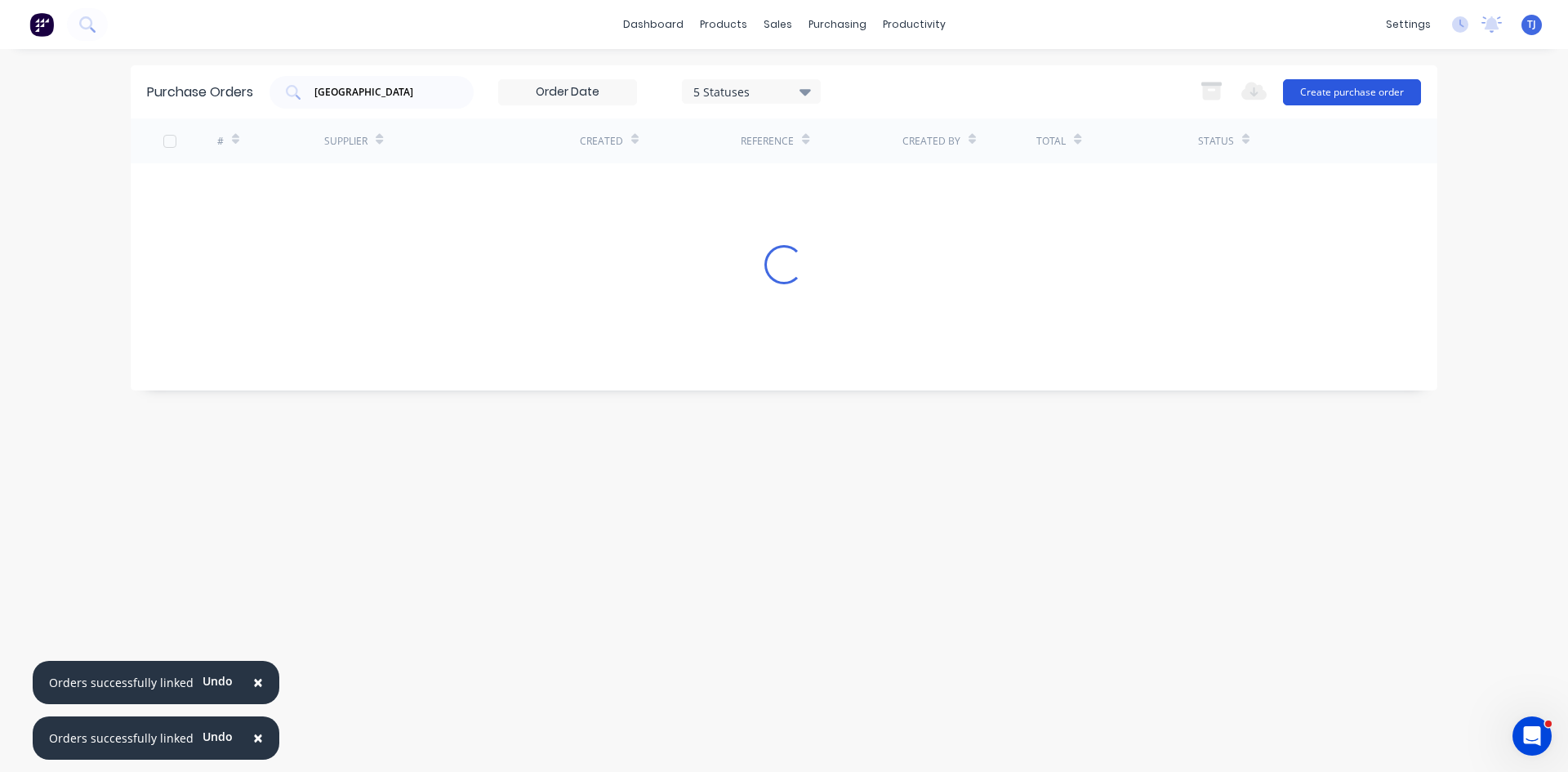
click at [1359, 81] on button "Create purchase order" at bounding box center [1352, 92] width 138 height 26
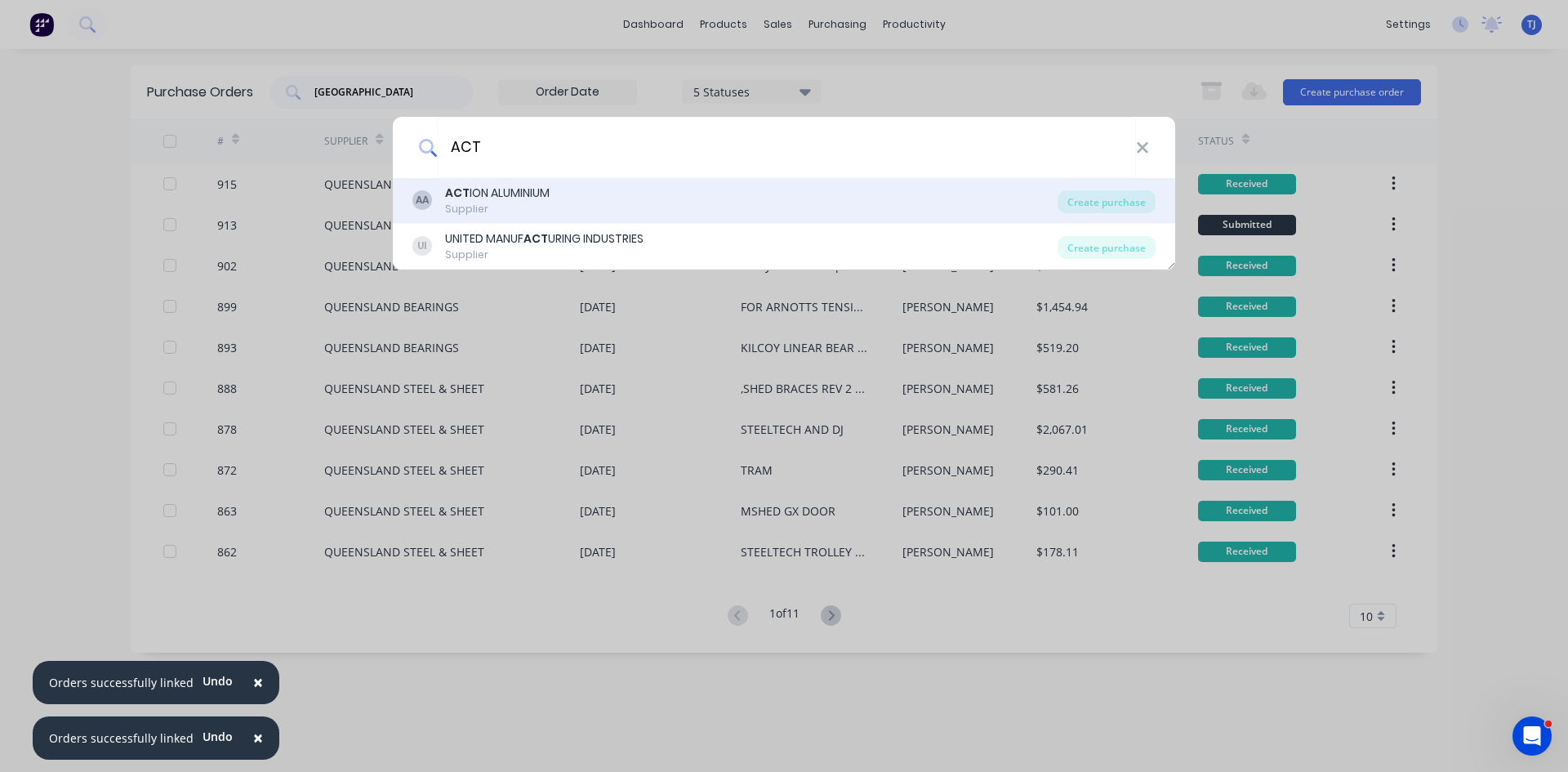
type input "ACT"
click at [538, 207] on div "Supplier" at bounding box center [496, 208] width 104 height 14
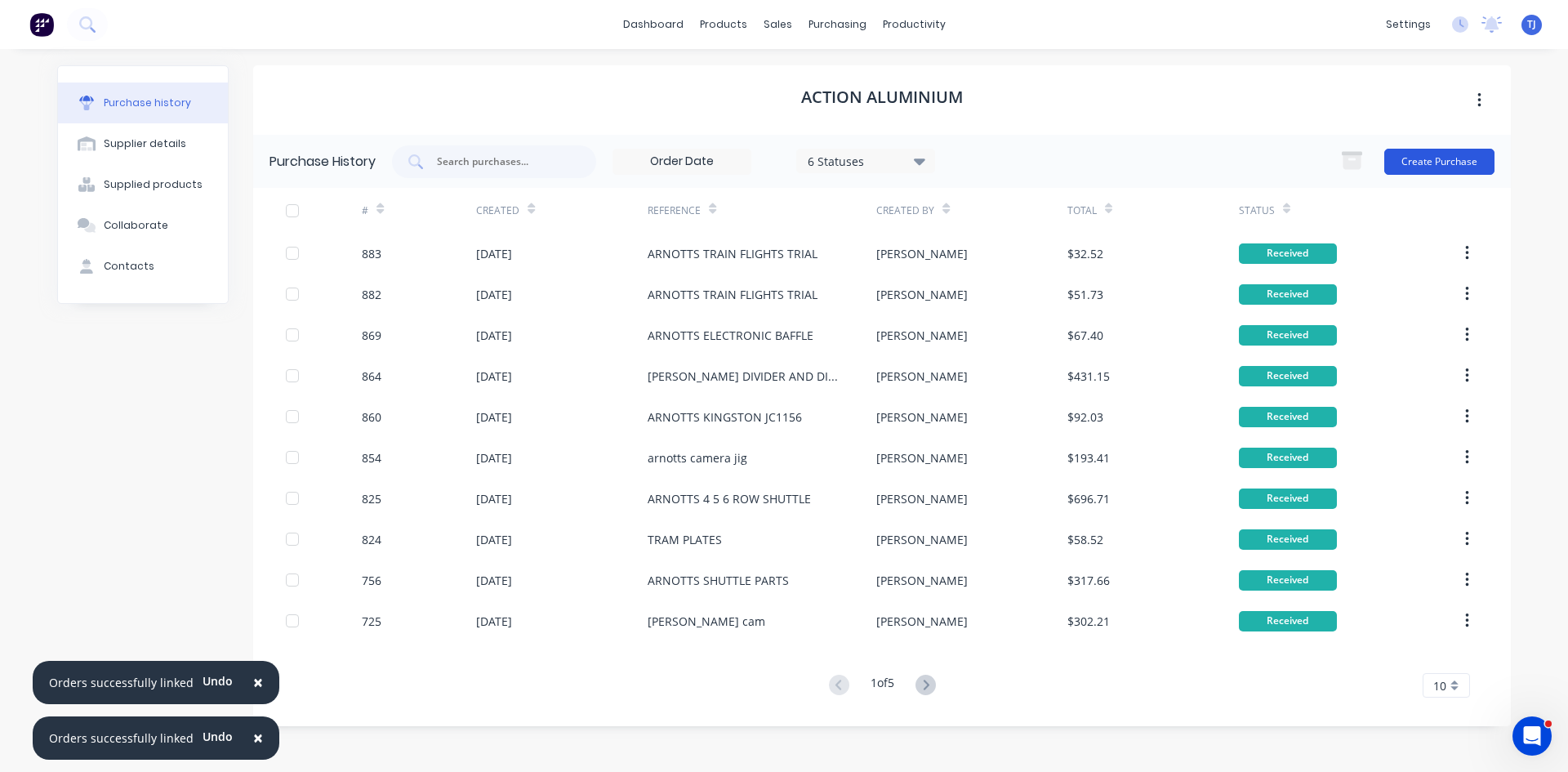
click at [1447, 164] on button "Create Purchase" at bounding box center [1439, 161] width 110 height 26
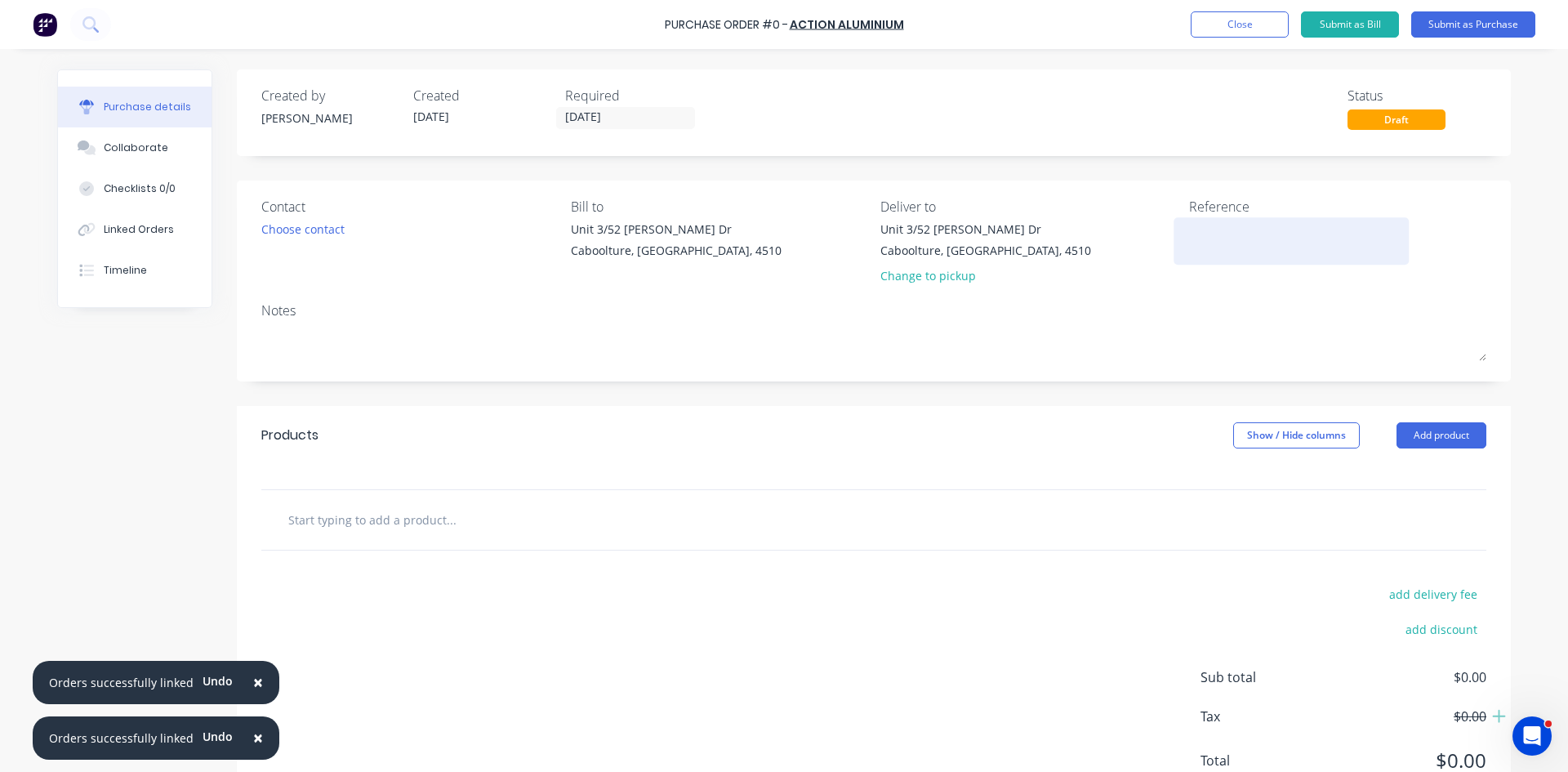
click at [1189, 240] on div at bounding box center [1291, 241] width 204 height 41
click at [1189, 243] on textarea at bounding box center [1291, 239] width 204 height 36
type textarea "ARNOTTS L5 OVEN GUSRD UPGRADE JC 1220"
click at [1470, 433] on button "Add product" at bounding box center [1441, 434] width 90 height 26
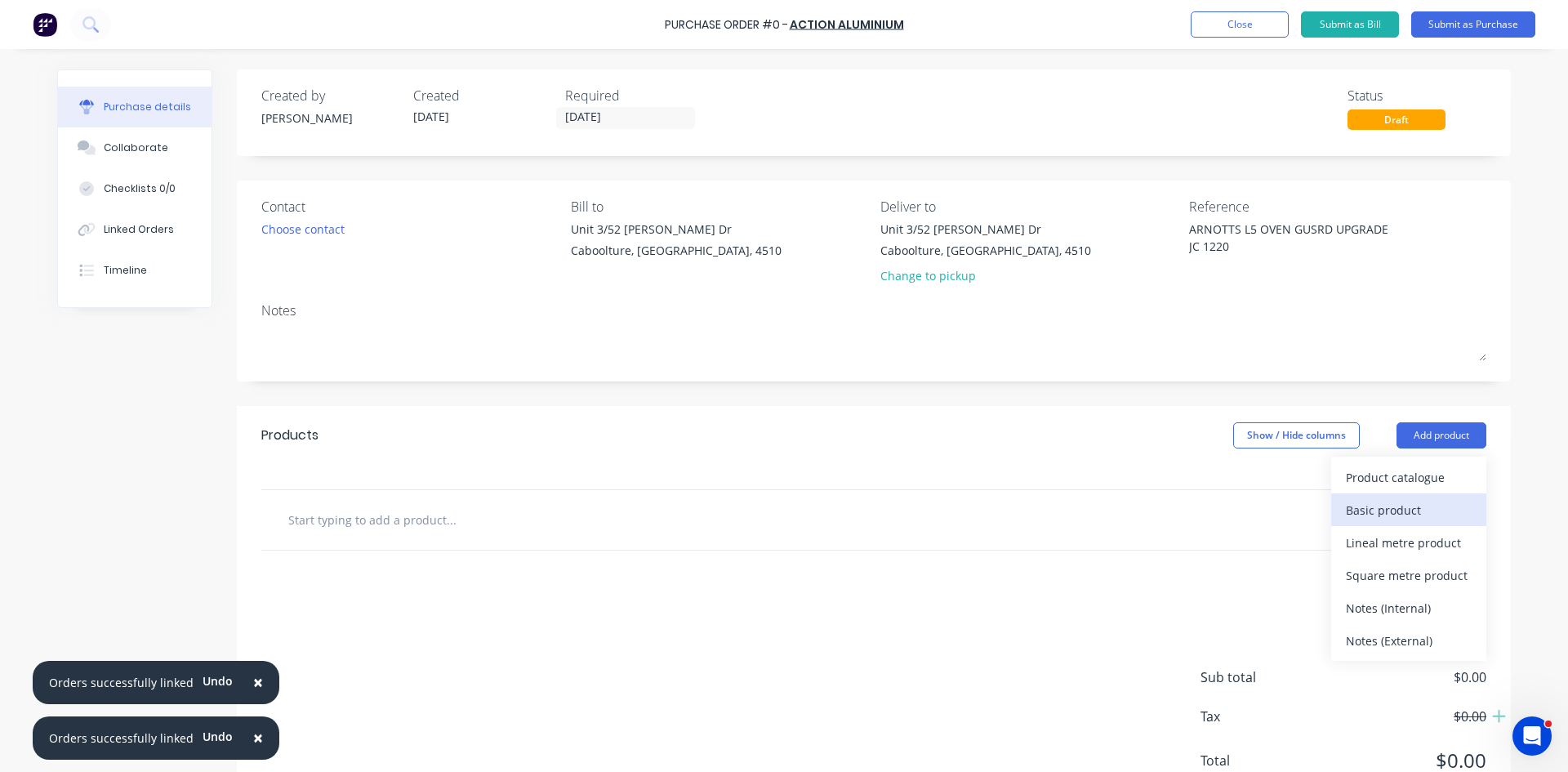
click at [1408, 503] on div "Basic product" at bounding box center [1408, 510] width 126 height 24
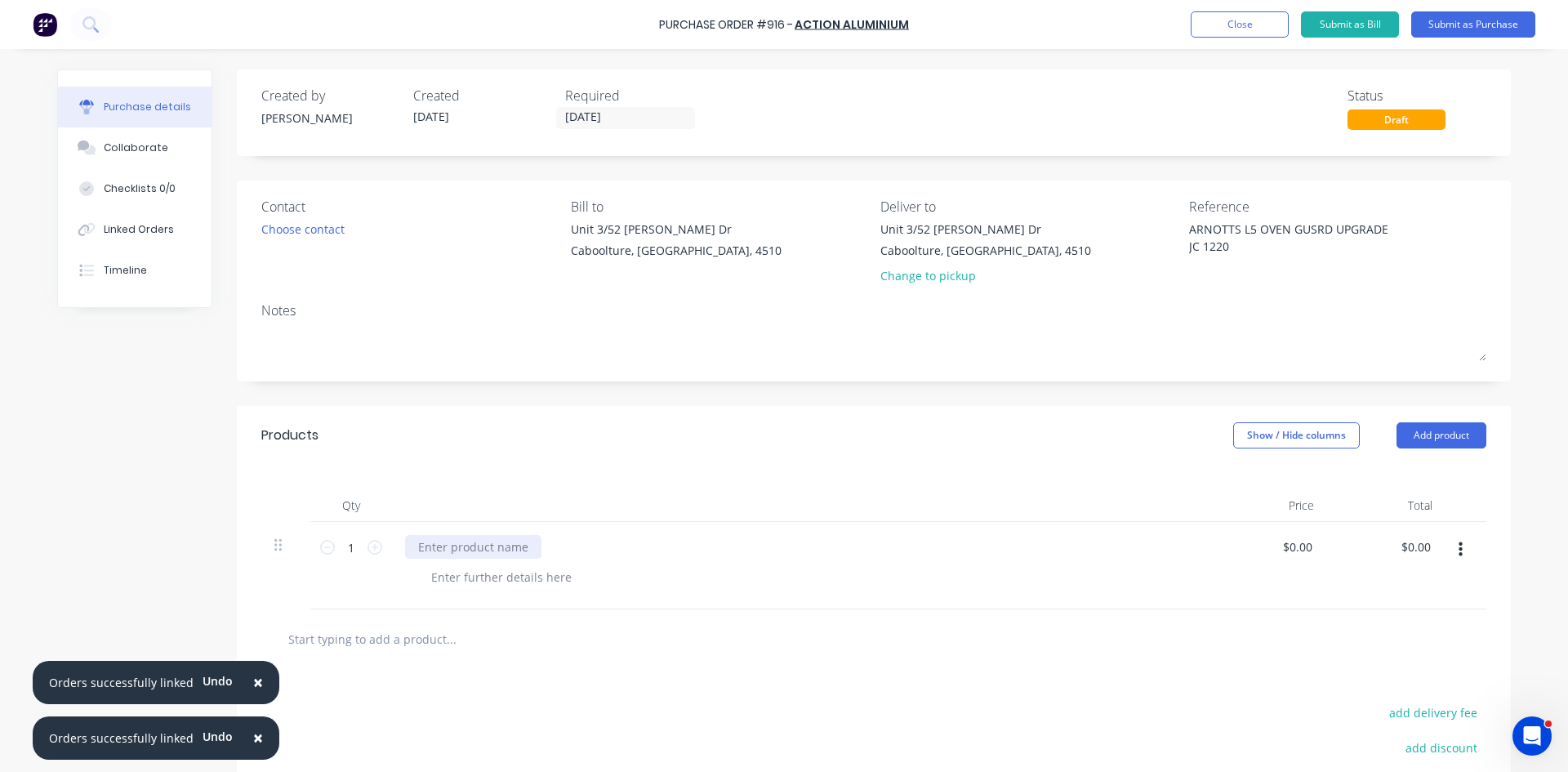
click at [480, 548] on div at bounding box center [473, 547] width 136 height 24
type input "0"
type input "$75.14"
click at [1435, 433] on button "Add product" at bounding box center [1441, 434] width 90 height 26
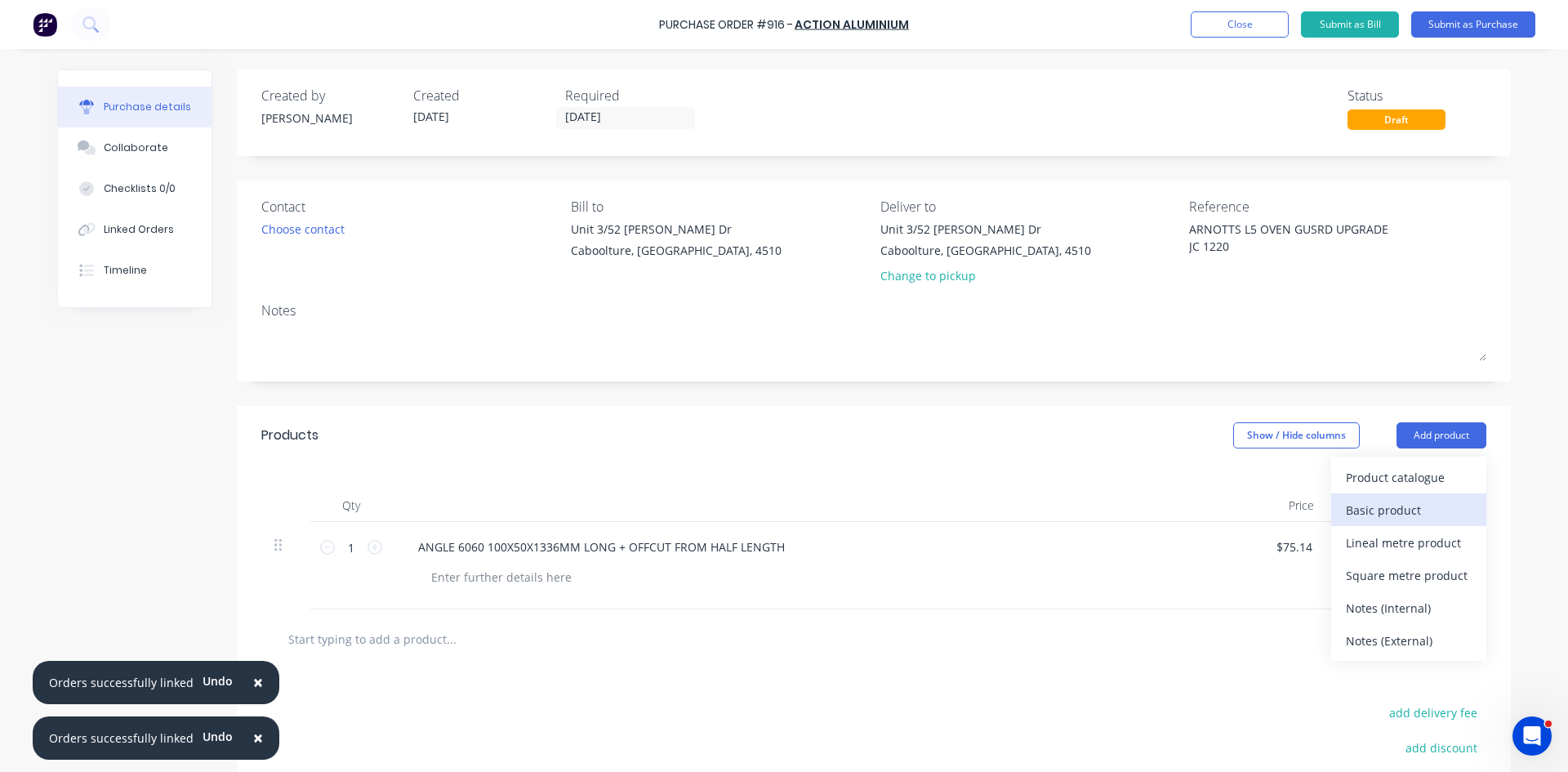
click at [1405, 508] on div "Basic product" at bounding box center [1408, 510] width 126 height 24
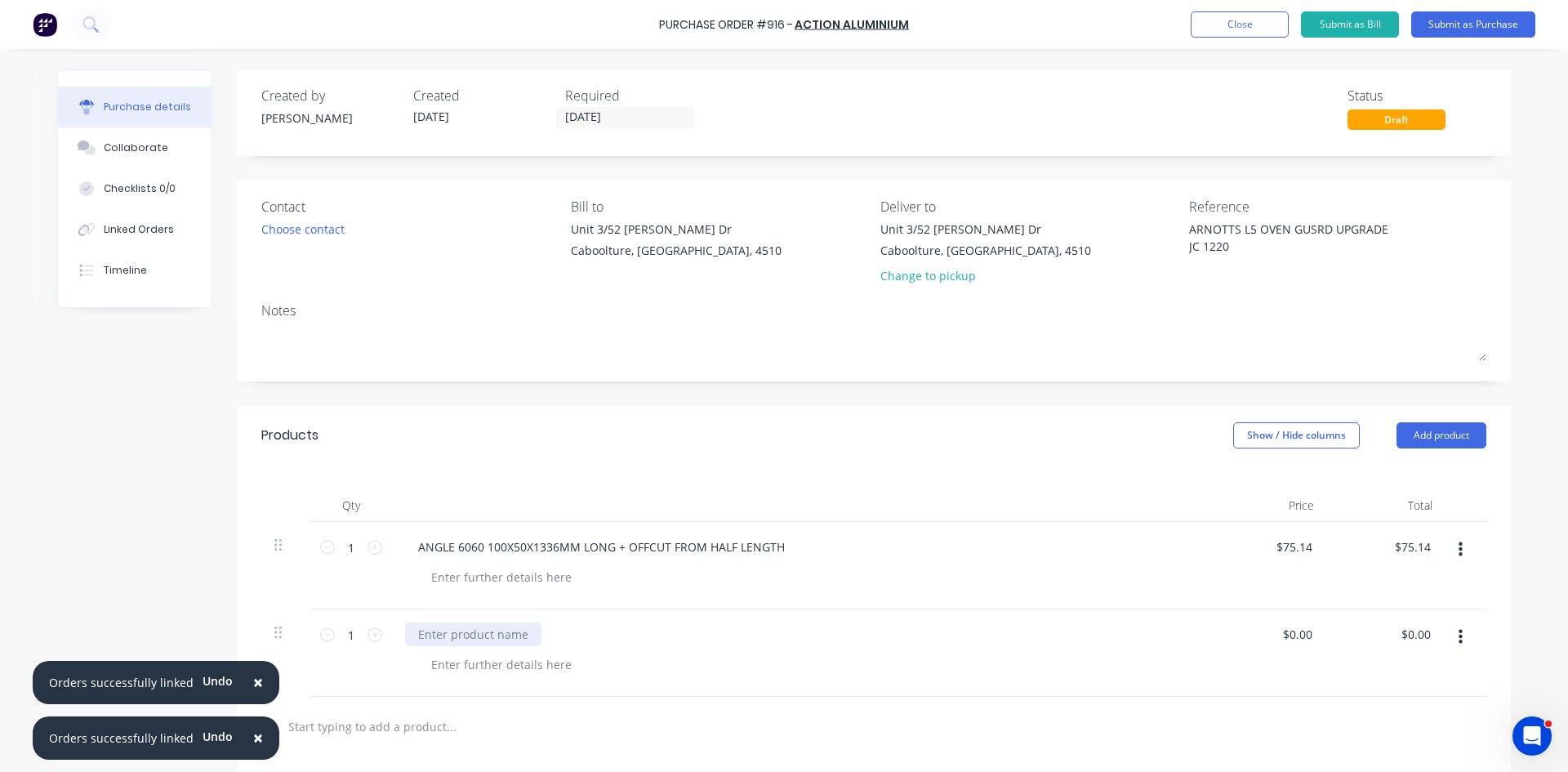
click at [455, 641] on div at bounding box center [473, 634] width 136 height 24
type input "0"
type input "$45.44"
click at [1453, 435] on button "Add product" at bounding box center [1441, 434] width 90 height 26
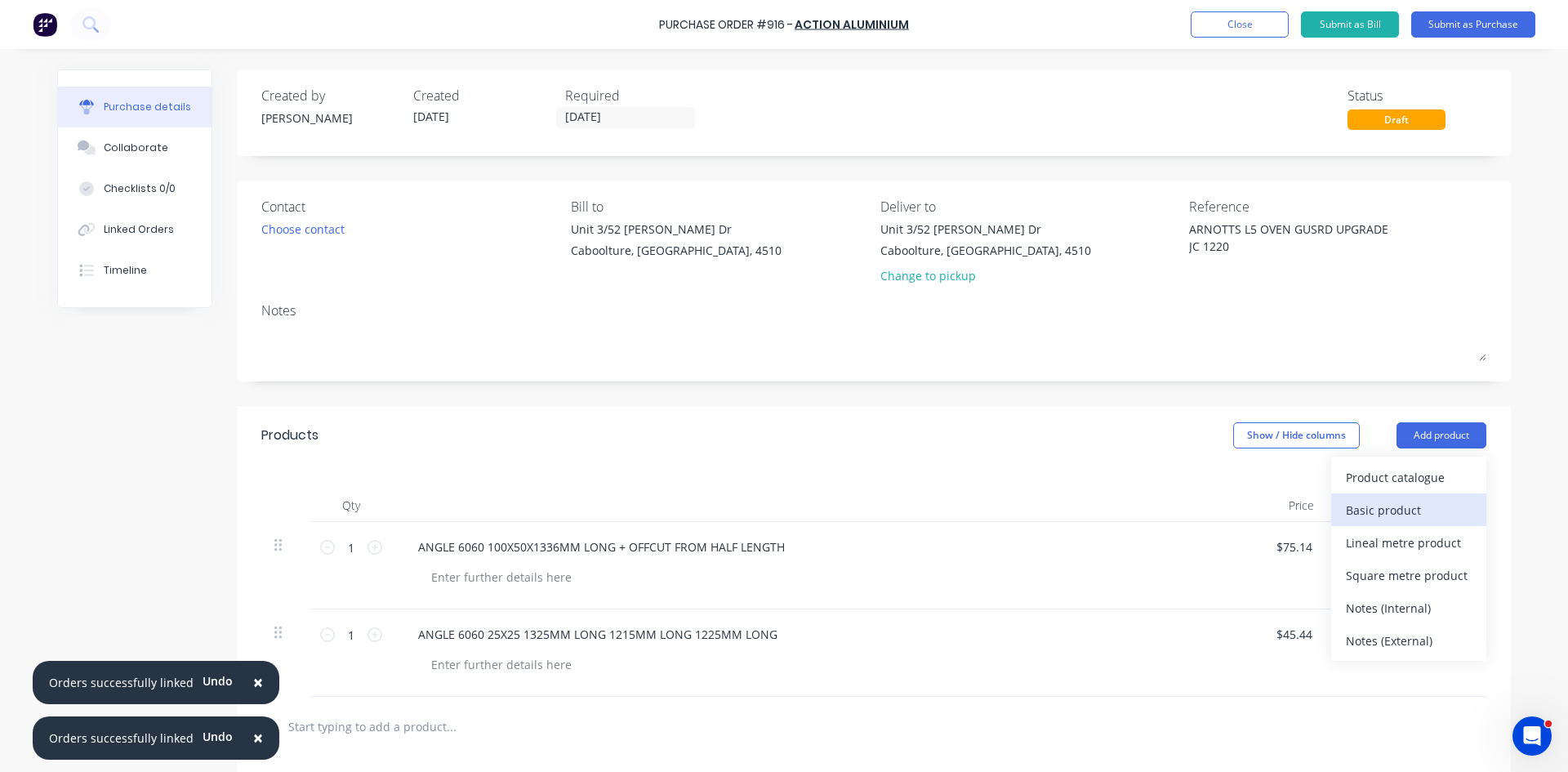
click at [1407, 503] on div "Basic product" at bounding box center [1408, 510] width 126 height 24
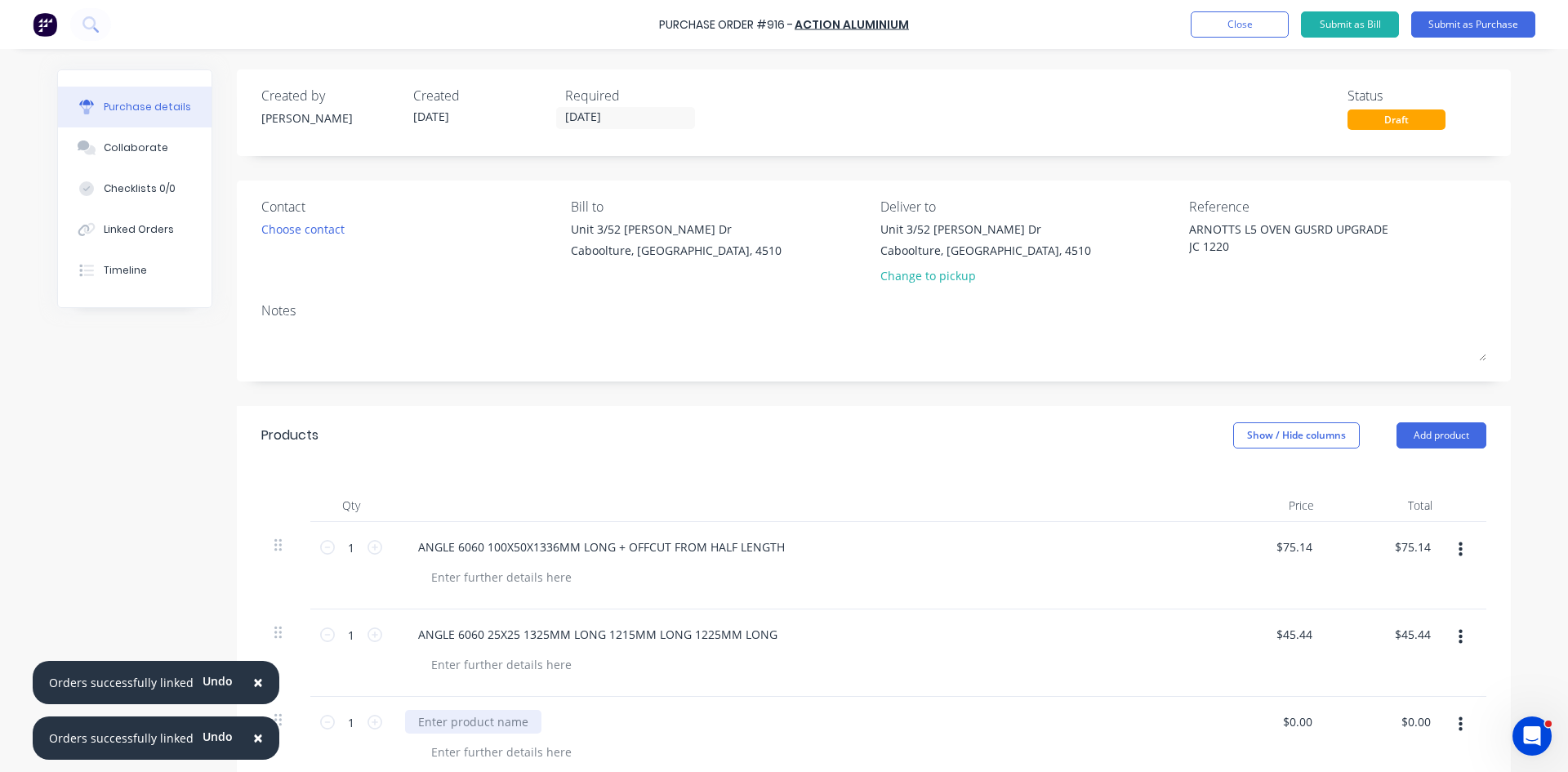
click at [499, 722] on div at bounding box center [473, 721] width 136 height 24
type input "0"
type input "$76.83"
click at [1448, 21] on button "Submit as Purchase" at bounding box center [1473, 24] width 125 height 26
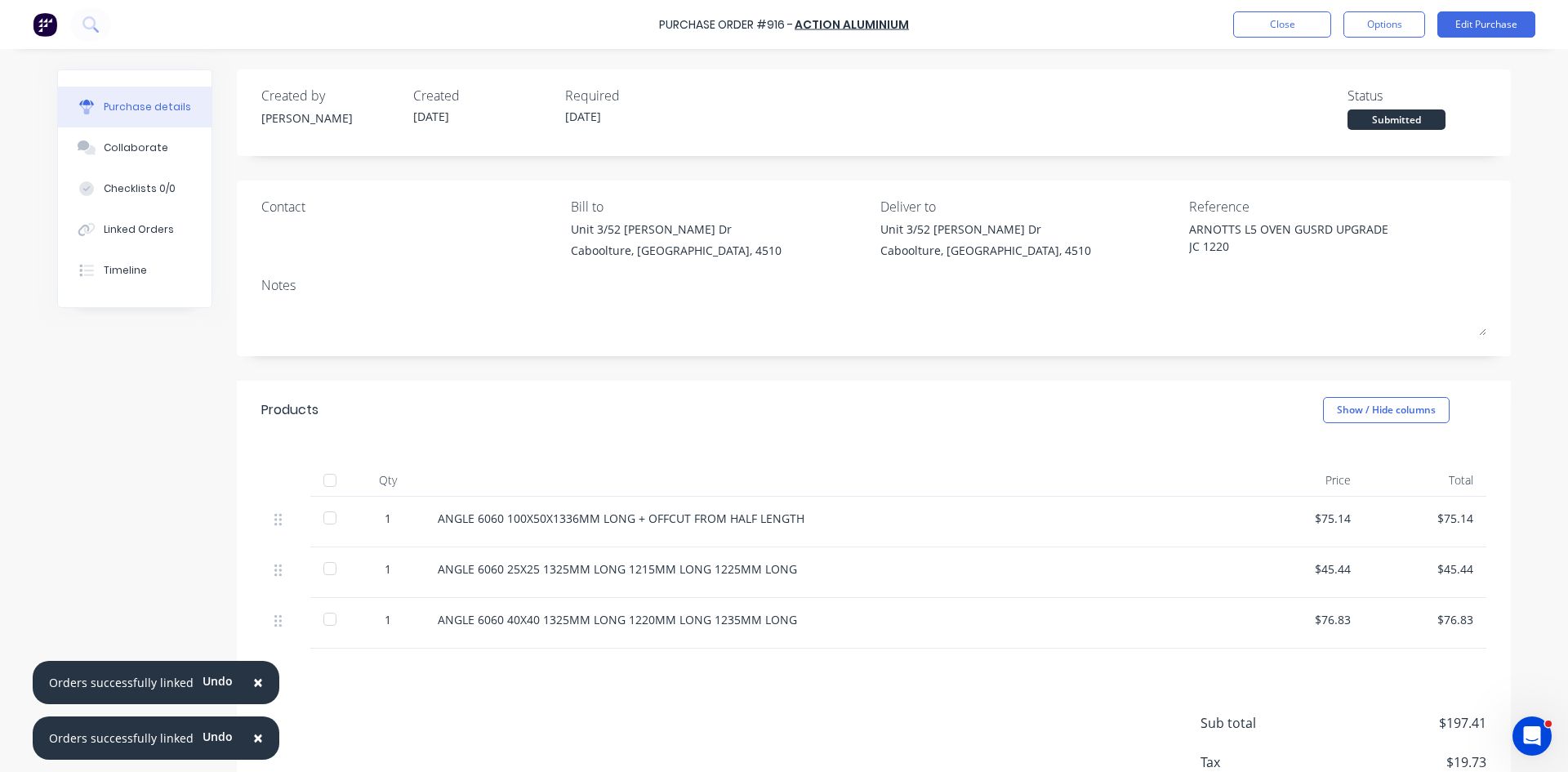
click at [325, 478] on div at bounding box center [330, 480] width 33 height 33
click at [161, 235] on div "Linked Orders" at bounding box center [138, 229] width 70 height 14
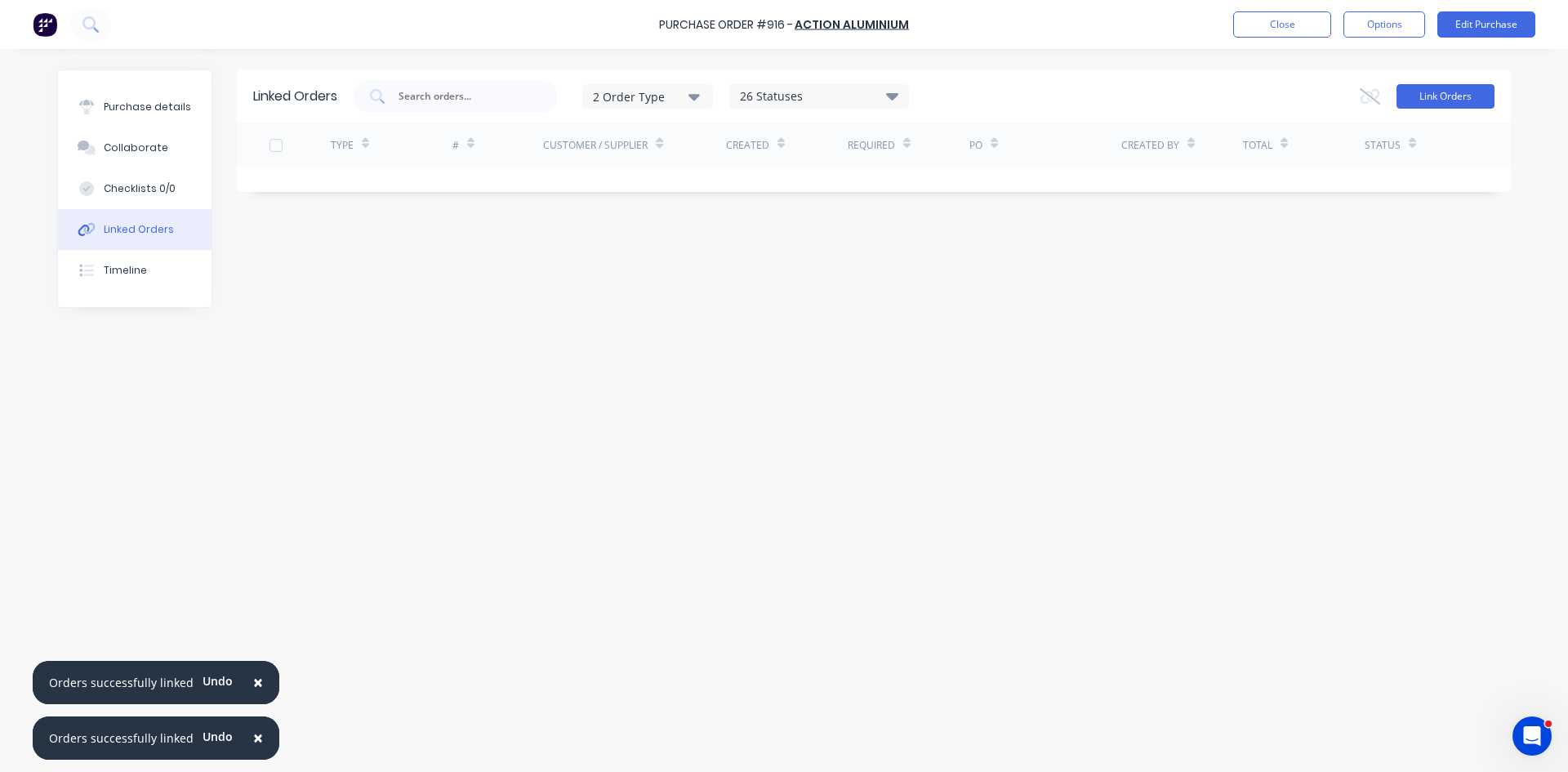
click at [1430, 98] on button "Link Orders" at bounding box center [1445, 97] width 98 height 25
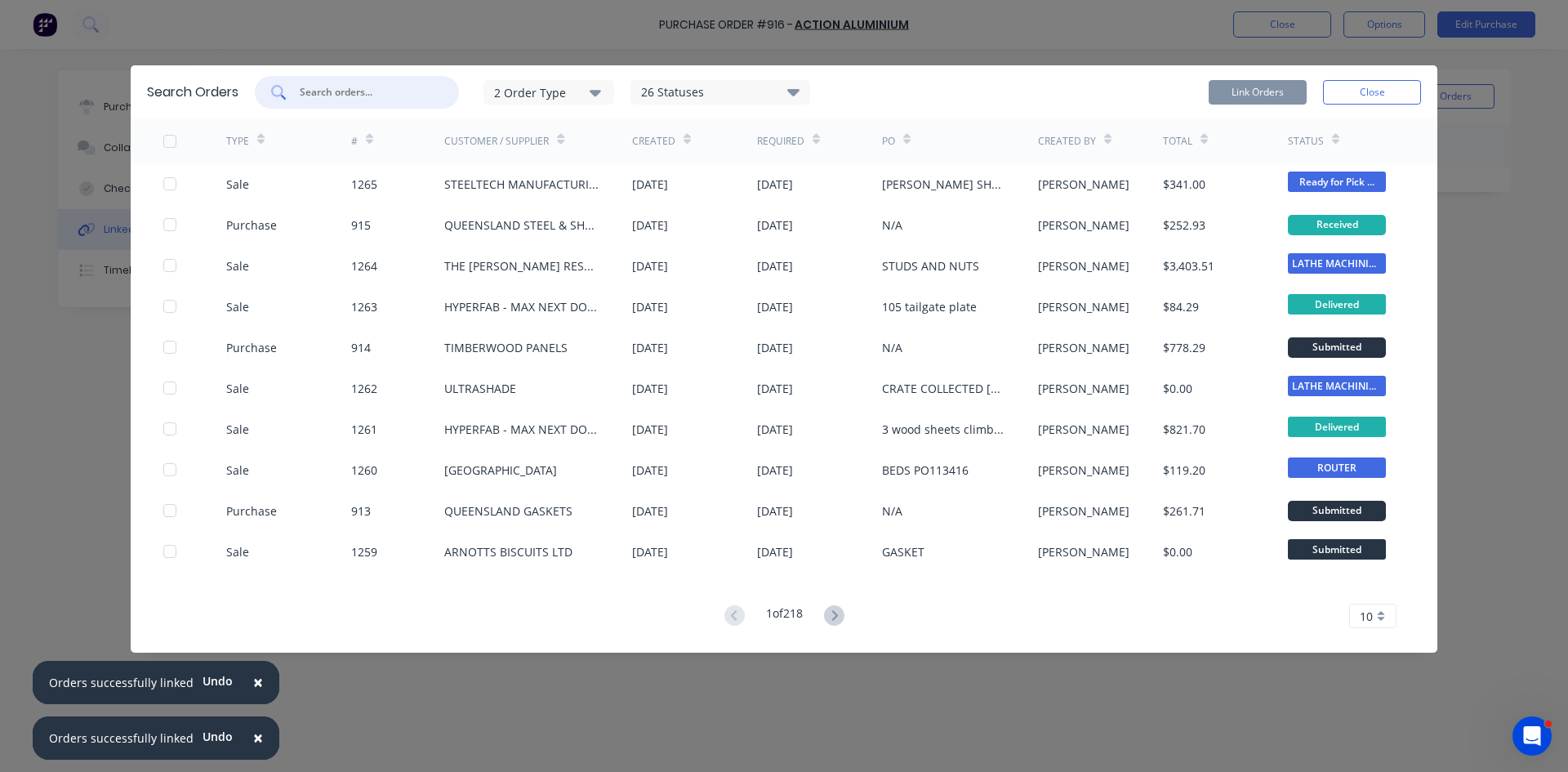
click at [321, 96] on input "text" at bounding box center [365, 92] width 135 height 16
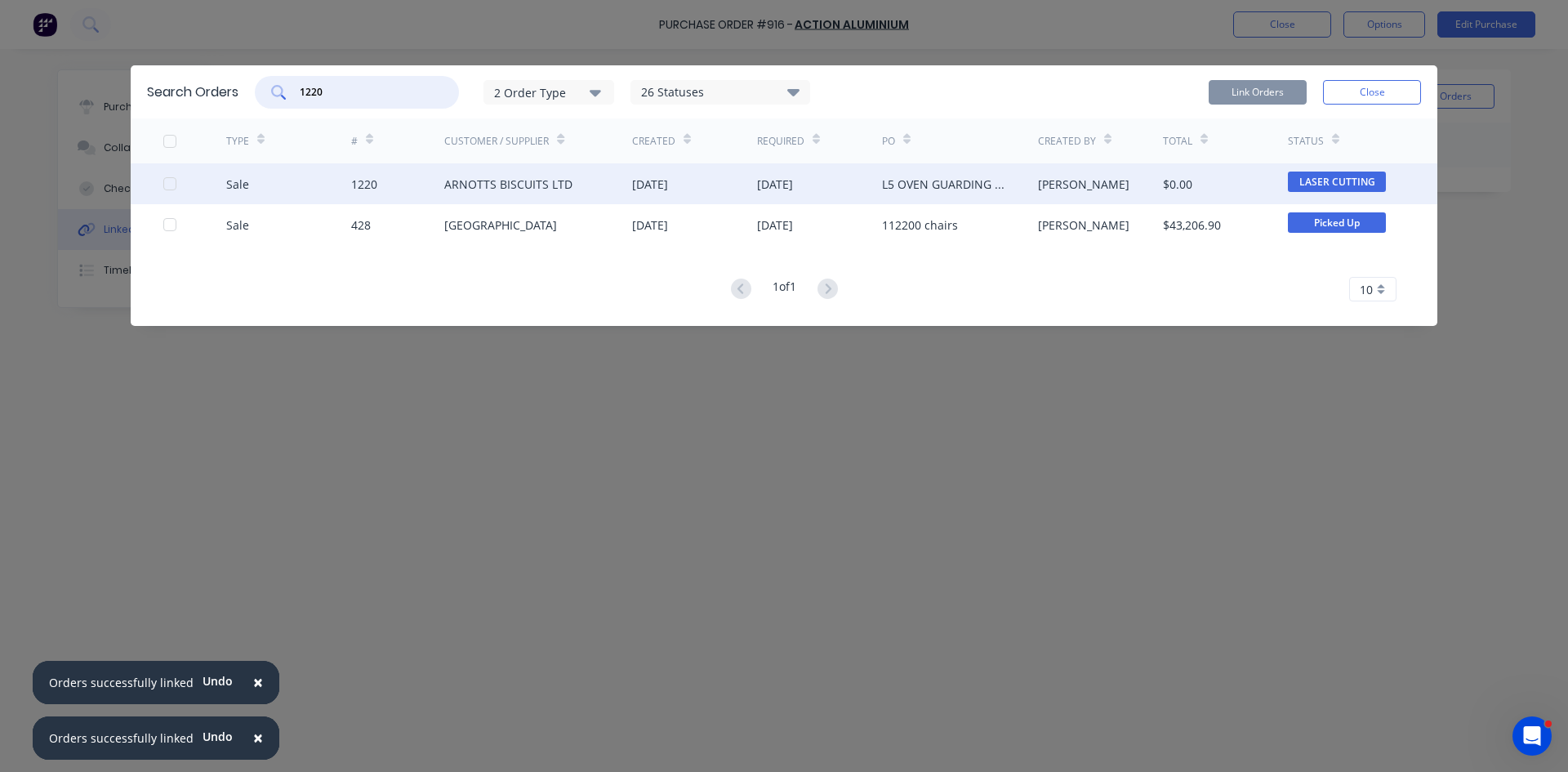
click at [172, 181] on div at bounding box center [170, 184] width 33 height 33
type input "1220"
click at [1272, 83] on button "Link Orders" at bounding box center [1257, 92] width 98 height 25
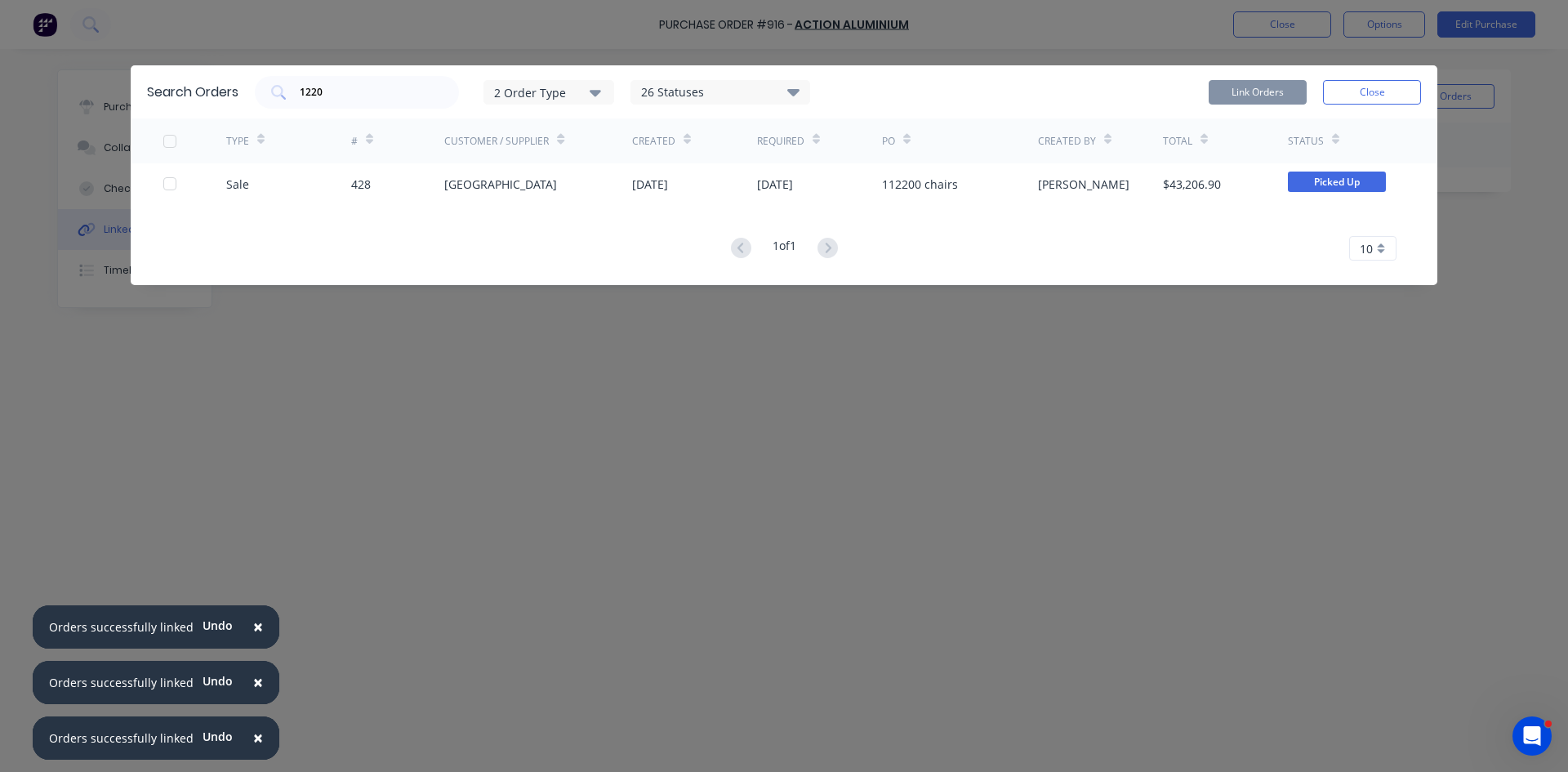
click at [1287, 25] on div "Search Orders 1220 2 Order Type 26 Statuses Sales Order Status All Archived Dra…" at bounding box center [784, 386] width 1568 height 772
click at [1355, 89] on button "Close" at bounding box center [1372, 92] width 98 height 25
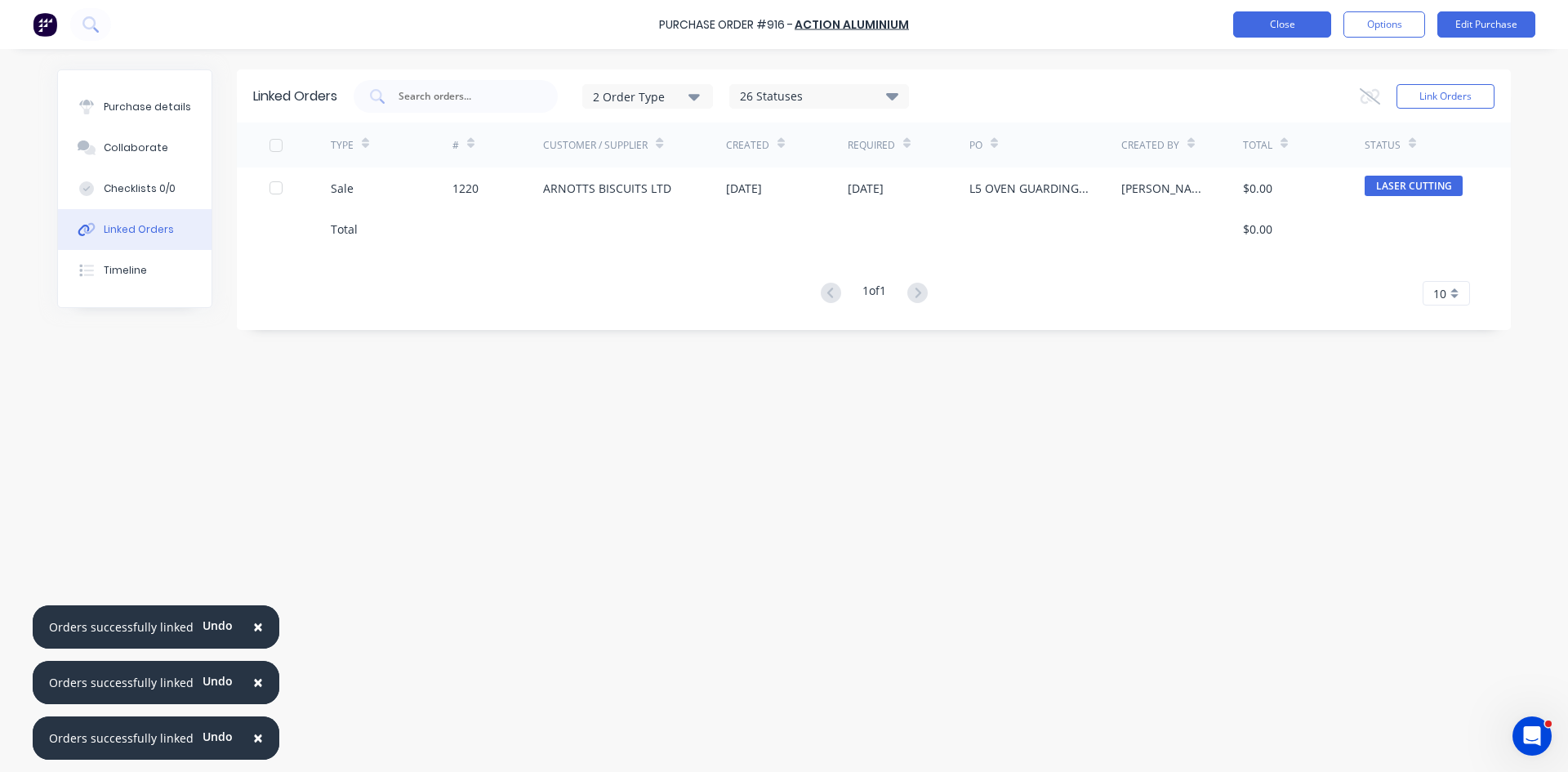
click at [1289, 31] on button "Close" at bounding box center [1282, 24] width 98 height 26
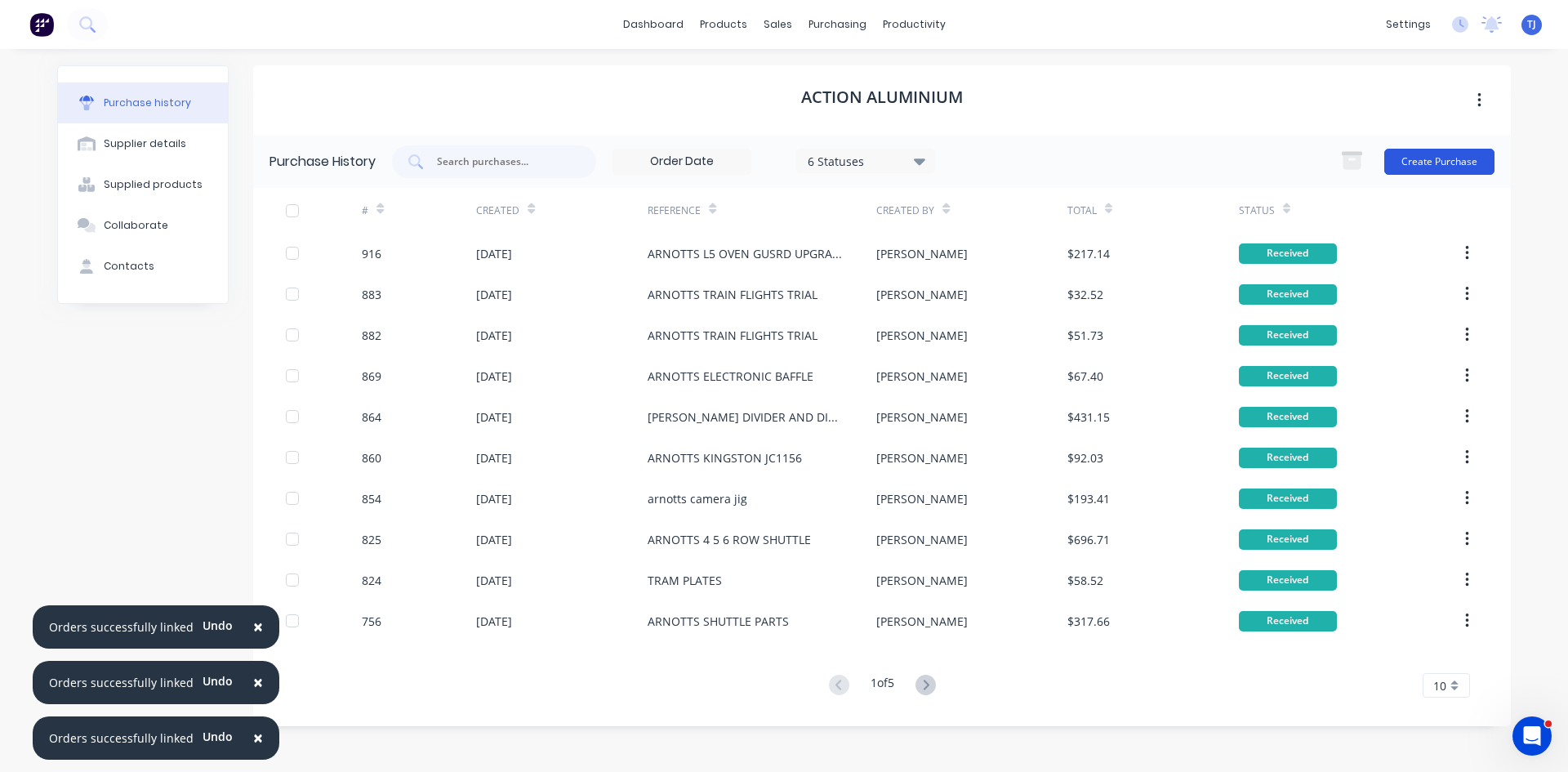
click at [1459, 155] on button "Create Purchase" at bounding box center [1439, 161] width 110 height 26
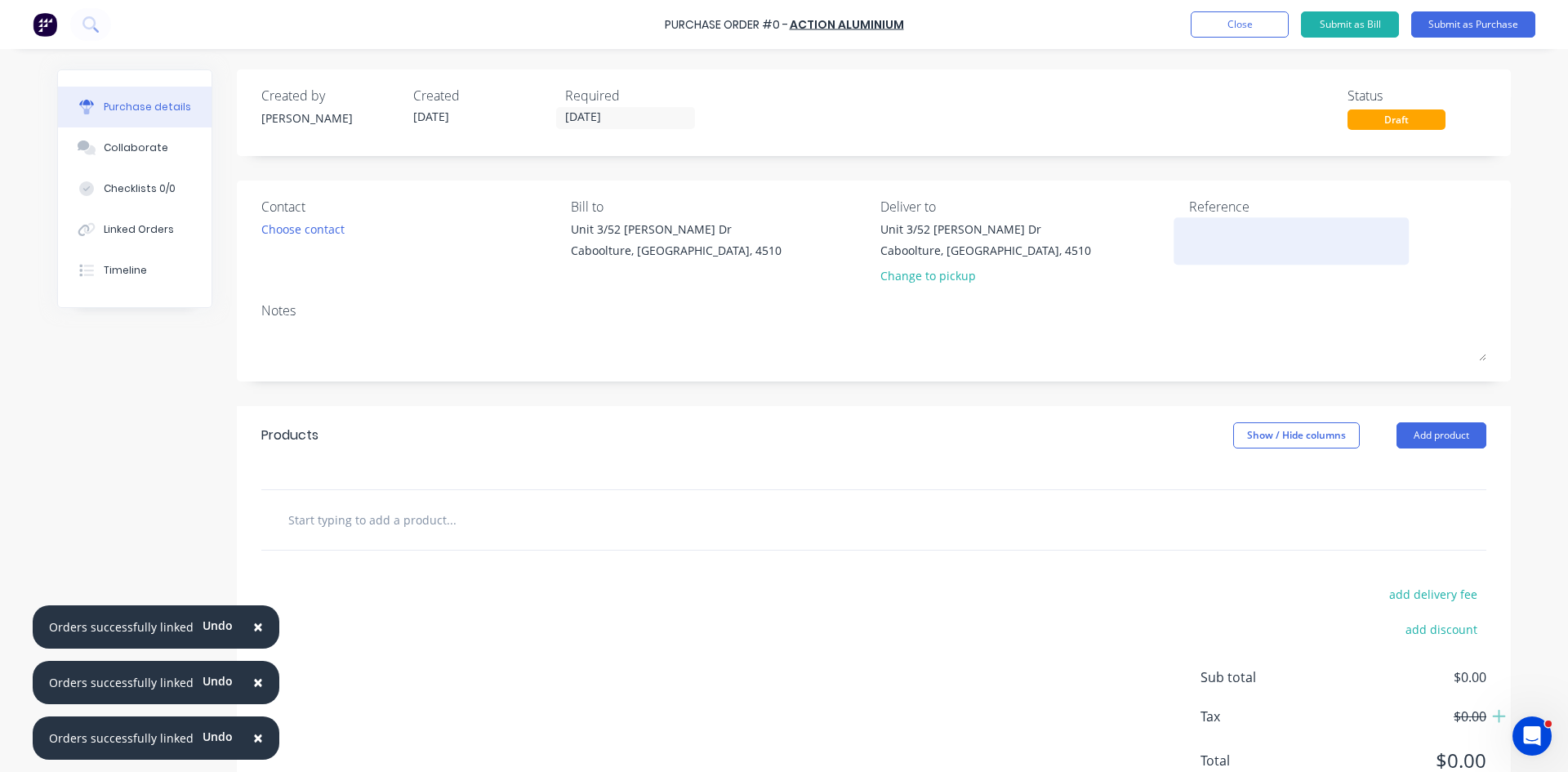
click at [1237, 246] on textarea at bounding box center [1291, 239] width 204 height 36
type textarea "KILCOY MOUNT BRACKETS JC 1251"
click at [1437, 427] on button "Add product" at bounding box center [1441, 434] width 90 height 26
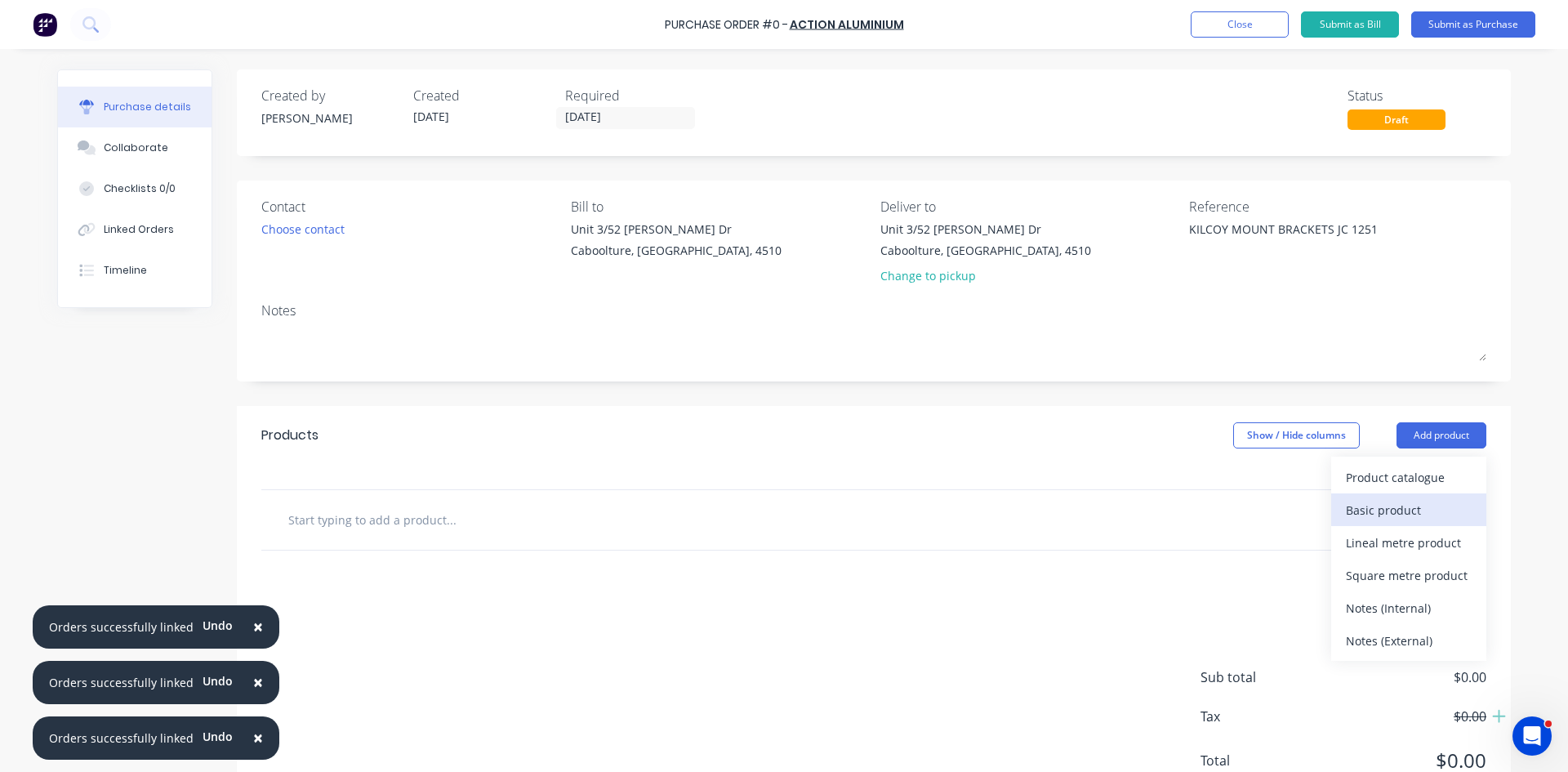
click at [1390, 512] on div "Basic product" at bounding box center [1408, 510] width 126 height 24
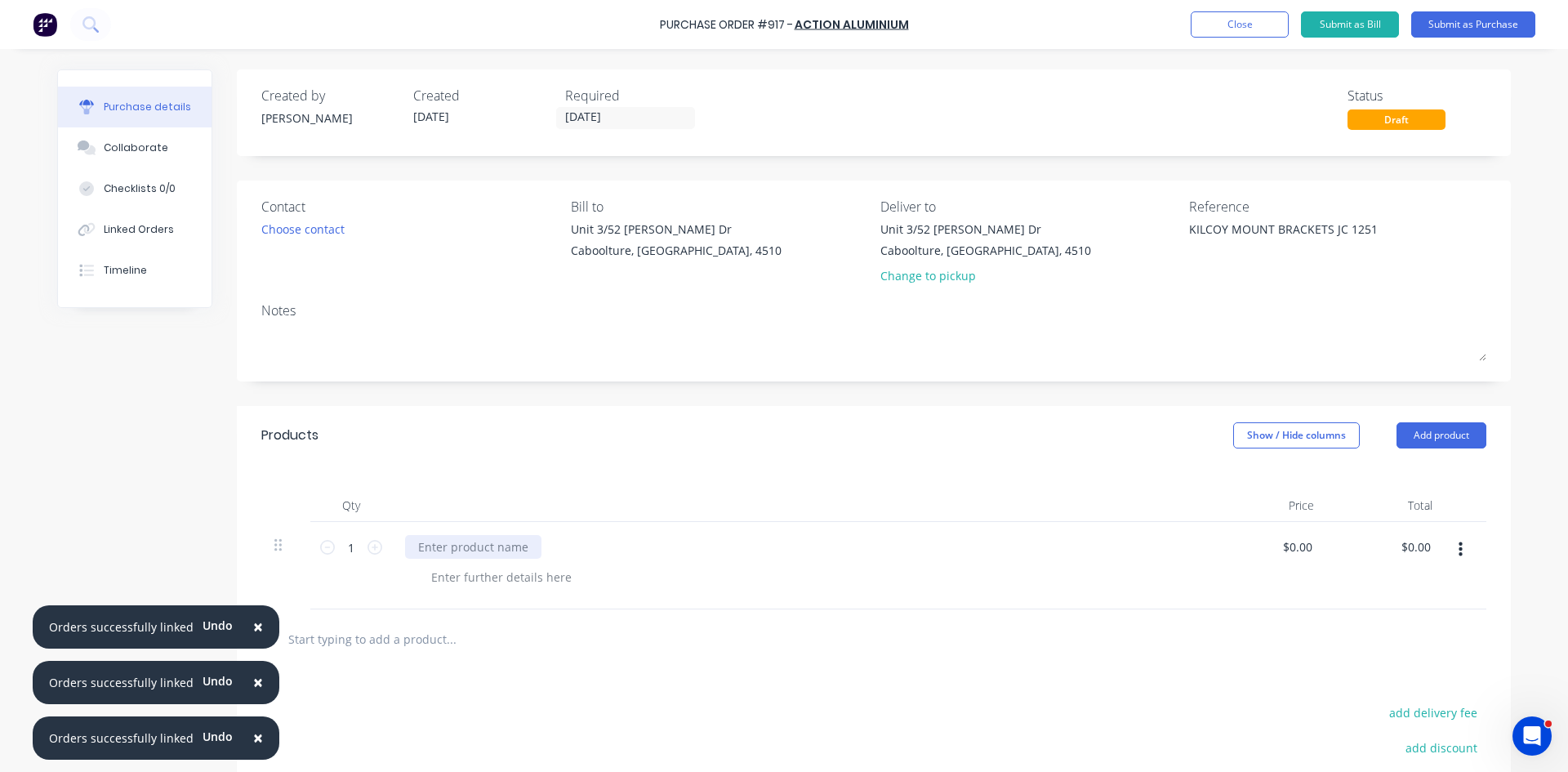
click at [436, 557] on div at bounding box center [473, 547] width 136 height 24
type input "0"
type input "$63.67"
click at [1430, 432] on button "Add product" at bounding box center [1441, 434] width 90 height 26
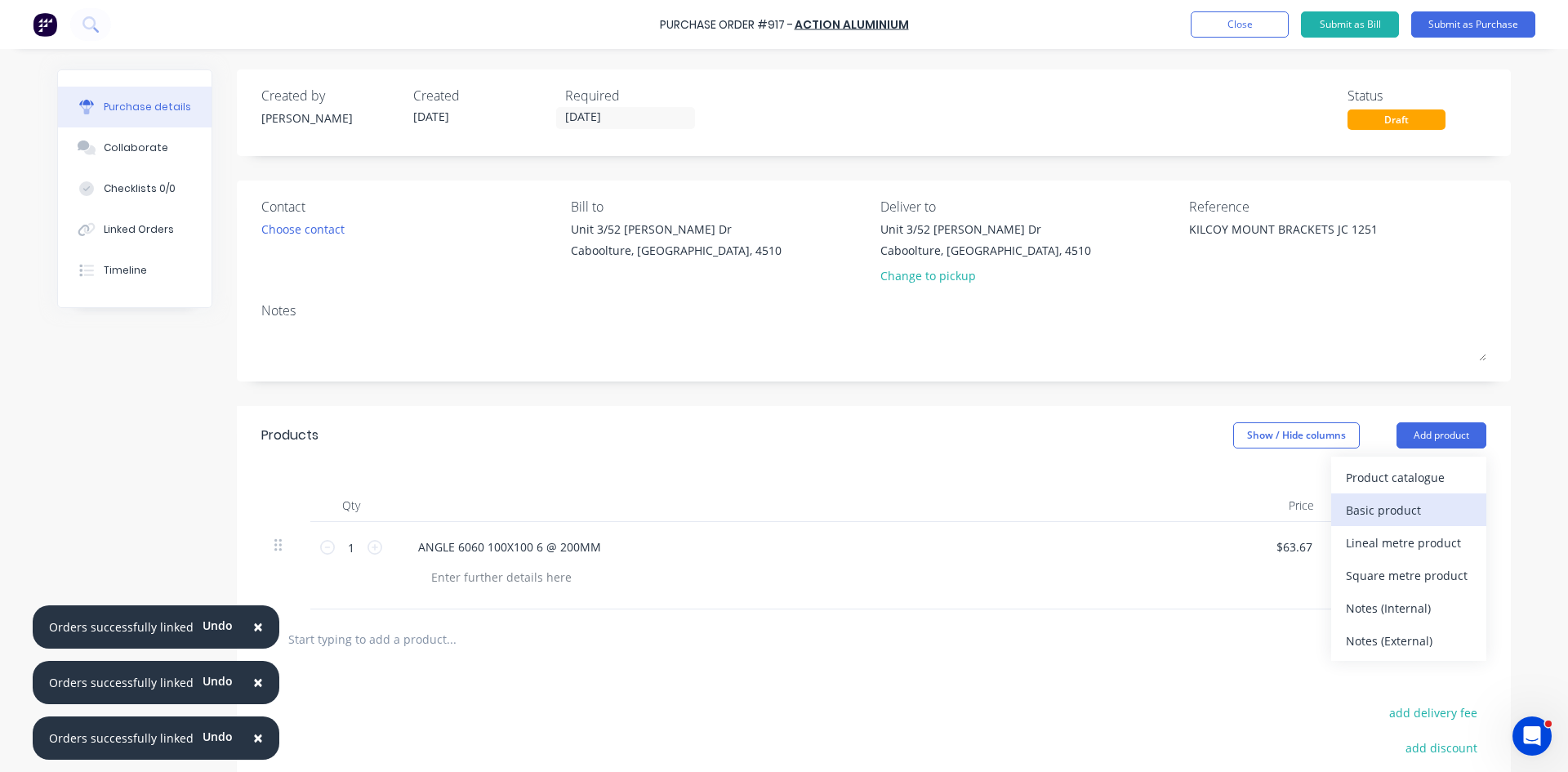
click at [1411, 506] on div "Basic product" at bounding box center [1408, 510] width 126 height 24
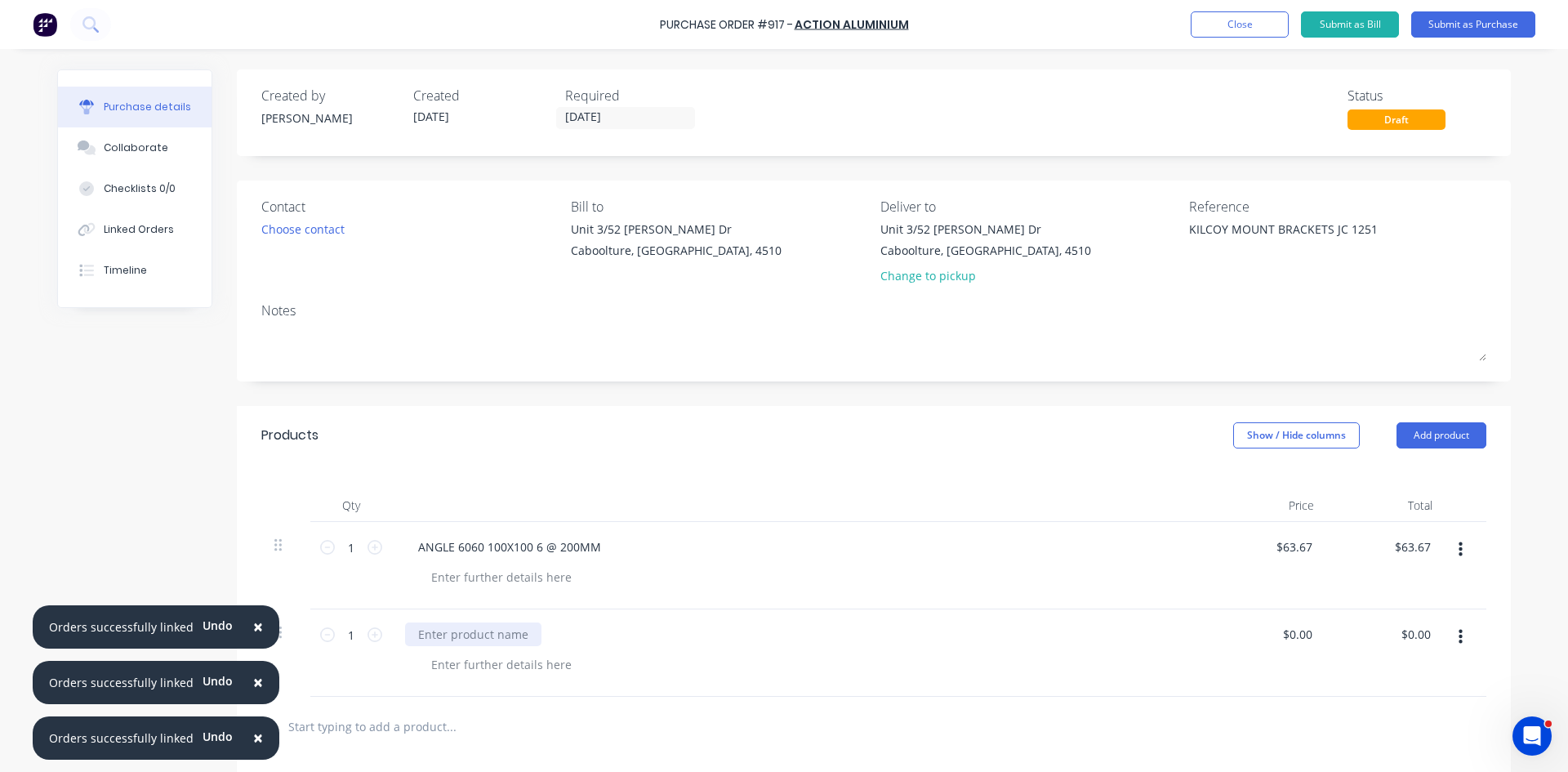
click at [421, 633] on div at bounding box center [473, 634] width 136 height 24
type input "0"
type input "$48.80"
click at [1439, 25] on button "Submit as Purchase" at bounding box center [1473, 24] width 125 height 26
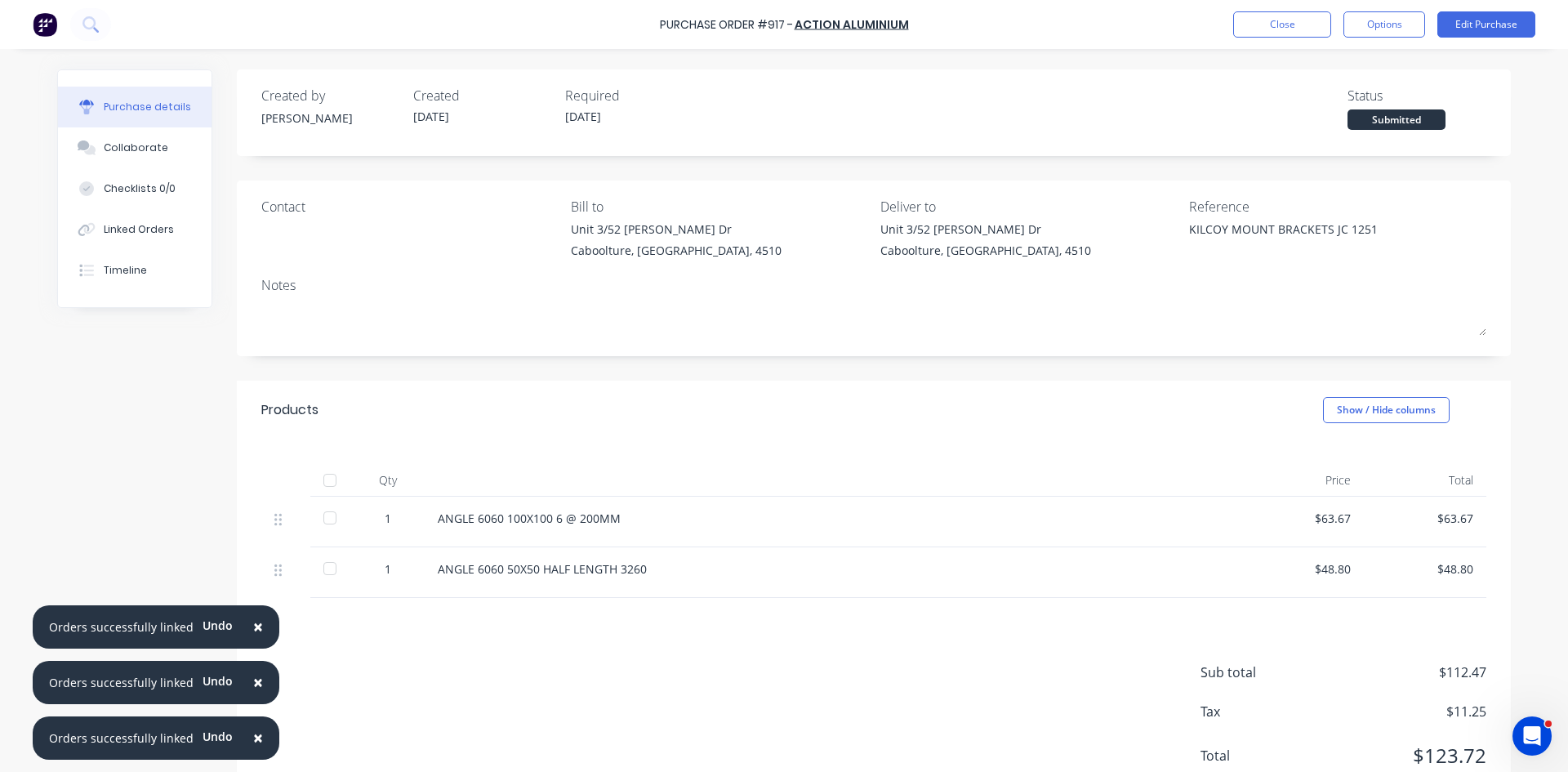
click at [321, 483] on div at bounding box center [330, 480] width 33 height 33
click at [119, 227] on div "Linked Orders" at bounding box center [138, 229] width 70 height 14
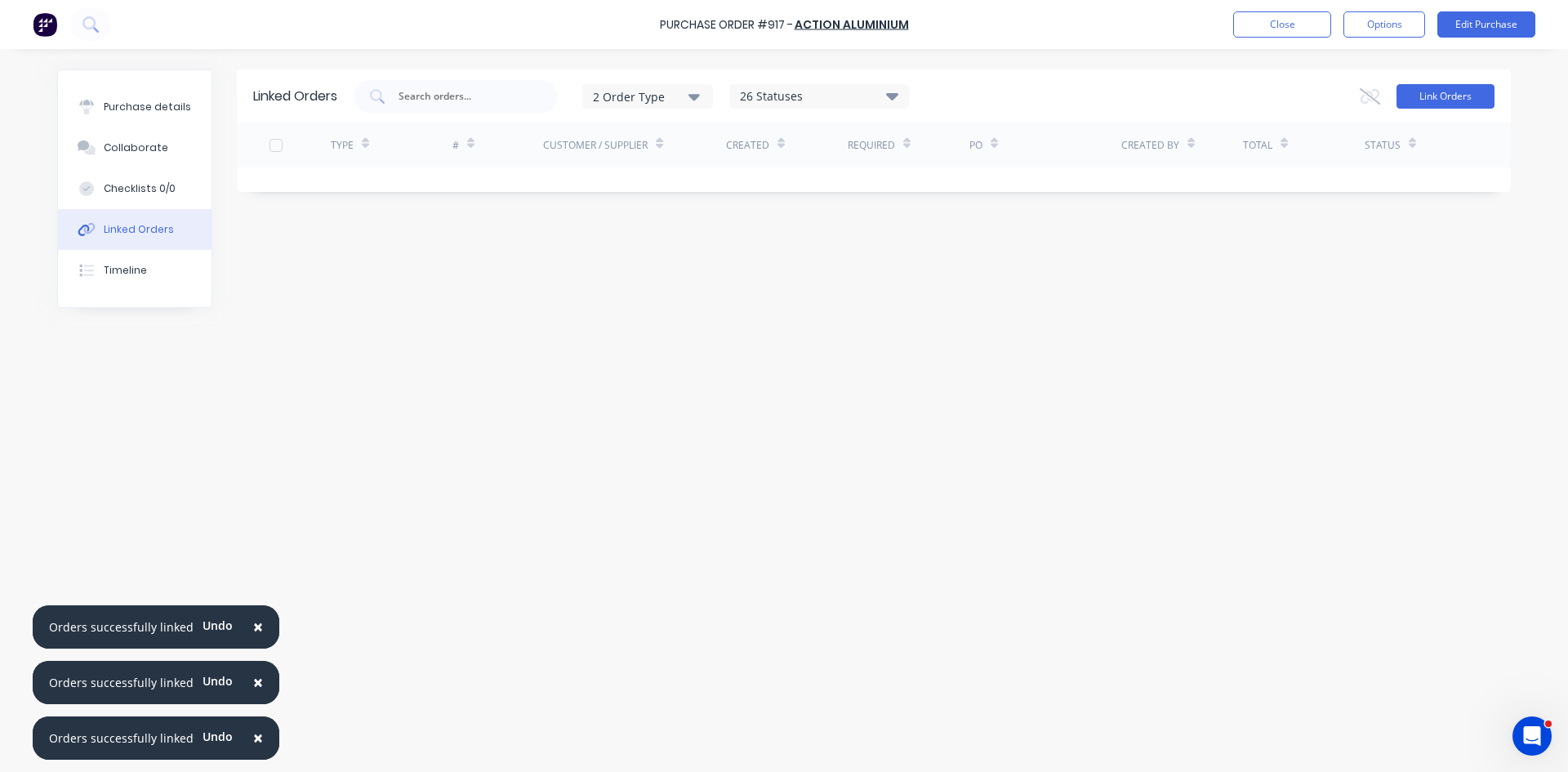
click at [1464, 95] on button "Link Orders" at bounding box center [1445, 97] width 98 height 25
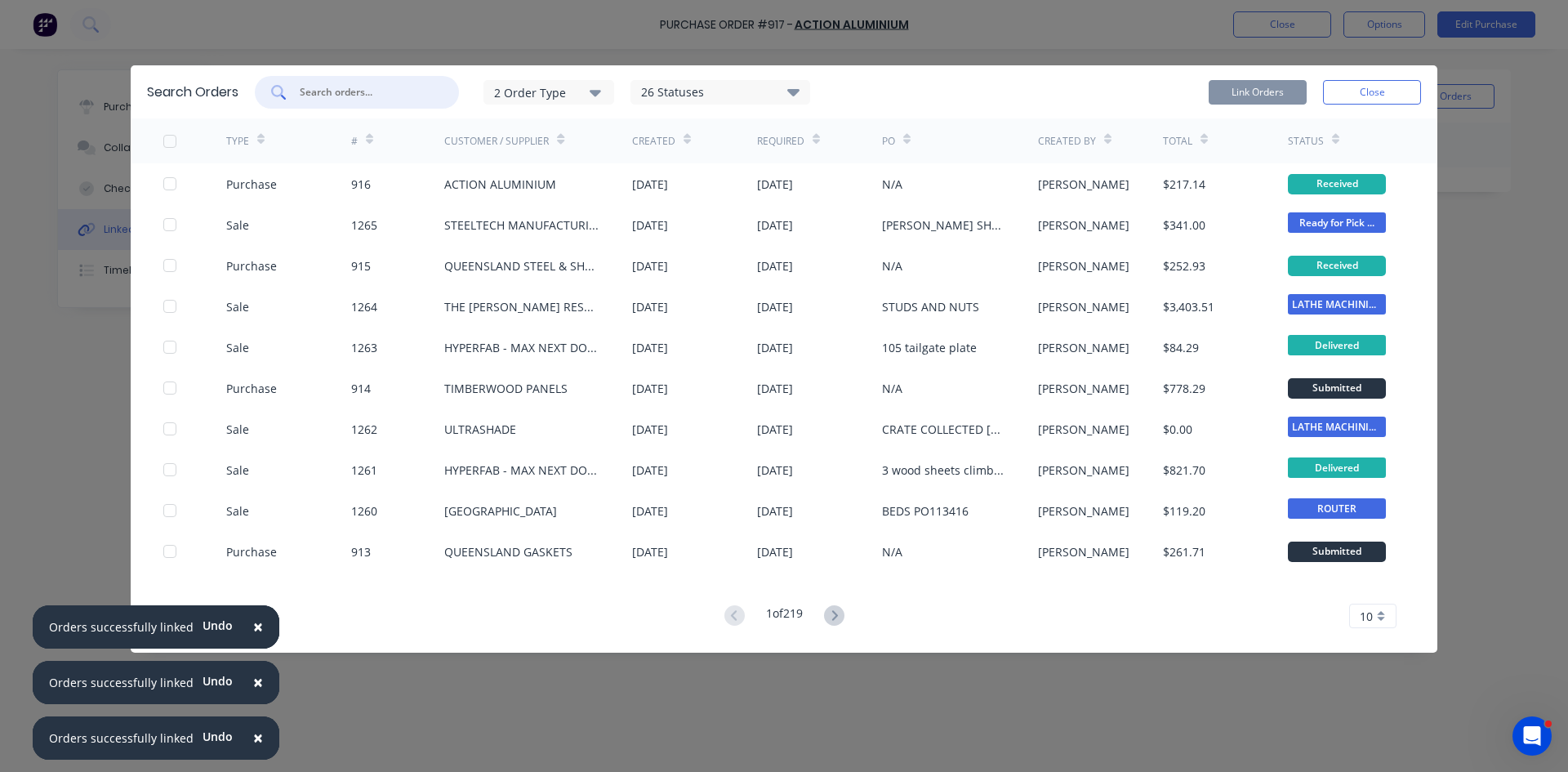
click at [336, 96] on input "text" at bounding box center [365, 92] width 135 height 16
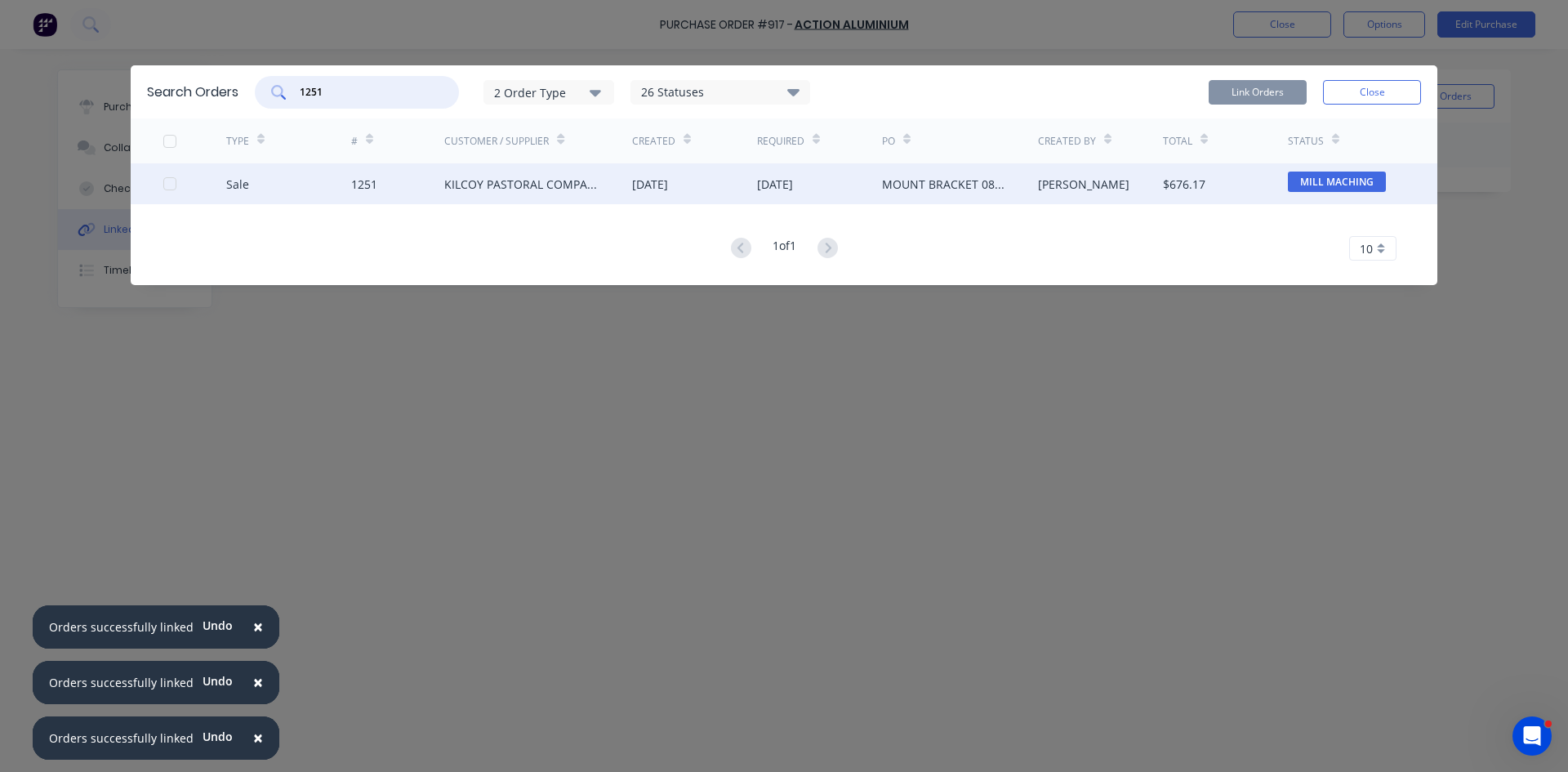
type input "1251"
click at [466, 181] on div "KILCOY PASTORAL COMPANY LIMITED" at bounding box center [521, 184] width 155 height 17
click at [163, 185] on div at bounding box center [170, 184] width 33 height 33
click at [1240, 88] on button "Link Orders" at bounding box center [1257, 92] width 98 height 25
